Goal: Task Accomplishment & Management: Complete application form

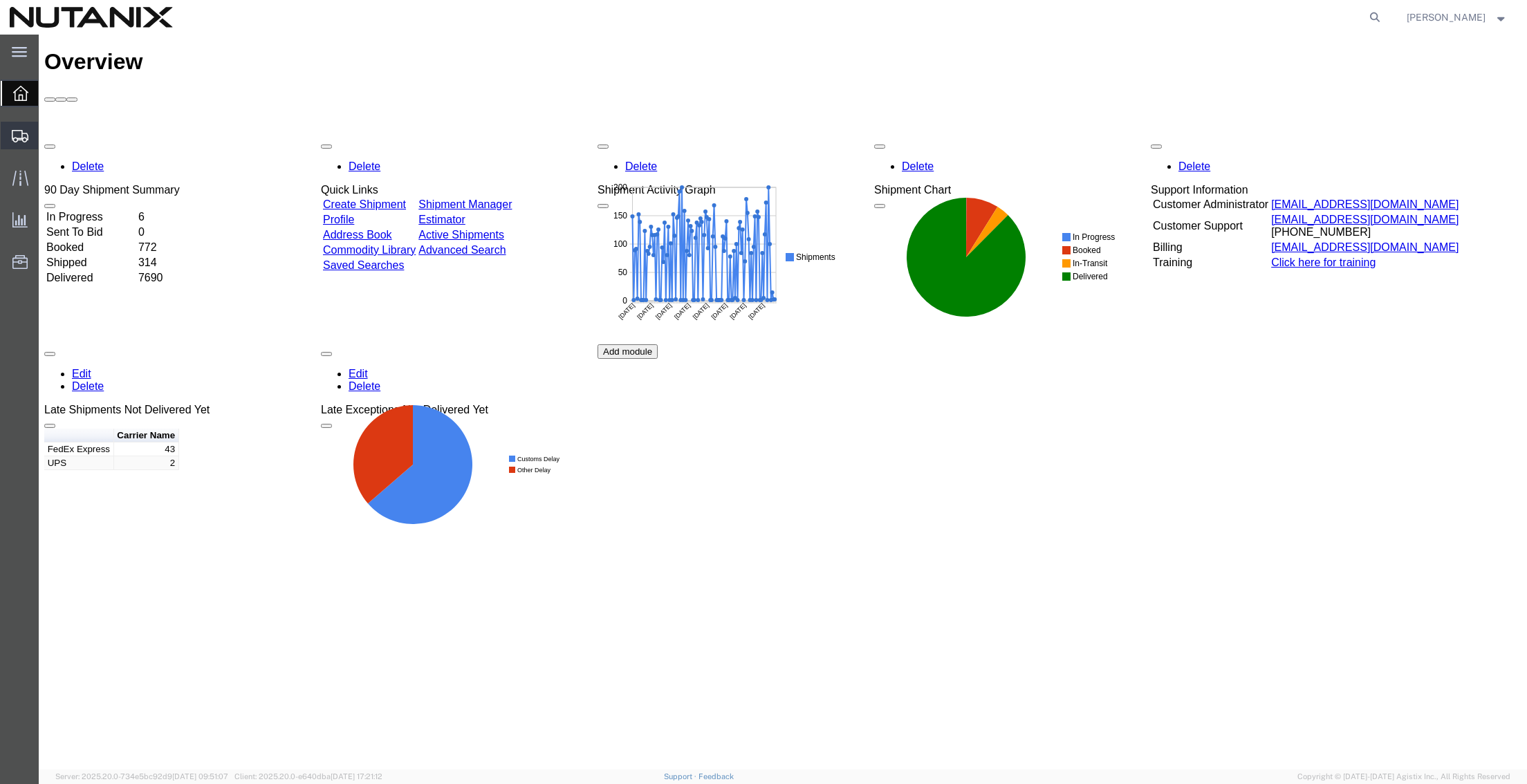
click at [0, 0] on span "Create from Template" at bounding box center [0, 0] width 0 height 0
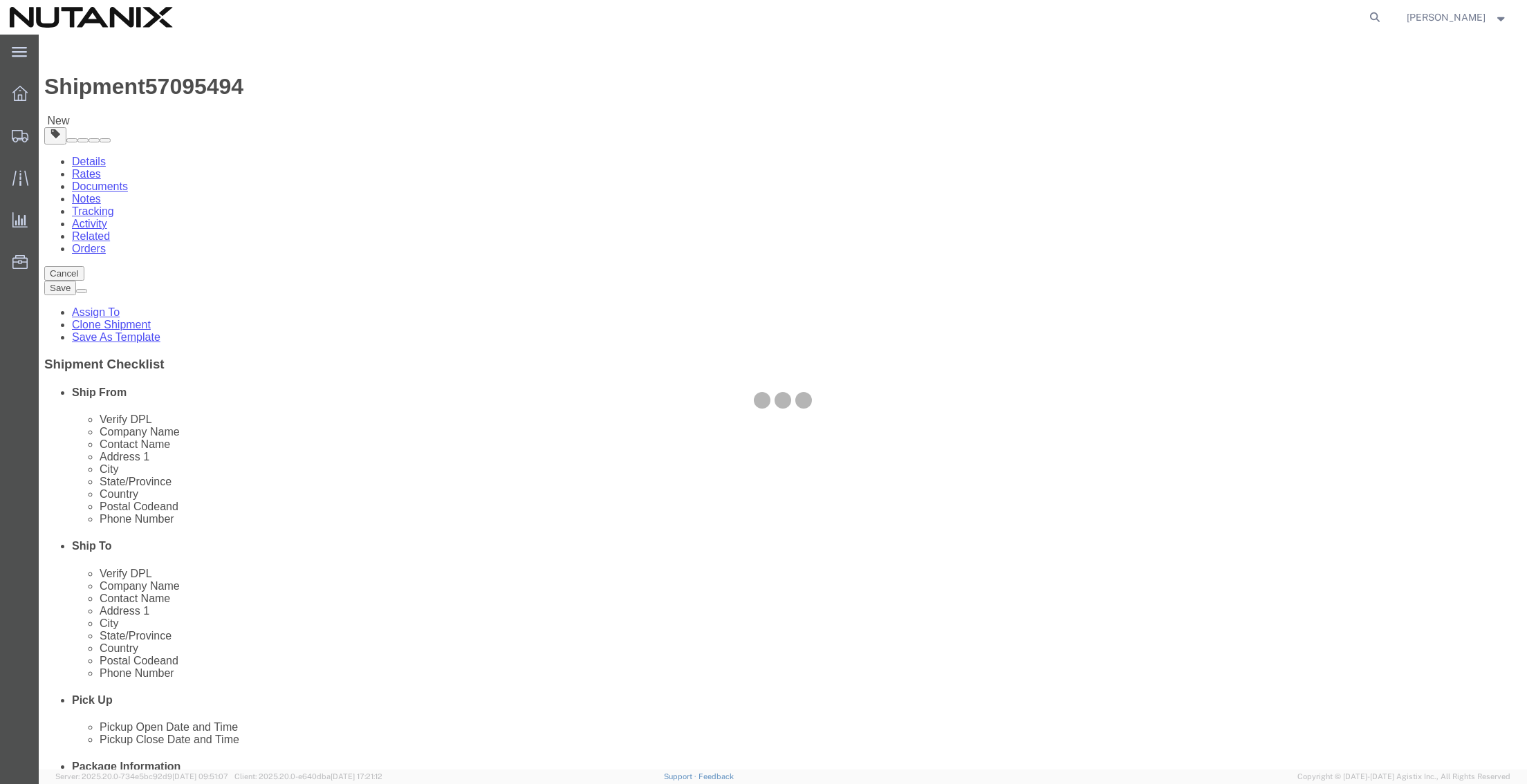
select select
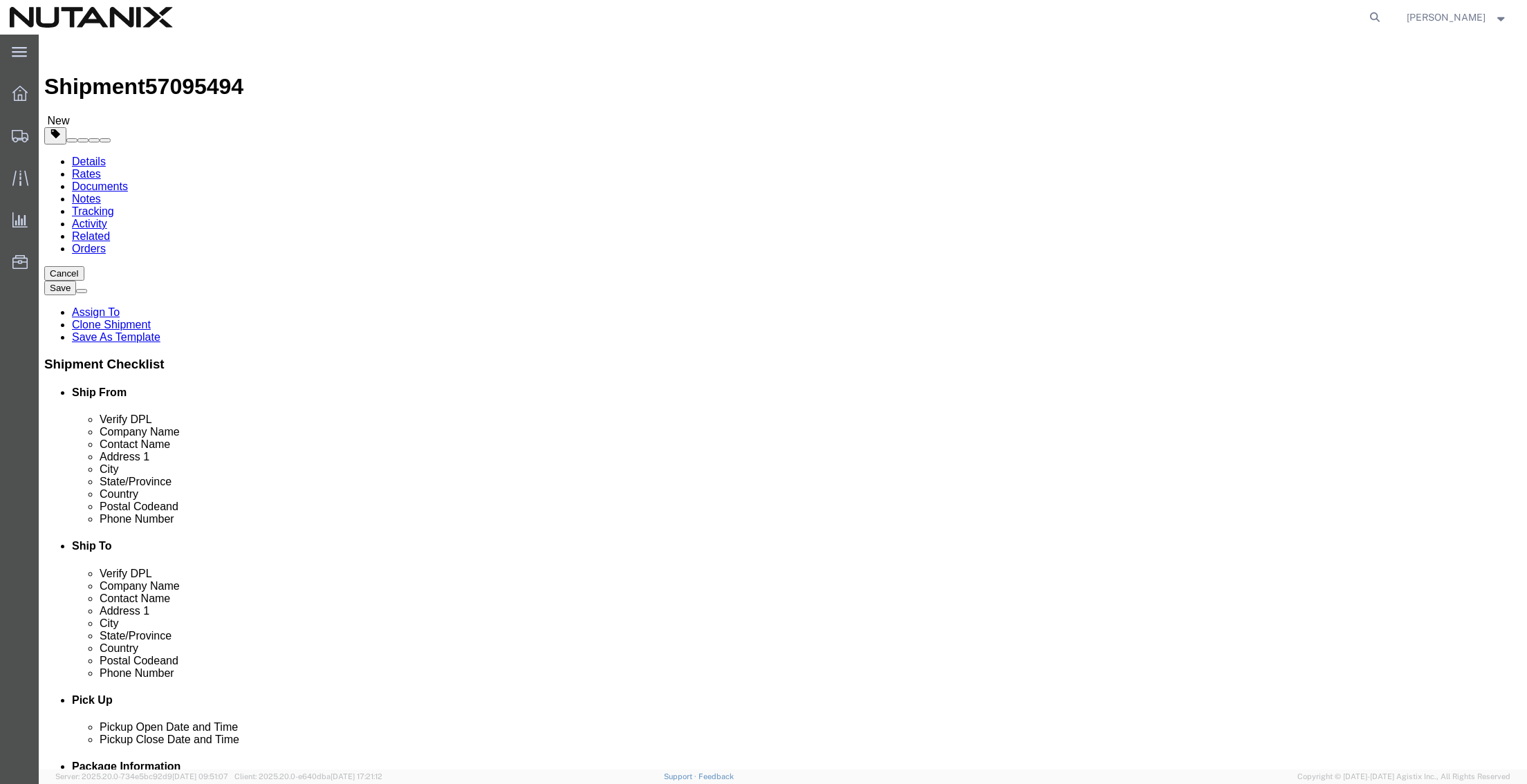
drag, startPoint x: 912, startPoint y: 258, endPoint x: 648, endPoint y: 243, distance: 264.4
click div "Location My Profile Location [GEOGRAPHIC_DATA] - [GEOGRAPHIC_DATA] [GEOGRAPHIC_…"
paste input "[PERSON_NAME]"
type input "[PERSON_NAME]"
drag, startPoint x: 932, startPoint y: 289, endPoint x: 602, endPoint y: 304, distance: 330.3
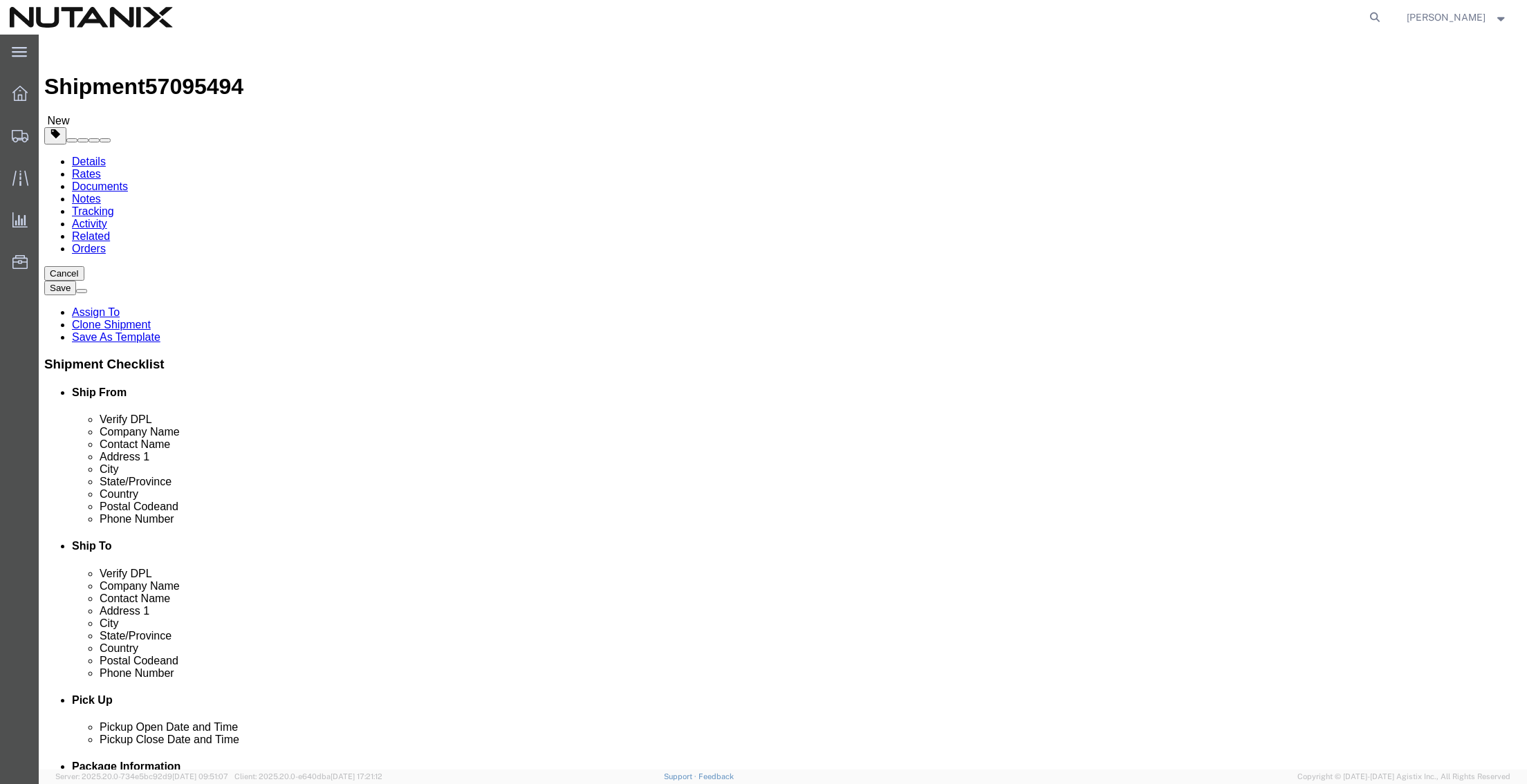
click div "Ship From Location Location My Profile Location [GEOGRAPHIC_DATA] - [GEOGRAPHIC…"
paste input "[PERSON_NAME]"
type input "[PERSON_NAME]"
drag, startPoint x: 931, startPoint y: 316, endPoint x: 612, endPoint y: 332, distance: 319.4
click div "Location My Profile Location [GEOGRAPHIC_DATA] - [GEOGRAPHIC_DATA] [GEOGRAPHIC_…"
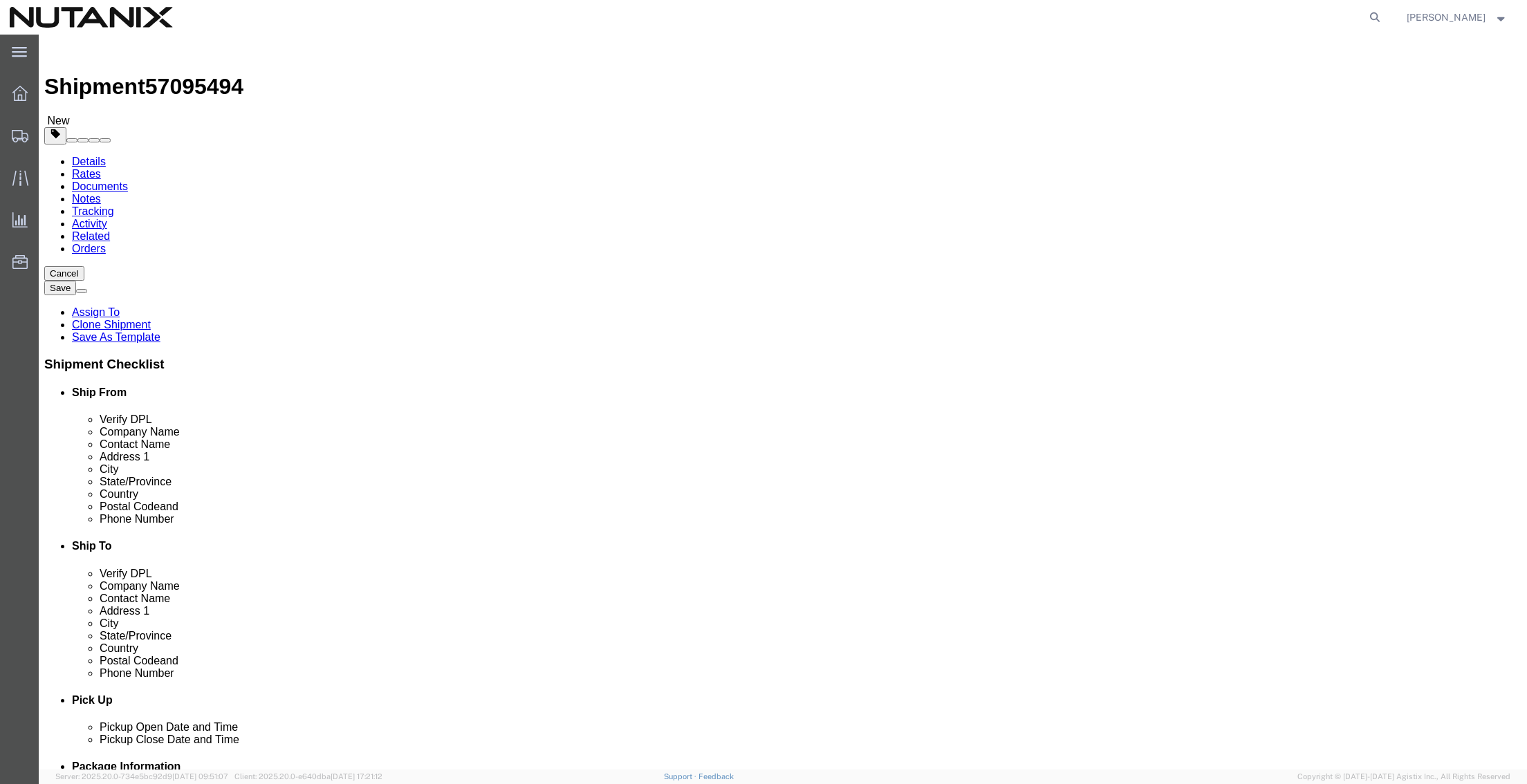
paste input "0108 Crowne Brook Circl"
type input "[STREET_ADDRESS]"
select select
click div "Please fix the following errors Ship From Location Location My Profile Location…"
click at [0, 0] on span "Create from Template" at bounding box center [0, 0] width 0 height 0
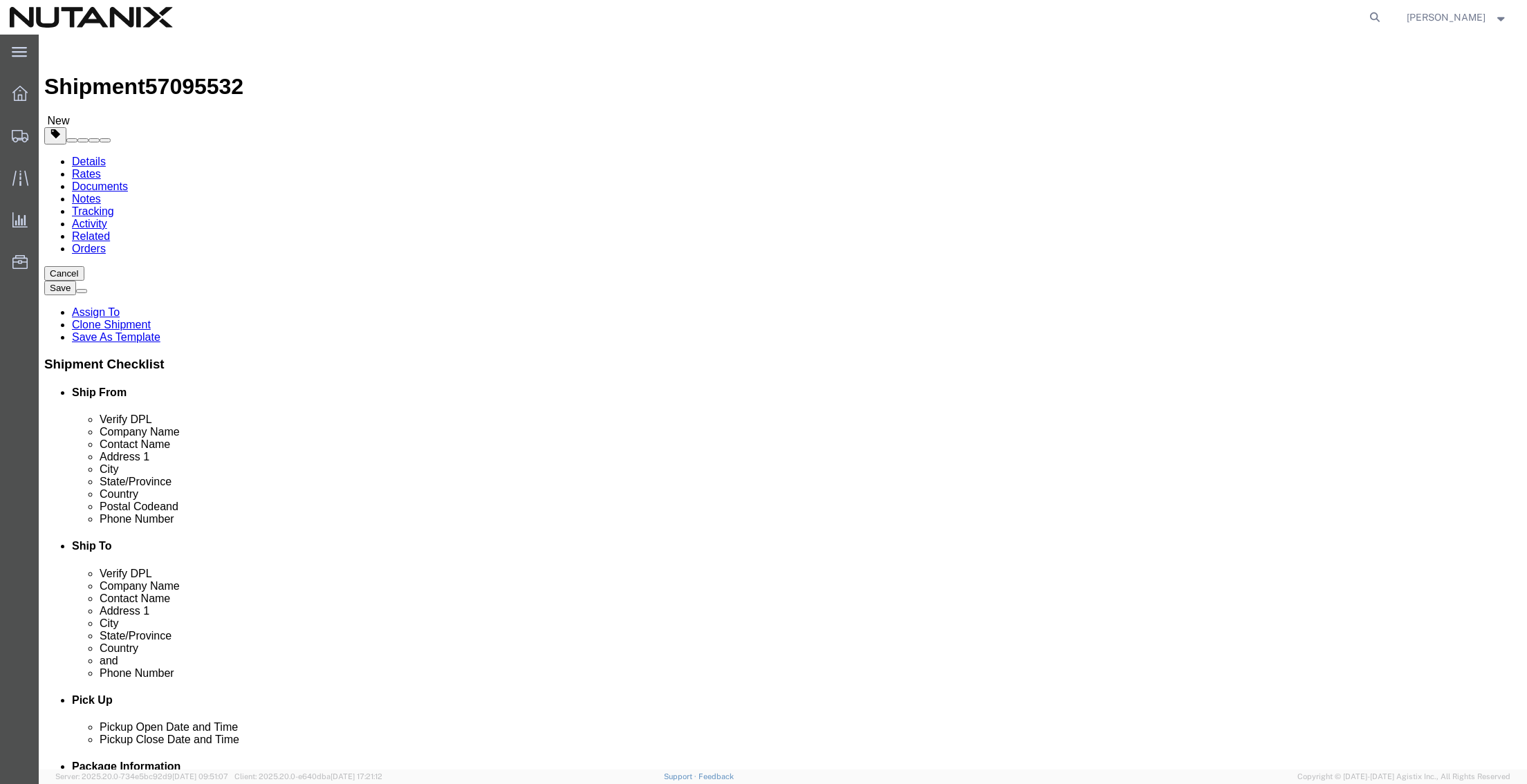
drag, startPoint x: 995, startPoint y: 254, endPoint x: 766, endPoint y: 271, distance: 229.6
click div "Company Name [PERSON_NAME]"
paste input "Kamilia El Badsi"
type input "Kamilia El Badsi"
drag, startPoint x: 953, startPoint y: 291, endPoint x: 654, endPoint y: 297, distance: 299.1
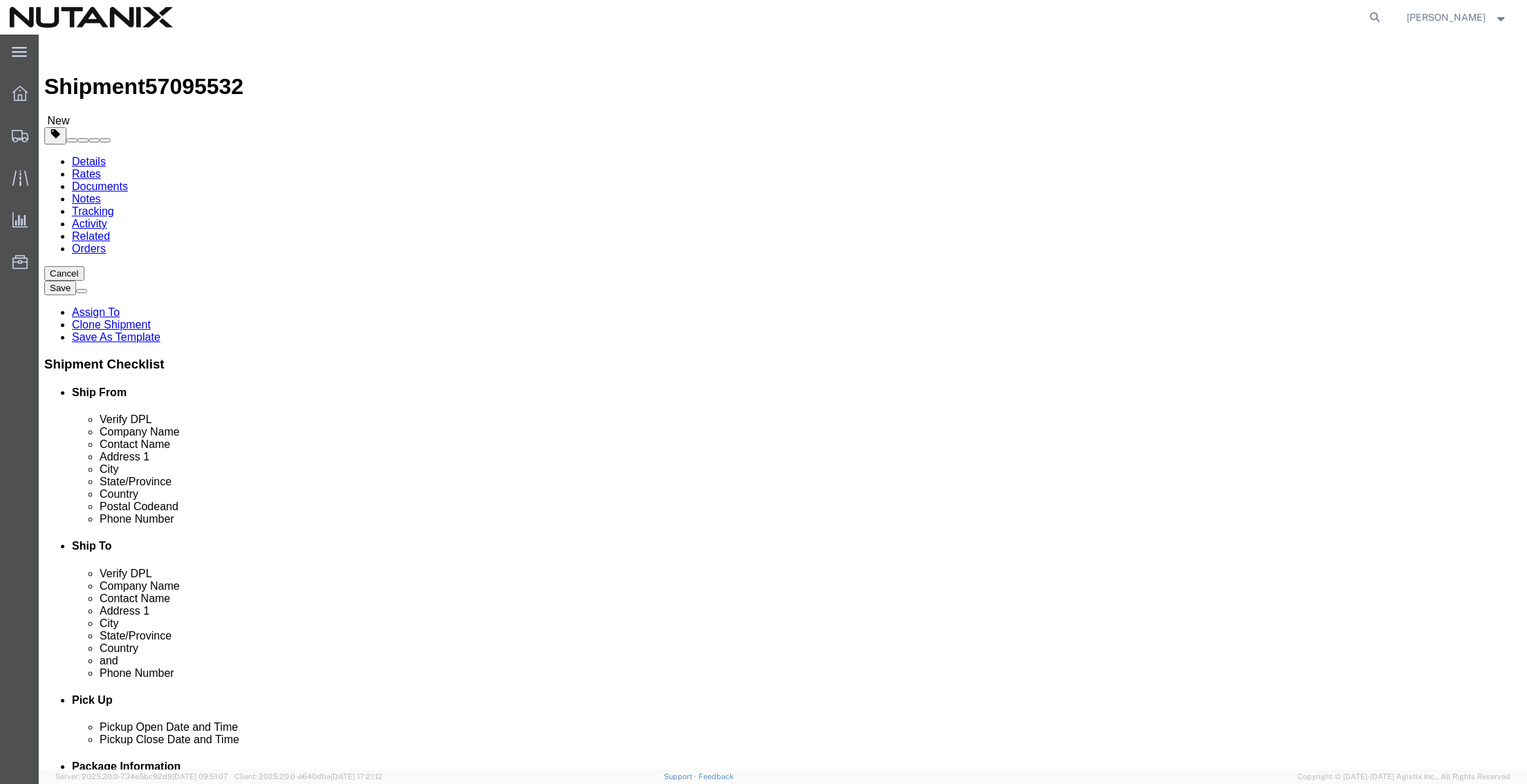
click div "Contact Name [PERSON_NAME]"
paste input "Kamilia El Badsi"
type input "Kamilia El Badsi"
drag, startPoint x: 900, startPoint y: 309, endPoint x: 540, endPoint y: 312, distance: 360.0
click div "Ship From Location Location Select Select My Profile Location [GEOGRAPHIC_DATA]…"
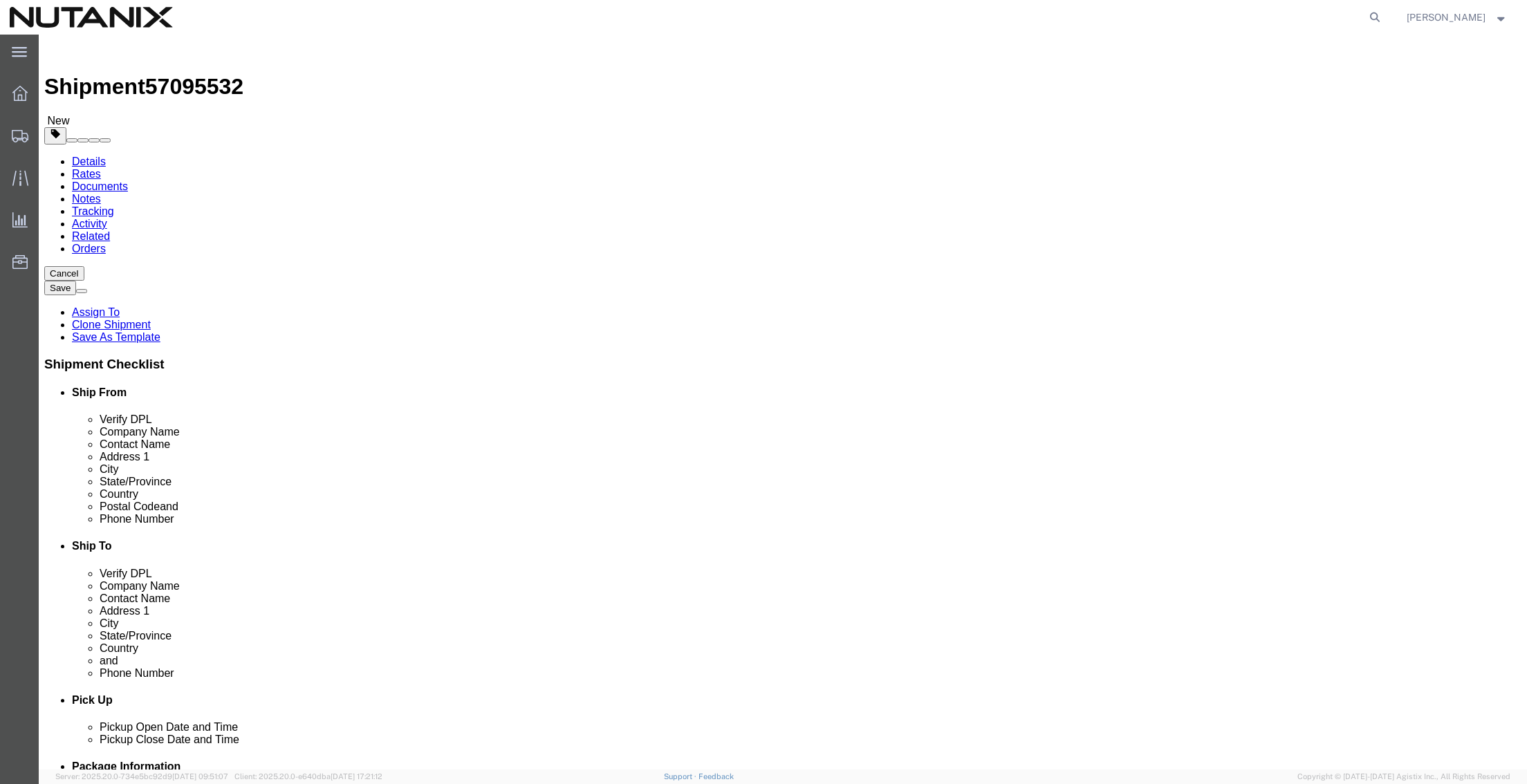
paste input "Villa 451 [PERSON_NAME]"
type input "Villa 451 [PERSON_NAME]"
drag, startPoint x: 930, startPoint y: 339, endPoint x: 763, endPoint y: 351, distance: 167.4
click div "Location Select Select My Profile Location [GEOGRAPHIC_DATA] - [GEOGRAPHIC_DATA…"
paste input "Commune Oulad Azzouz"
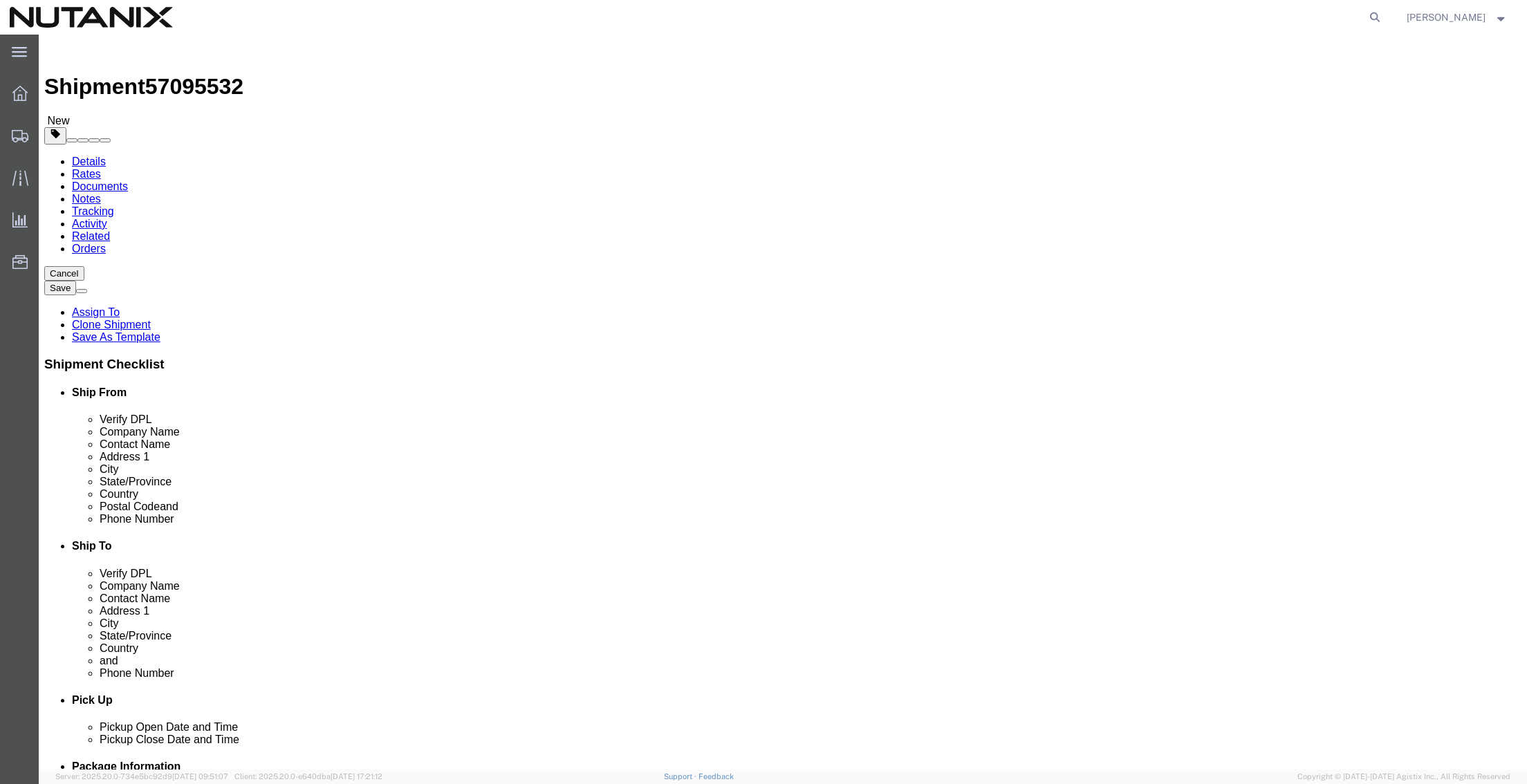
type input "Commune Oulad Azzouz"
type input "moro"
select select
drag, startPoint x: 904, startPoint y: 370, endPoint x: 646, endPoint y: 350, distance: 258.8
click div "Location Select Select My Profile Location [GEOGRAPHIC_DATA] - [GEOGRAPHIC_DATA…"
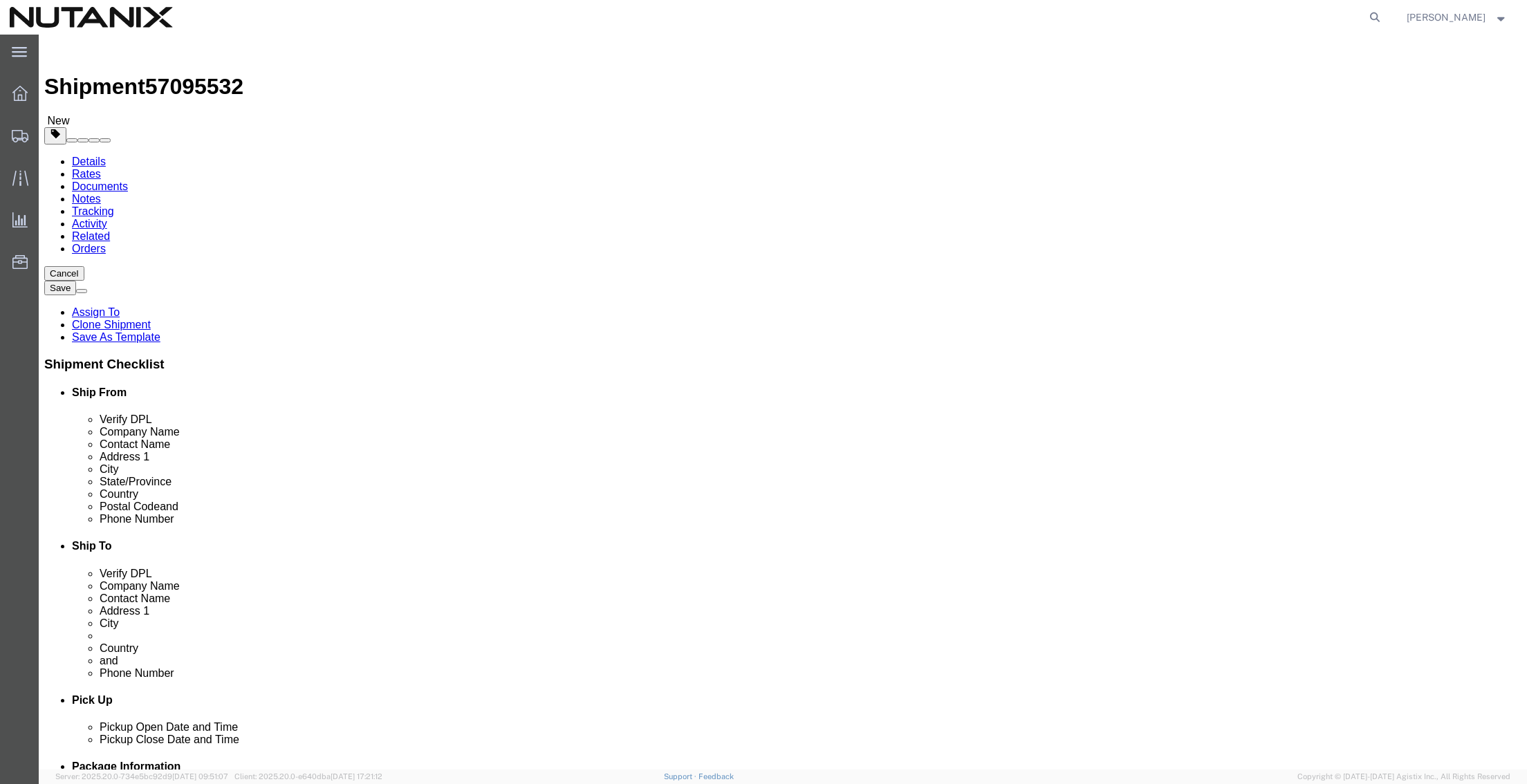
paste input "[GEOGRAPHIC_DATA]"
type input "[GEOGRAPHIC_DATA]"
drag, startPoint x: 882, startPoint y: 448, endPoint x: 609, endPoint y: 451, distance: 273.0
click div "Location Select Select My Profile Location [GEOGRAPHIC_DATA] - [GEOGRAPHIC_DATA…"
paste input "2054"
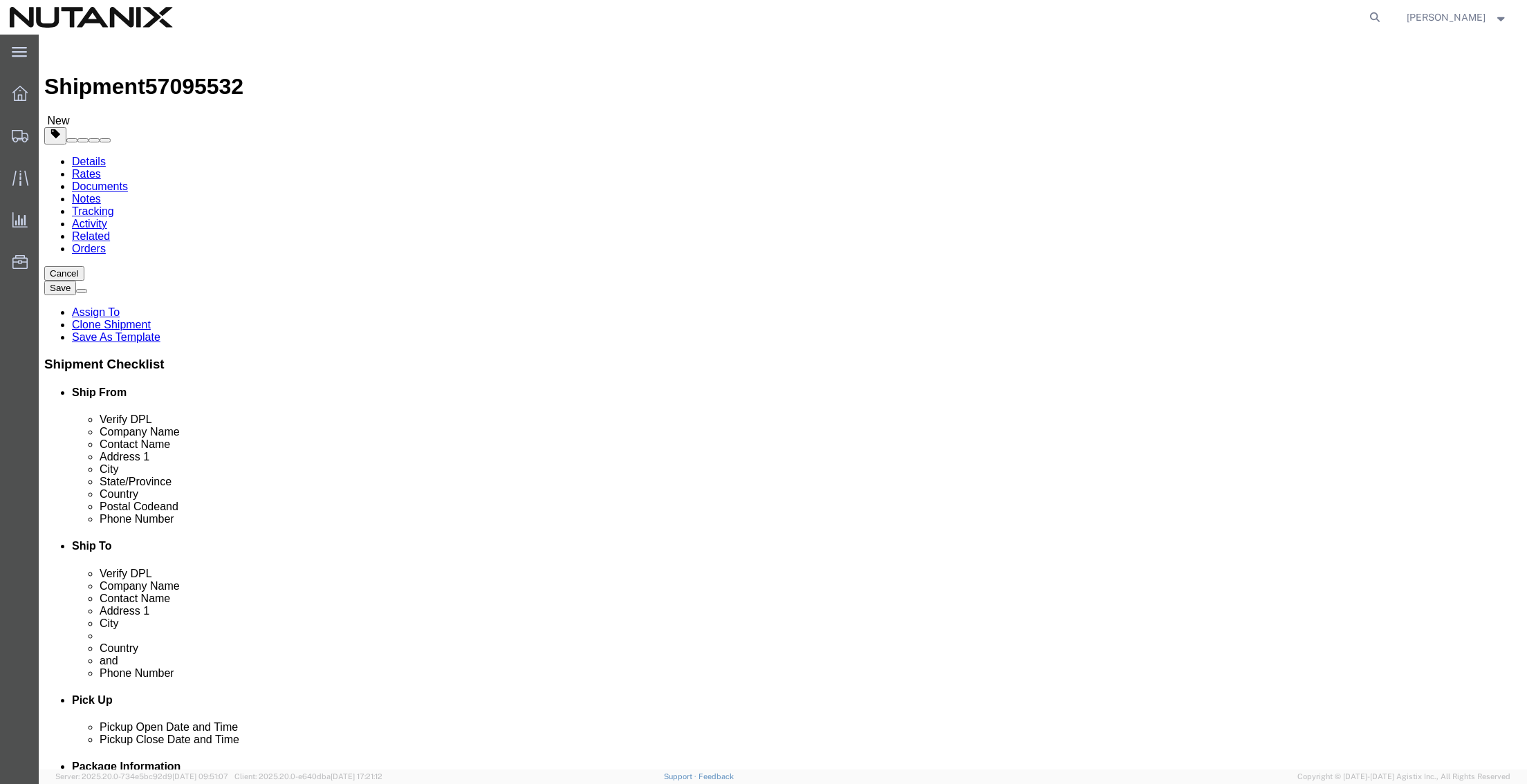
type input "20540"
drag, startPoint x: 993, startPoint y: 504, endPoint x: 577, endPoint y: 489, distance: 416.3
click div "Ship From Location Location Select Select My Profile Location [GEOGRAPHIC_DATA]…"
paste input "kamilia.elbadsi"
type input "[EMAIL_ADDRESS][DOMAIN_NAME]"
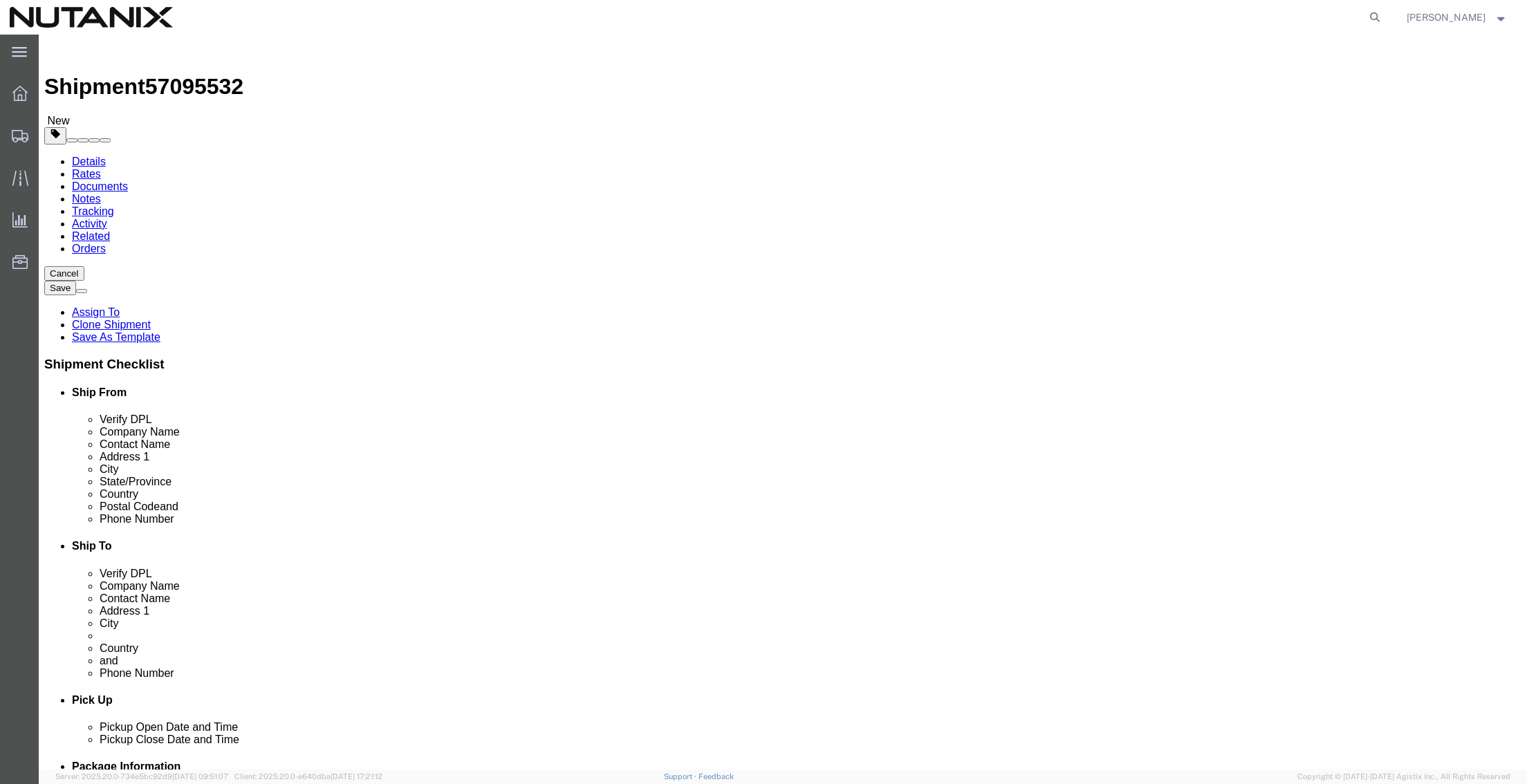
drag, startPoint x: 931, startPoint y: 470, endPoint x: 676, endPoint y: 478, distance: 255.1
click div "Phone Number [PHONE_NUMBER]"
paste input "212 661 432 716"
type input "212661432716"
click div "Ship To Location Location Select Select My Profile Location [GEOGRAPHIC_DATA] -…"
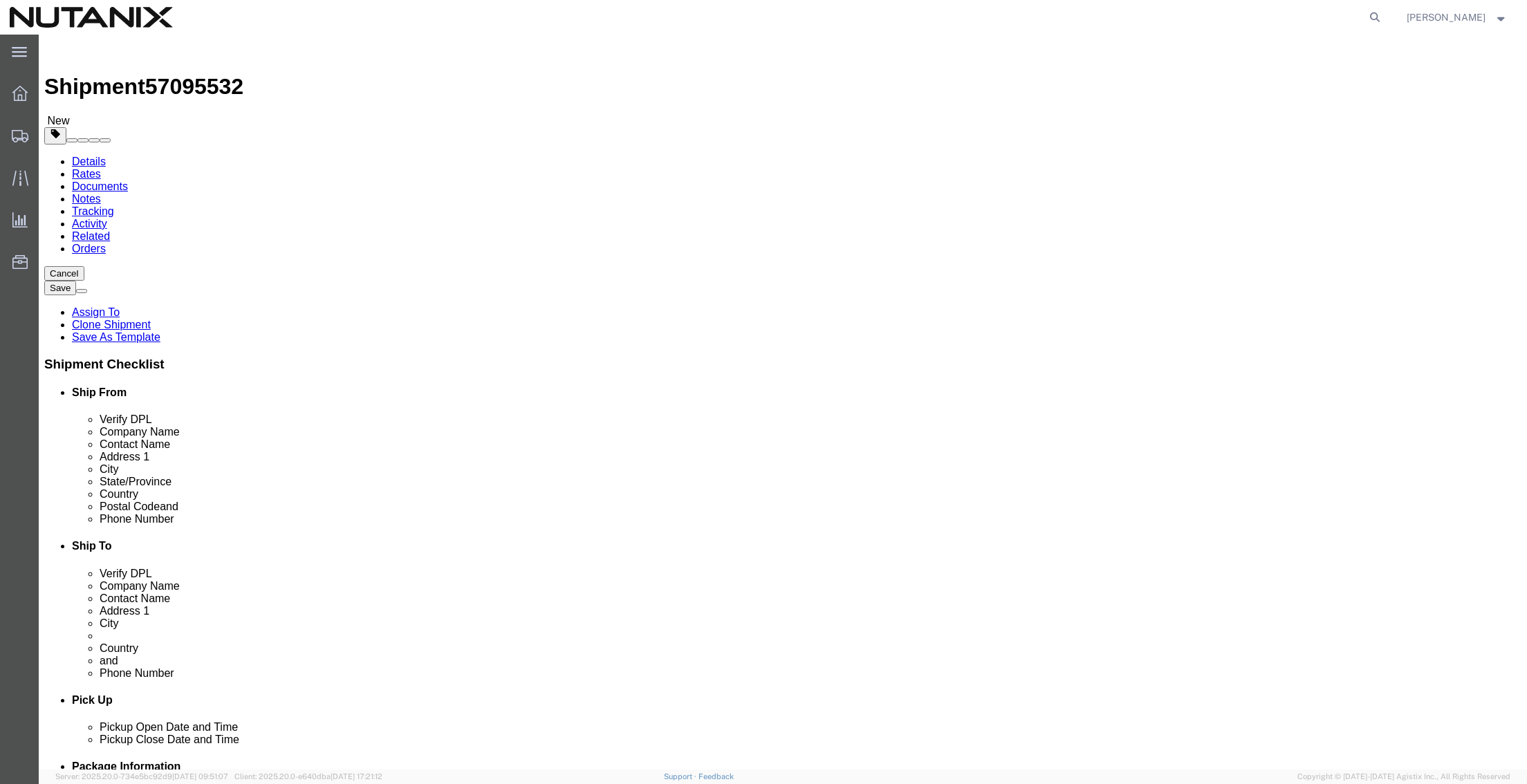
click div "Ship To Location Location Select Select My Profile Location [GEOGRAPHIC_DATA] -…"
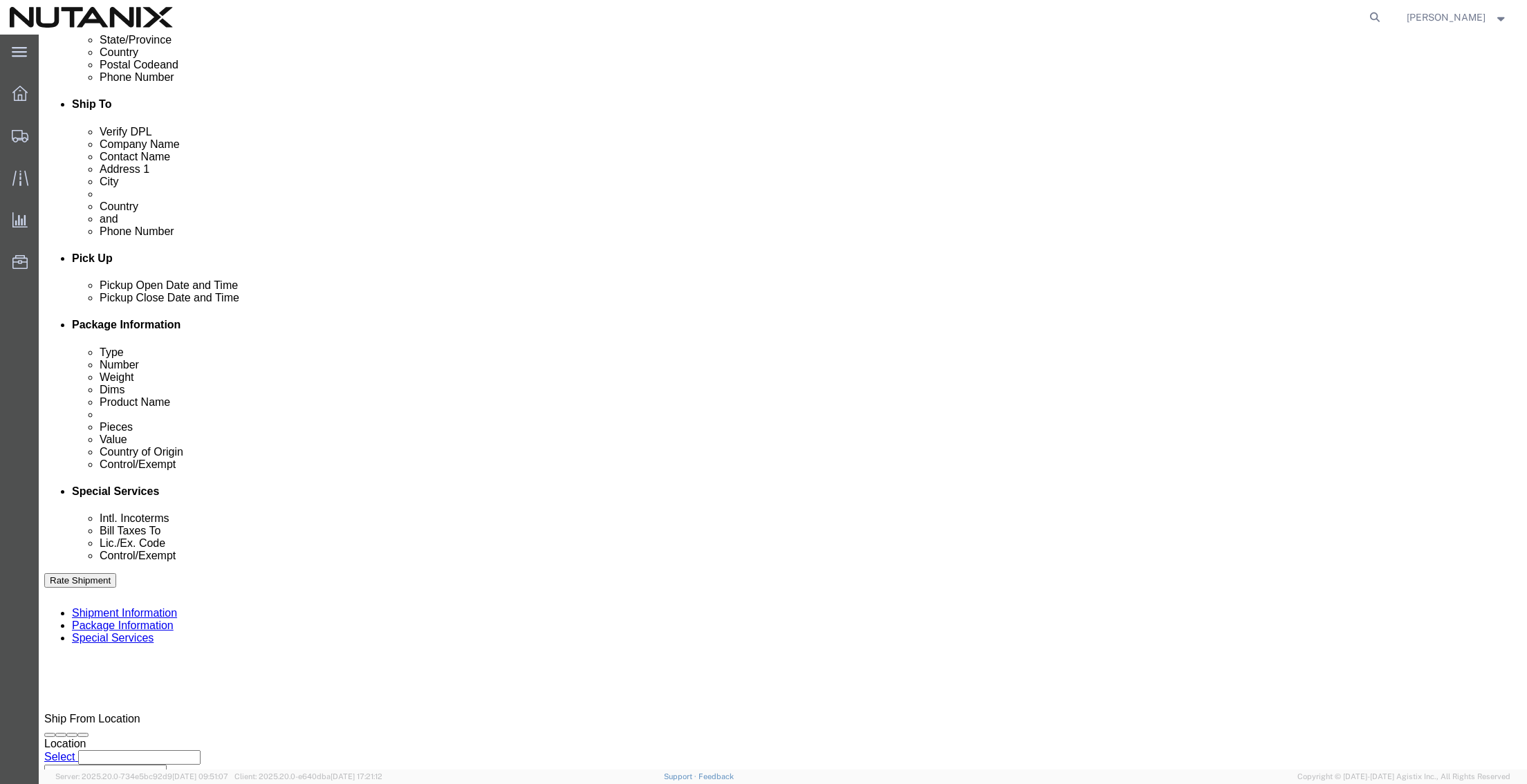
scroll to position [455, 0]
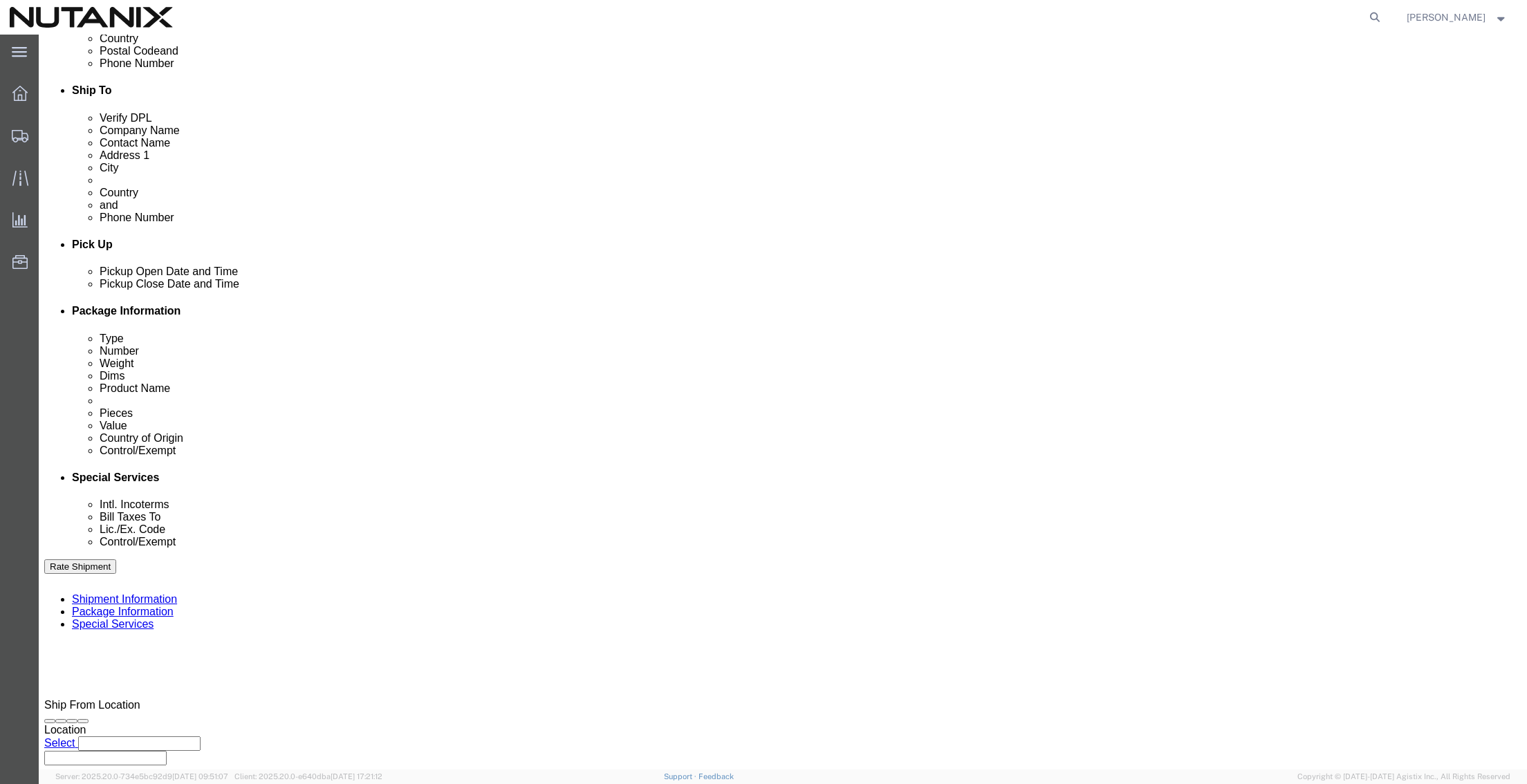
click input "53005-Sales Associate/[GEOGRAPHIC_DATA]"
drag, startPoint x: 362, startPoint y: 400, endPoint x: 273, endPoint y: 401, distance: 89.0
click input "53005-Sales Associate/[GEOGRAPHIC_DATA]"
type input "53005-Sales CSM/[GEOGRAPHIC_DATA]"
click button "Continue"
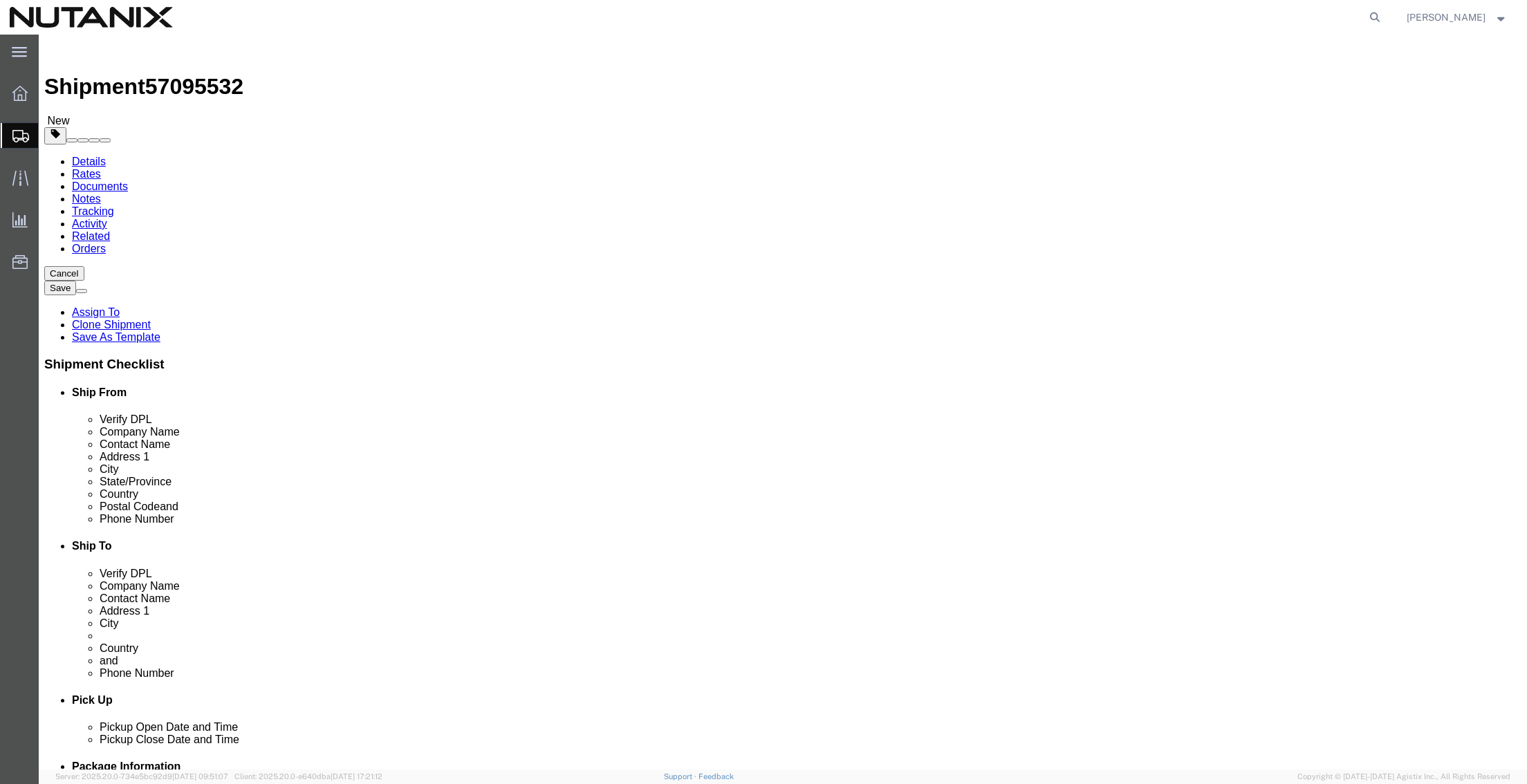
drag, startPoint x: 273, startPoint y: 295, endPoint x: 166, endPoint y: 285, distance: 107.5
click div "Package Type Select Envelope Large Box Medium Box PAK Rack Small Box Tube Your …"
type input "7"
type input "5"
type input "4"
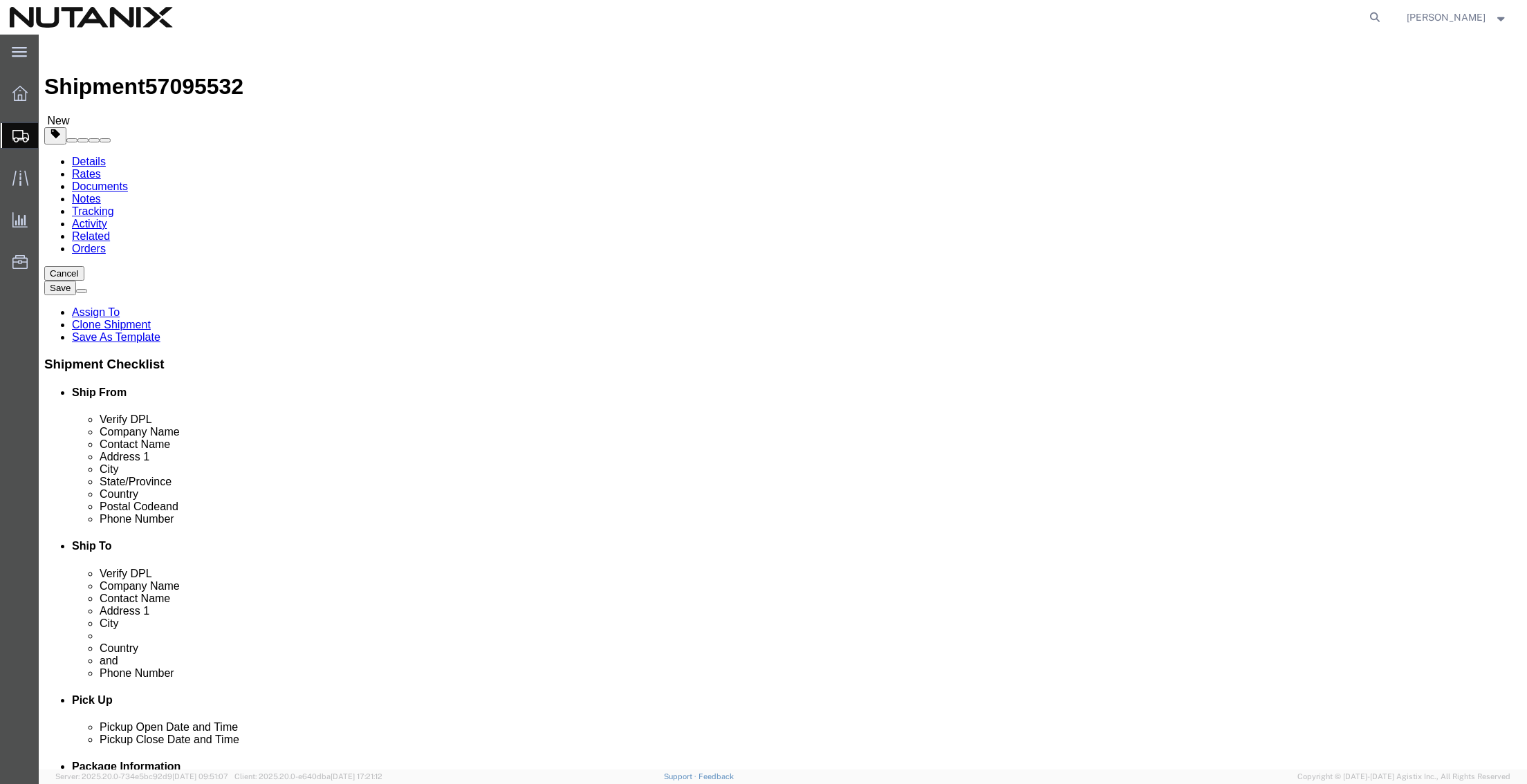
type input "3.2"
click dd "10.00 USD"
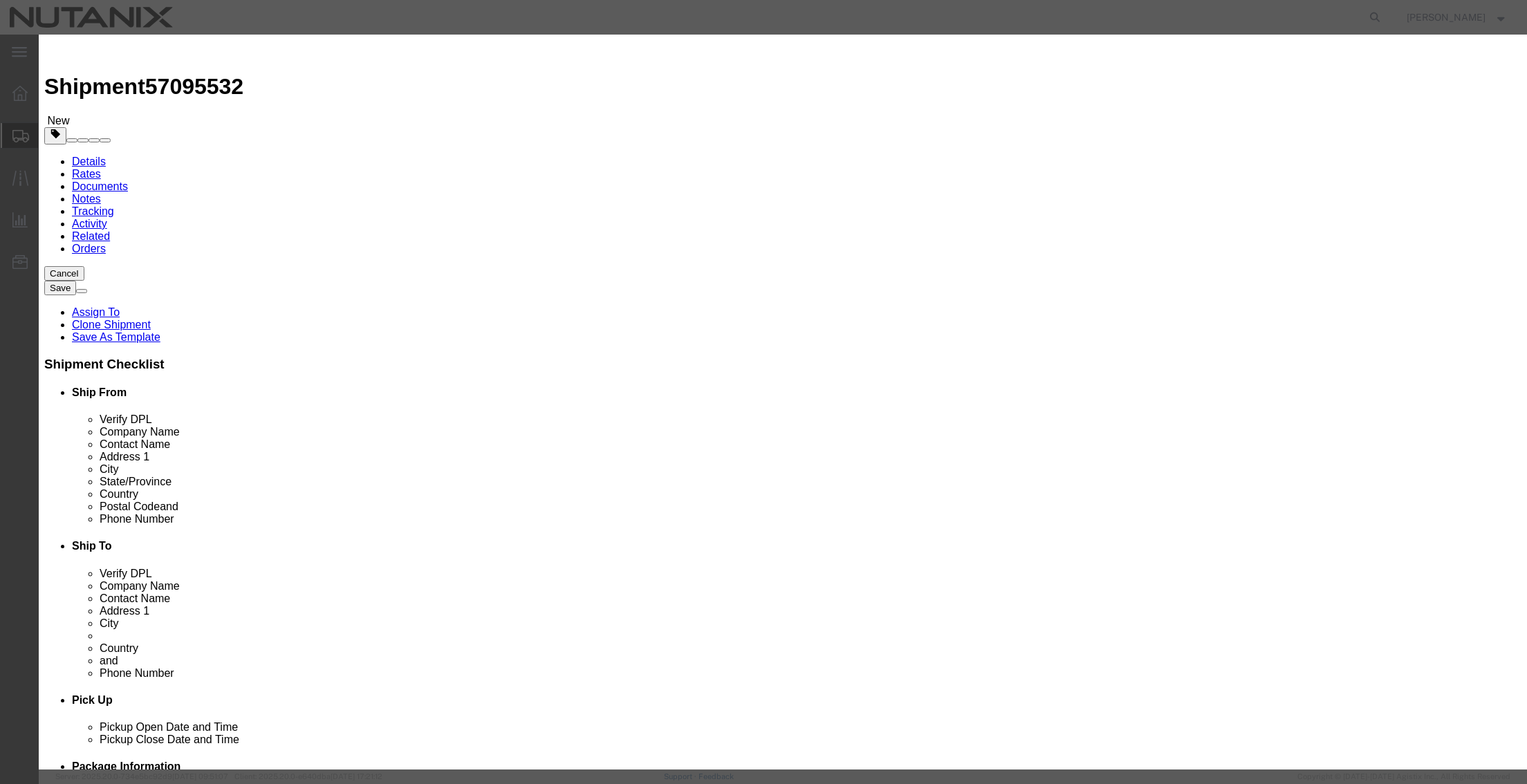
drag, startPoint x: 552, startPoint y: 130, endPoint x: 413, endPoint y: 113, distance: 140.0
click div "Product Name Business Cards Pieces 1.00 Select Bag Barrels 100Board Feet Bottle…"
type input "2"
drag, startPoint x: 574, startPoint y: 164, endPoint x: 431, endPoint y: 164, distance: 143.0
click div "Total Value 20 Select ADP AED AFN ALL AMD AOA ARS ATS AUD AWG AZN BAM BBD BDT B…"
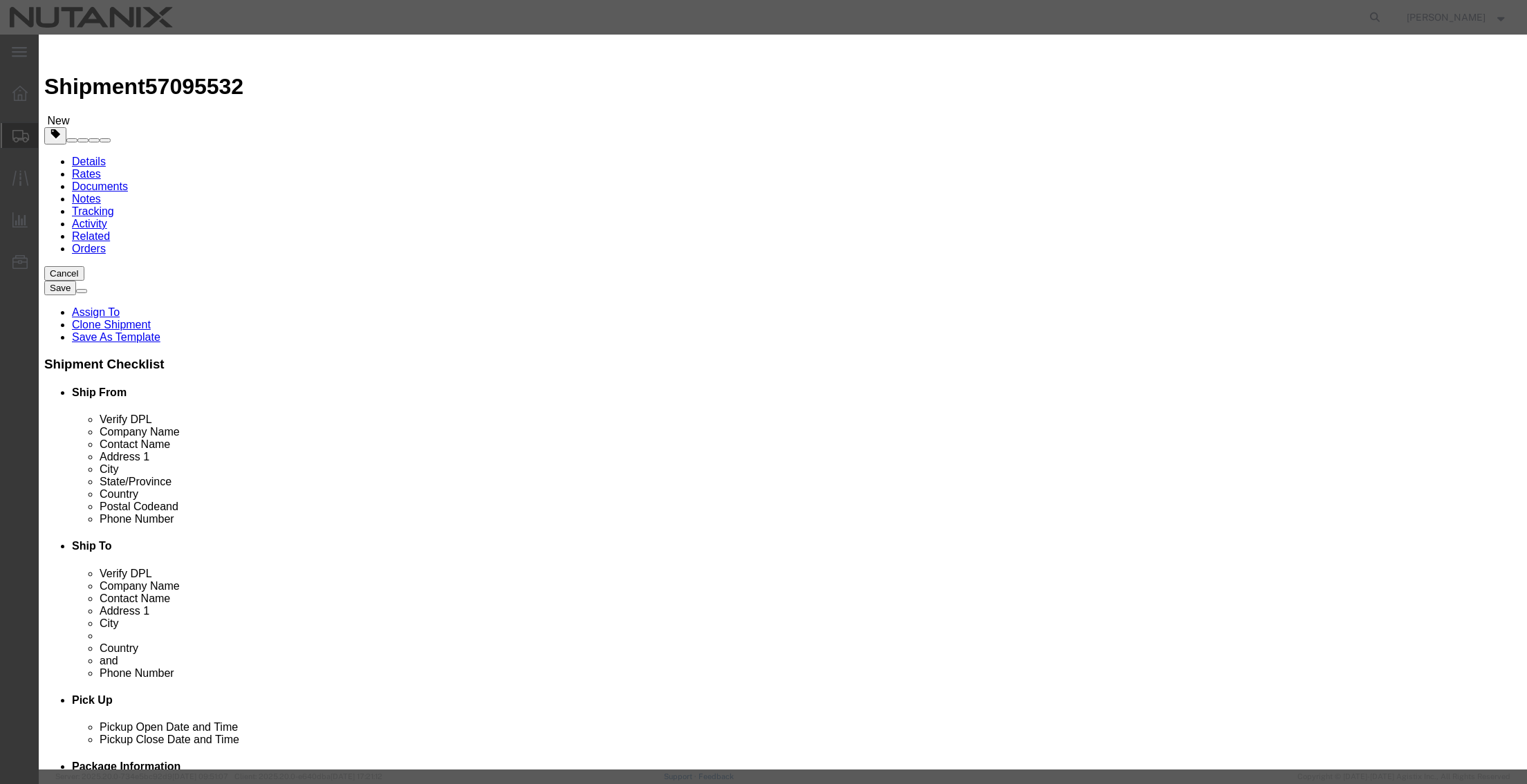
type input "76"
select select "USD"
type input "4911990000"
click button "Save & Close"
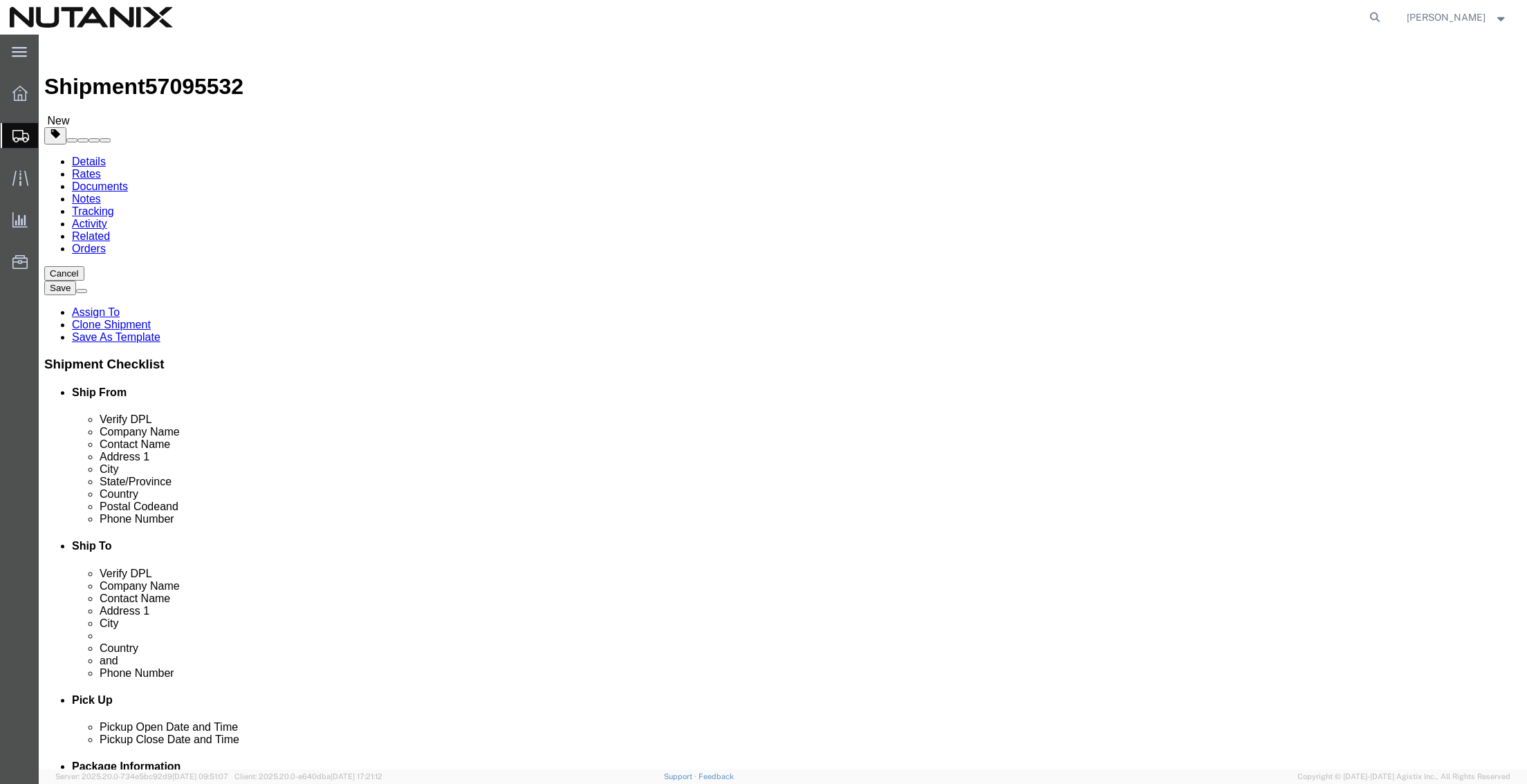
click button "Continue"
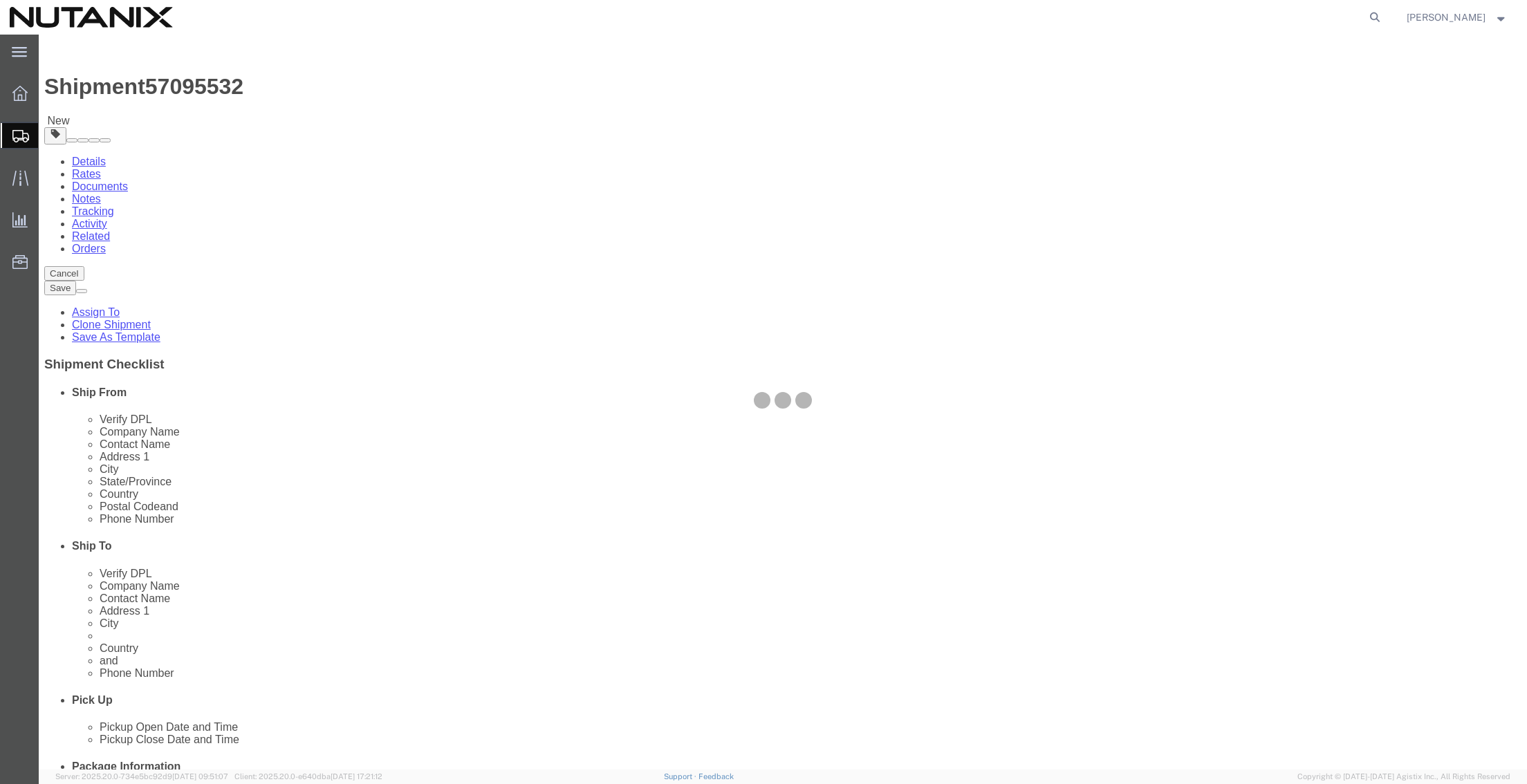
select select
select select "COSTCENTER"
select select "48694"
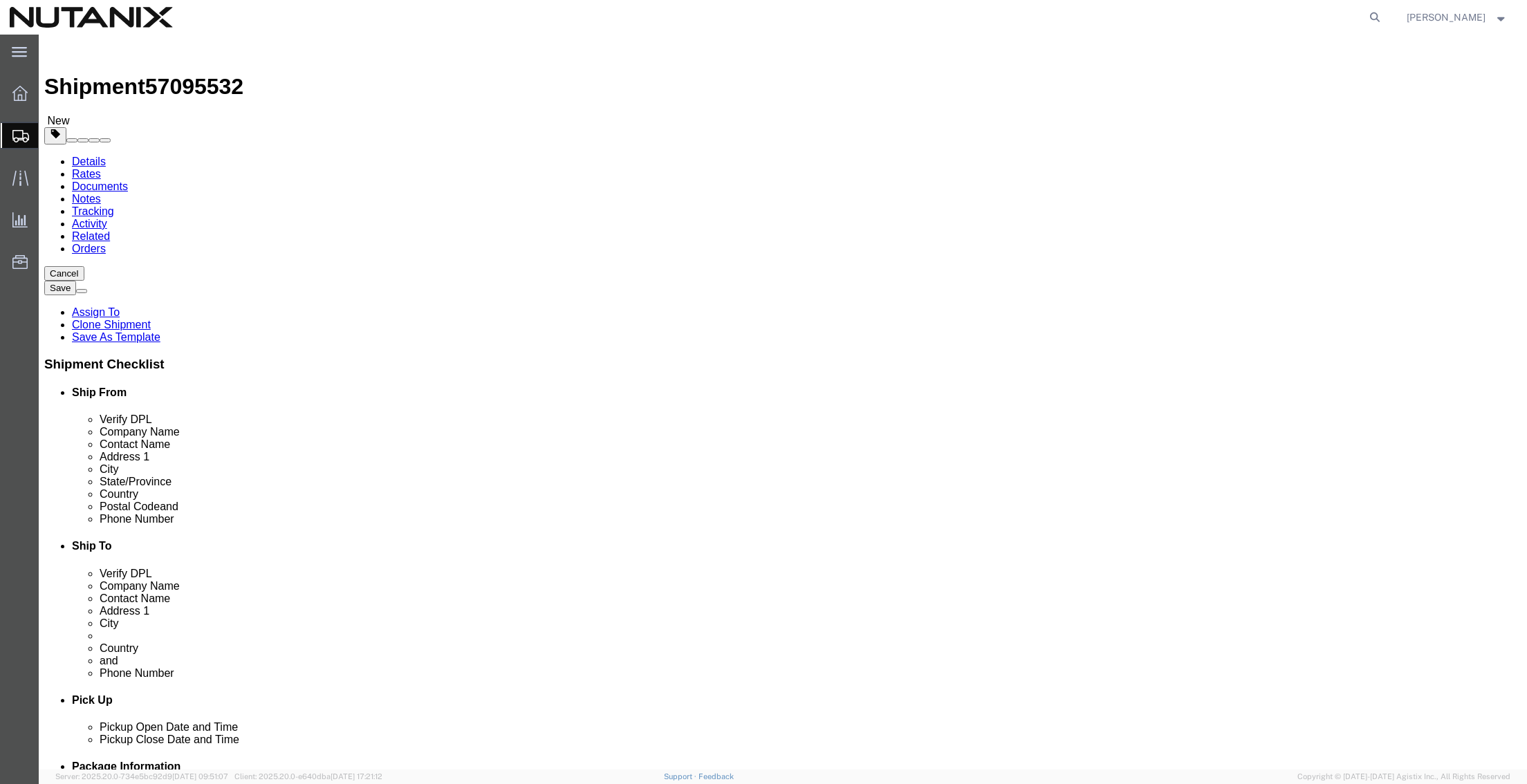
click select "Select Address Service Requested Carrier Leave If No Response Change Service Re…"
select select
click select "Select Address Service Requested Carrier Leave If No Response Change Service Re…"
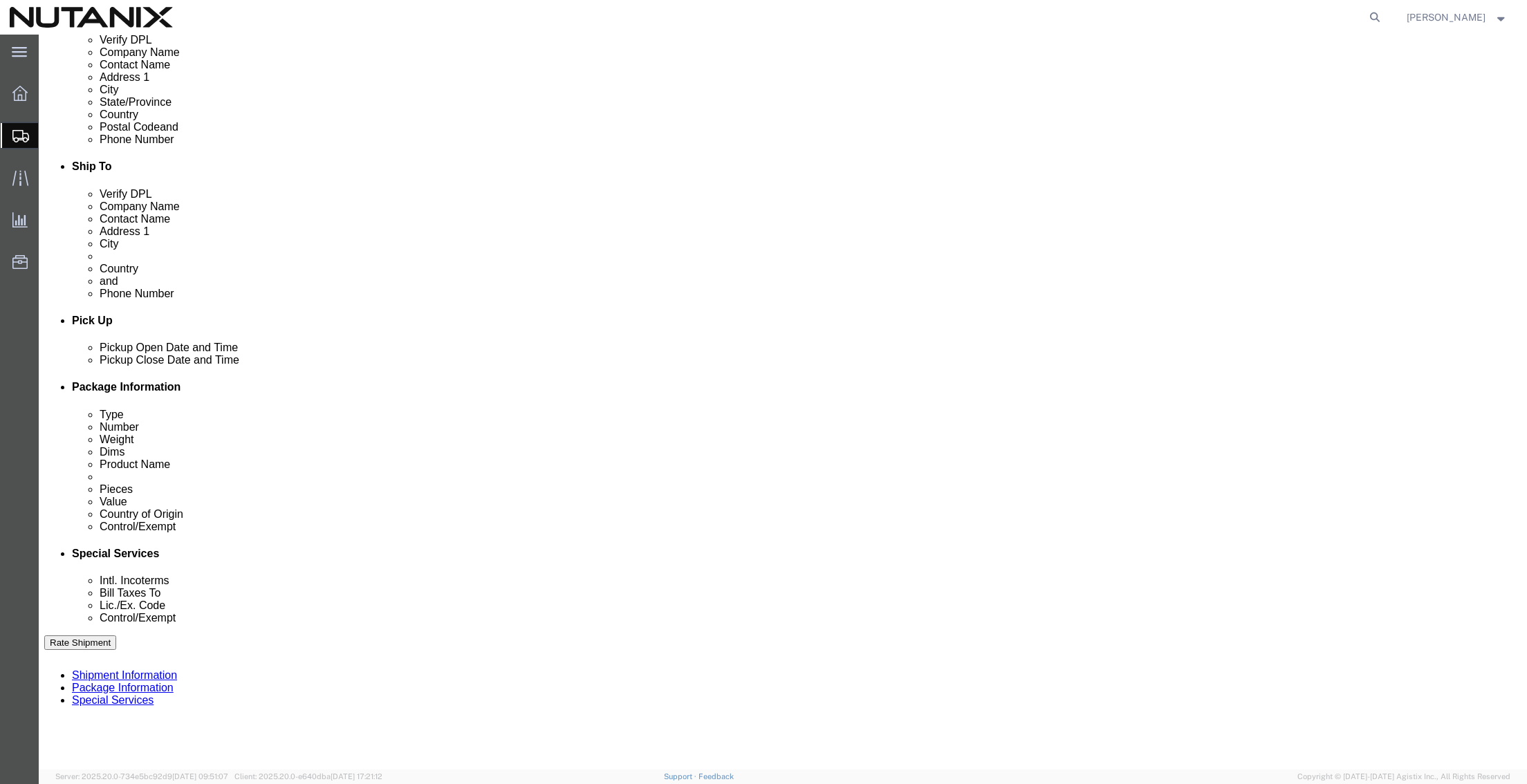
scroll to position [415, 0]
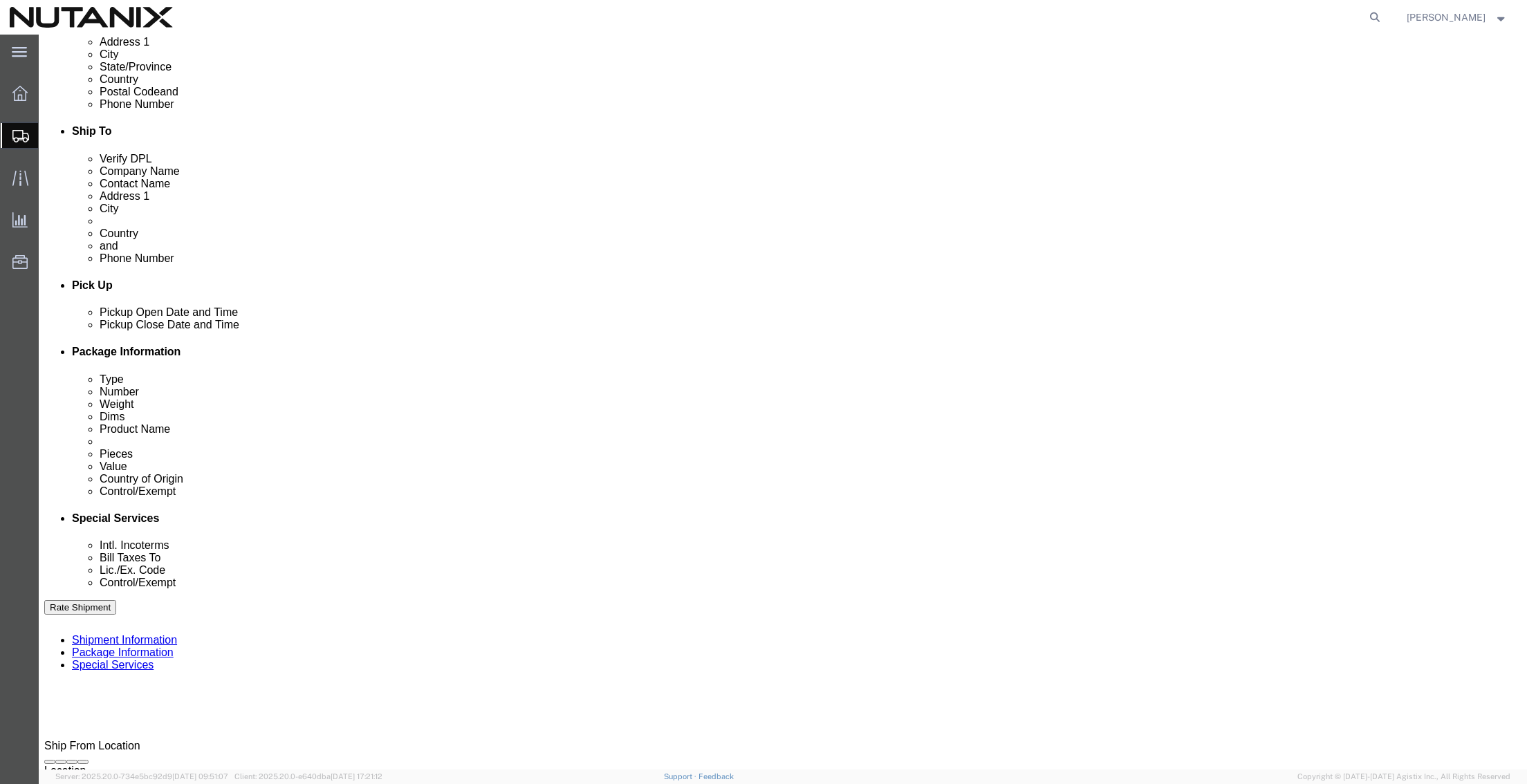
click select "Select Carriage Insurance Paid Carriage Paid To Cost and Freight Cost Insurance…"
select select "DDP"
click select "Select Carriage Insurance Paid Carriage Paid To Cost and Freight Cost Insurance…"
select select "SHIP"
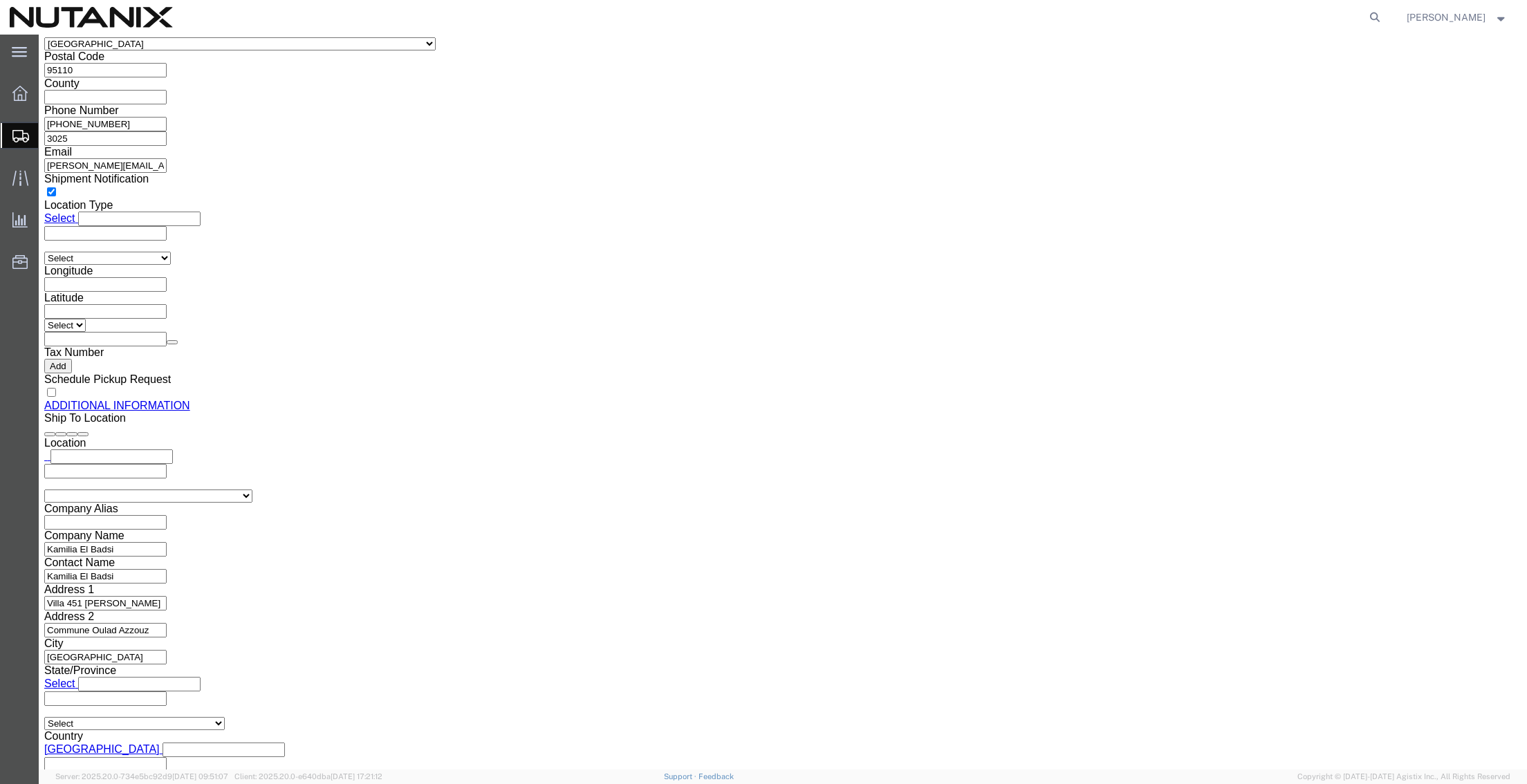
scroll to position [1520, 0]
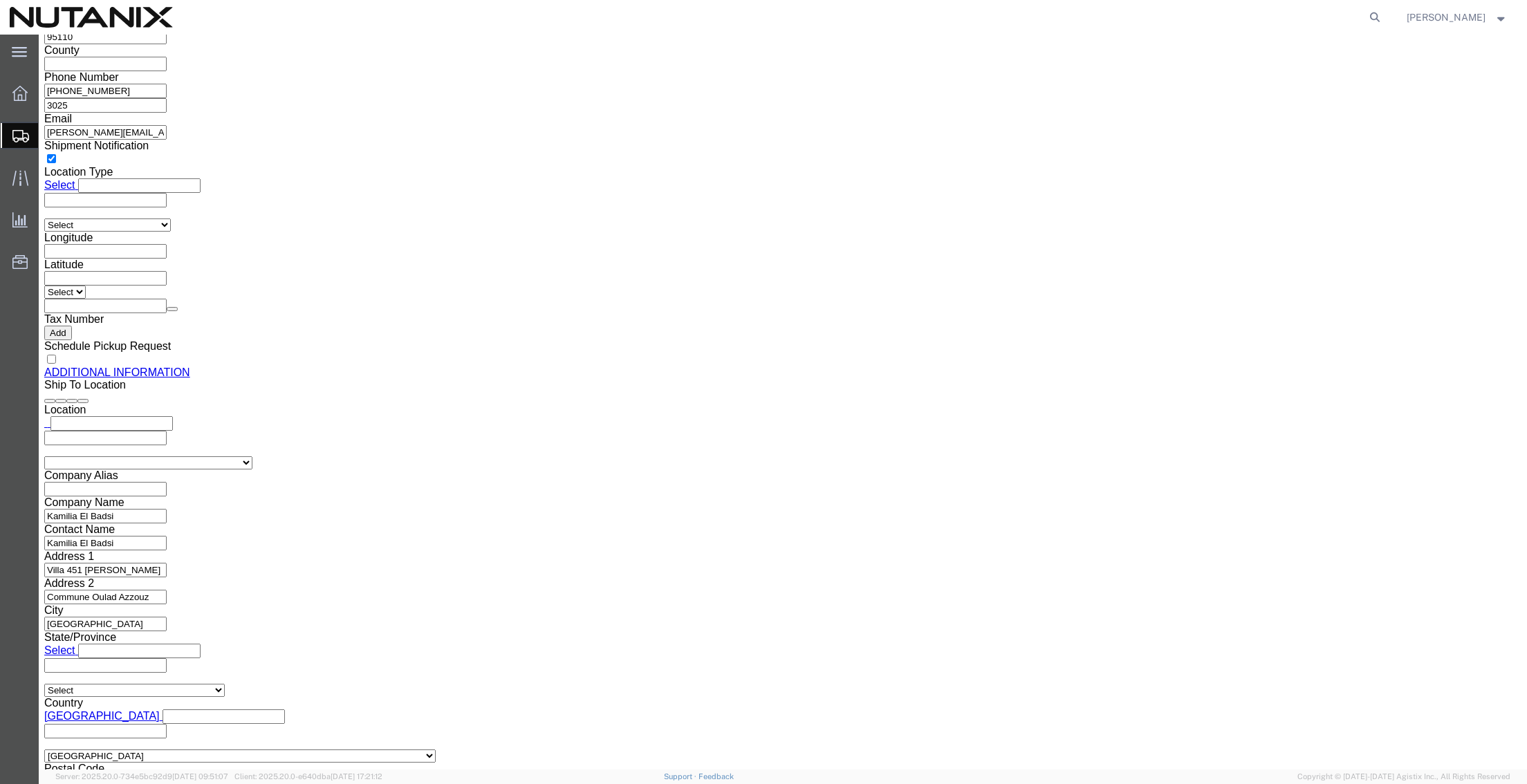
click button "Rate Shipment"
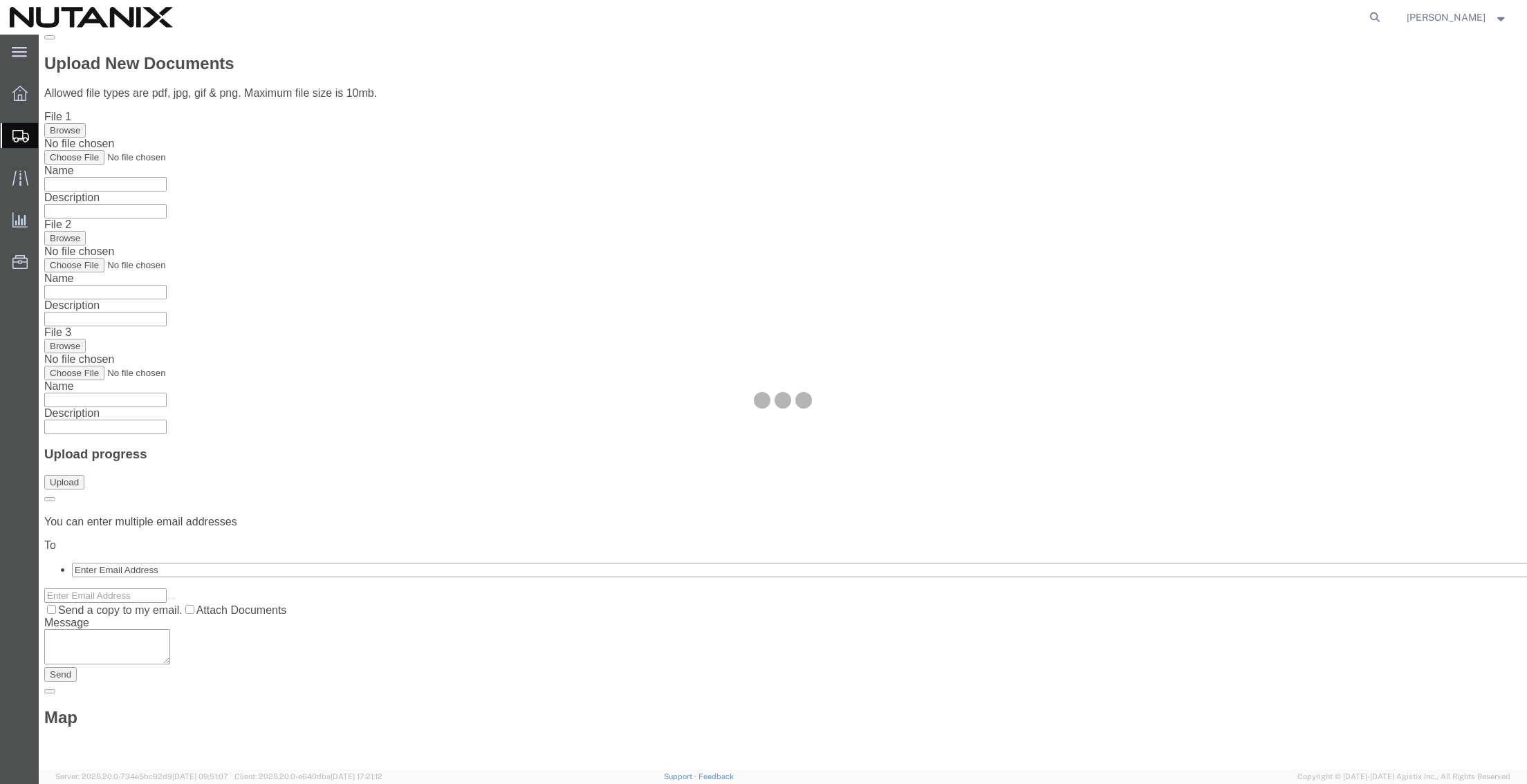
scroll to position [0, 0]
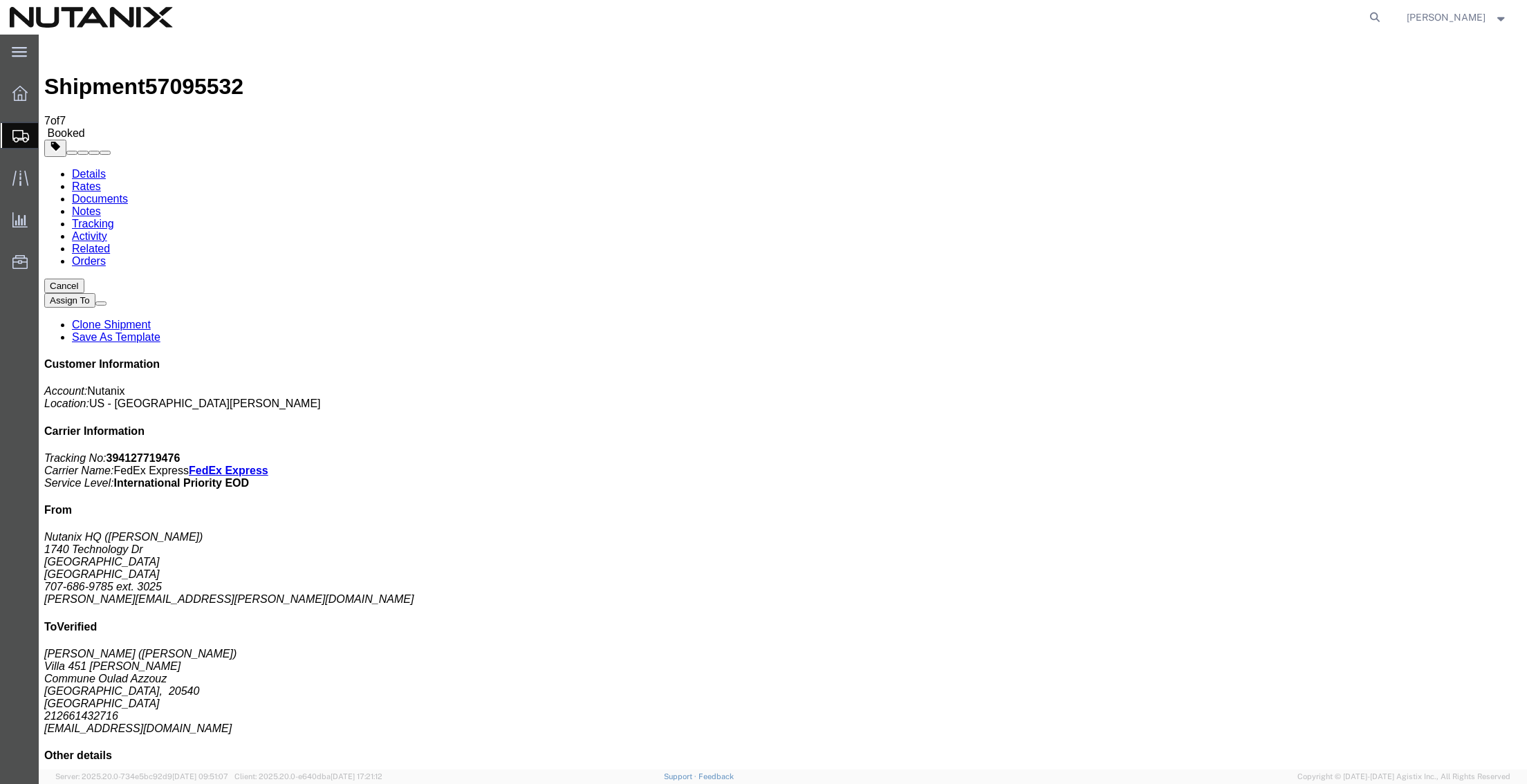
drag, startPoint x: 742, startPoint y: 276, endPoint x: 331, endPoint y: 35, distance: 476.4
click at [0, 0] on span "Create from Template" at bounding box center [0, 0] width 0 height 0
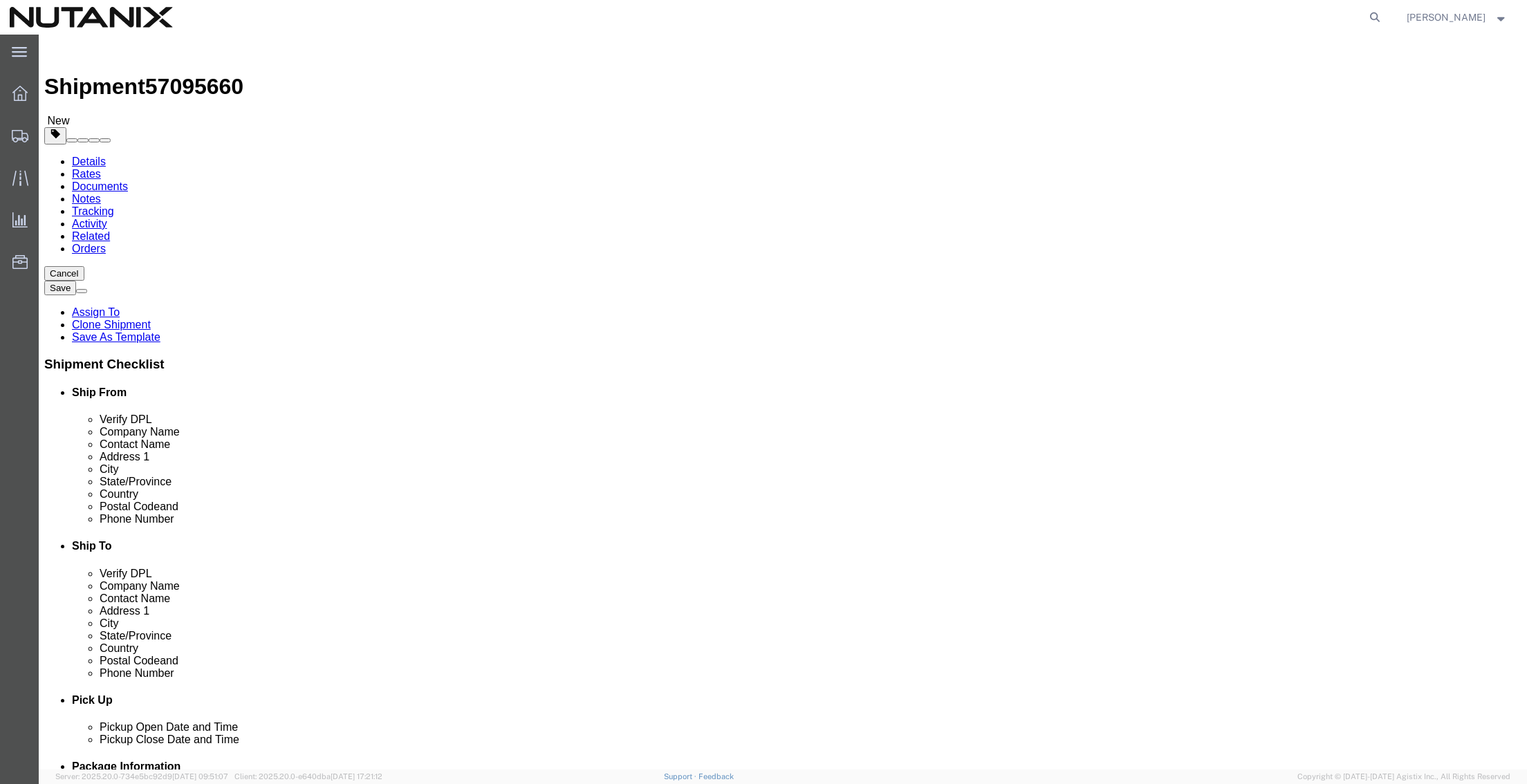
drag, startPoint x: 337, startPoint y: 286, endPoint x: 116, endPoint y: 284, distance: 221.0
click div "Contact Name [PERSON_NAME]"
drag, startPoint x: 297, startPoint y: 291, endPoint x: 95, endPoint y: 266, distance: 203.5
click div "Location Select Select My Profile Location [GEOGRAPHIC_DATA] - [GEOGRAPHIC_DATA…"
click p "- Nutanix HQ - ([PERSON_NAME]) [STREET_ADDRESS]"
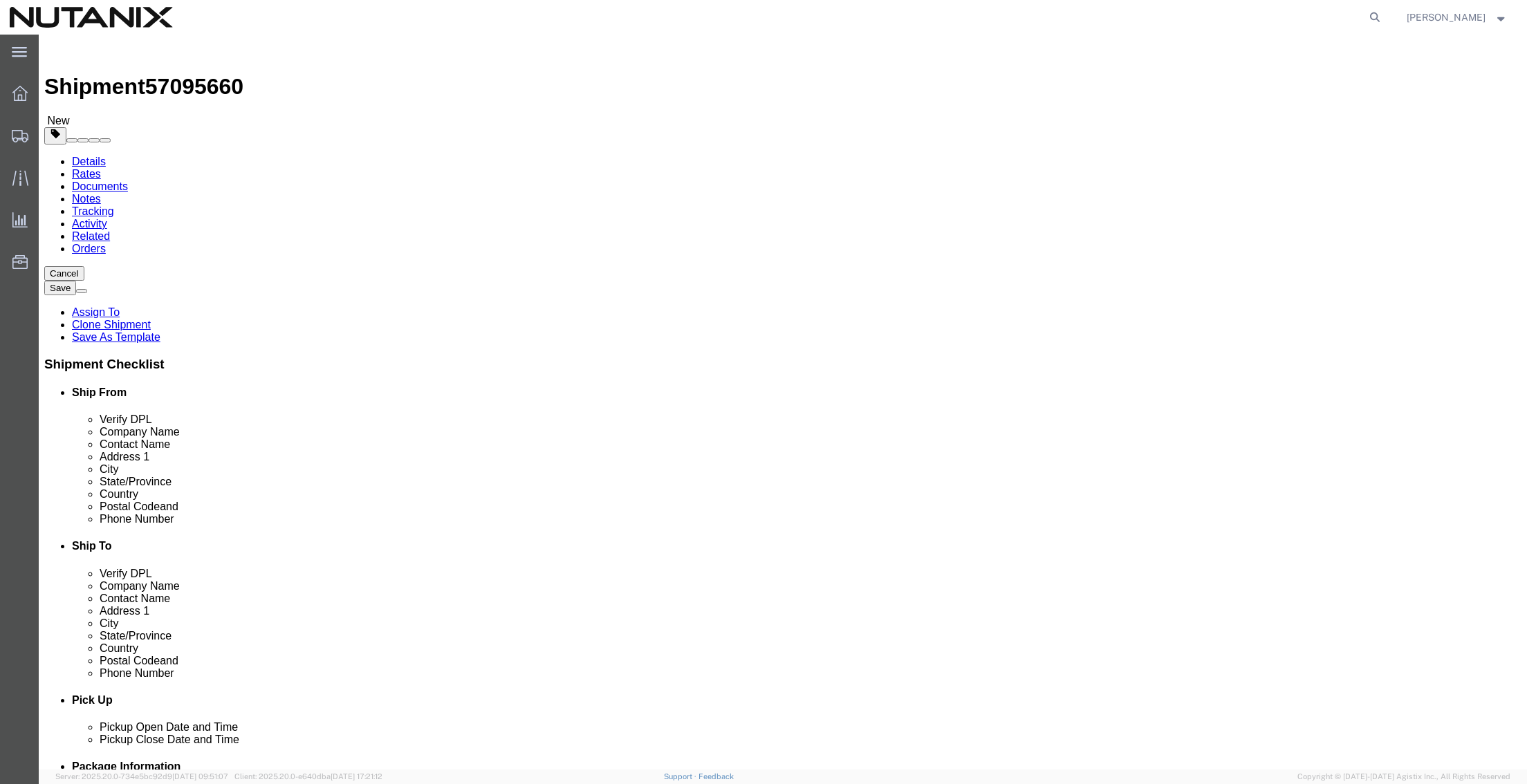
type input "[PERSON_NAME]"
type input "Suite 150"
type input "6509220964"
type input "[EMAIL_ADDRESS][DOMAIN_NAME]"
select select "CA"
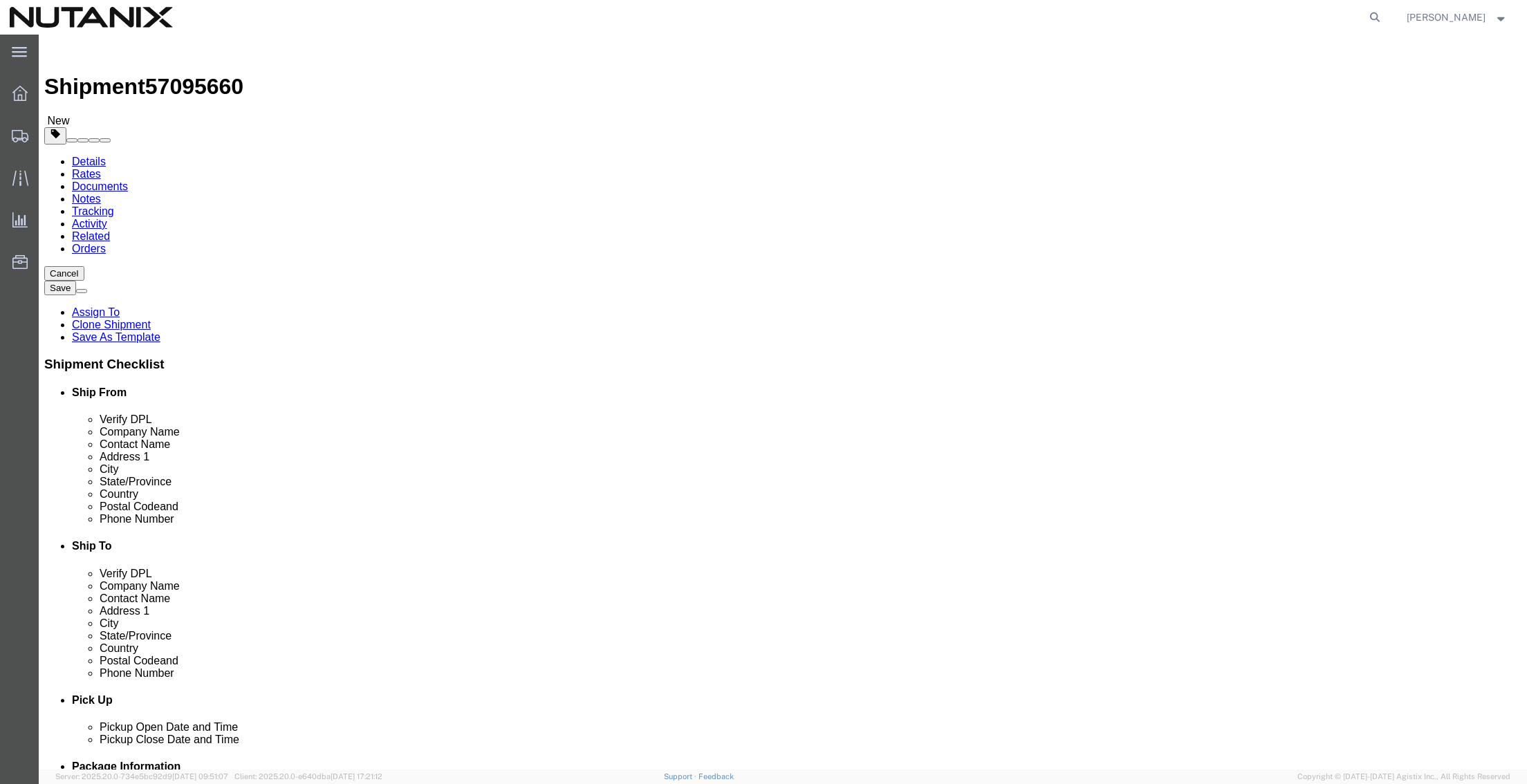
type input "[PERSON_NAME]"
drag, startPoint x: 283, startPoint y: 340, endPoint x: 91, endPoint y: 326, distance: 192.5
click div "Location Select Select My Profile Location [GEOGRAPHIC_DATA] - [GEOGRAPHIC_DATA…"
drag, startPoint x: 906, startPoint y: 255, endPoint x: 732, endPoint y: 260, distance: 174.1
click div "Company Name [PERSON_NAME]"
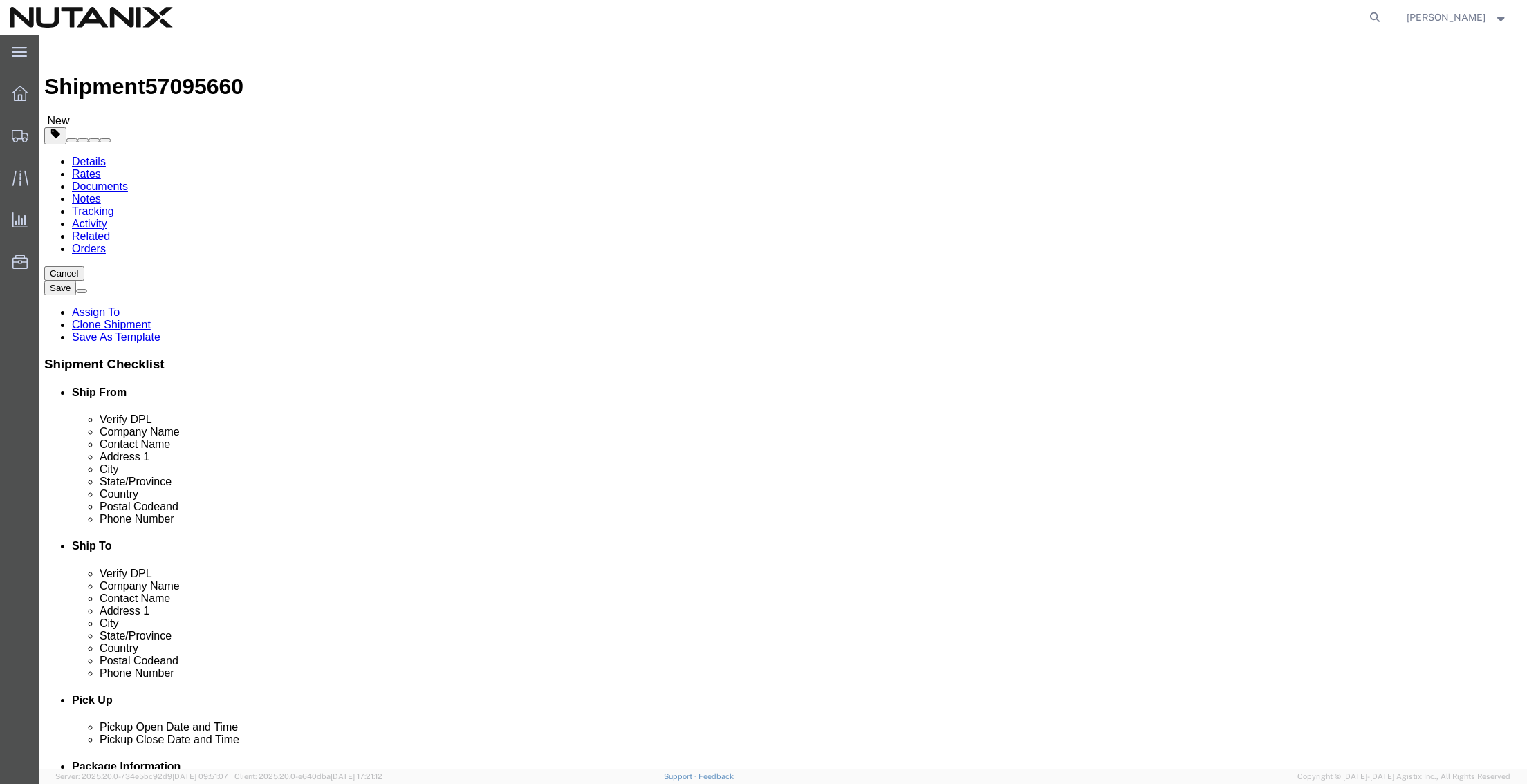
type input "[PERSON_NAME]"
type input "[STREET_ADDRESS]"
type input "#2"
type input "San Bruno"
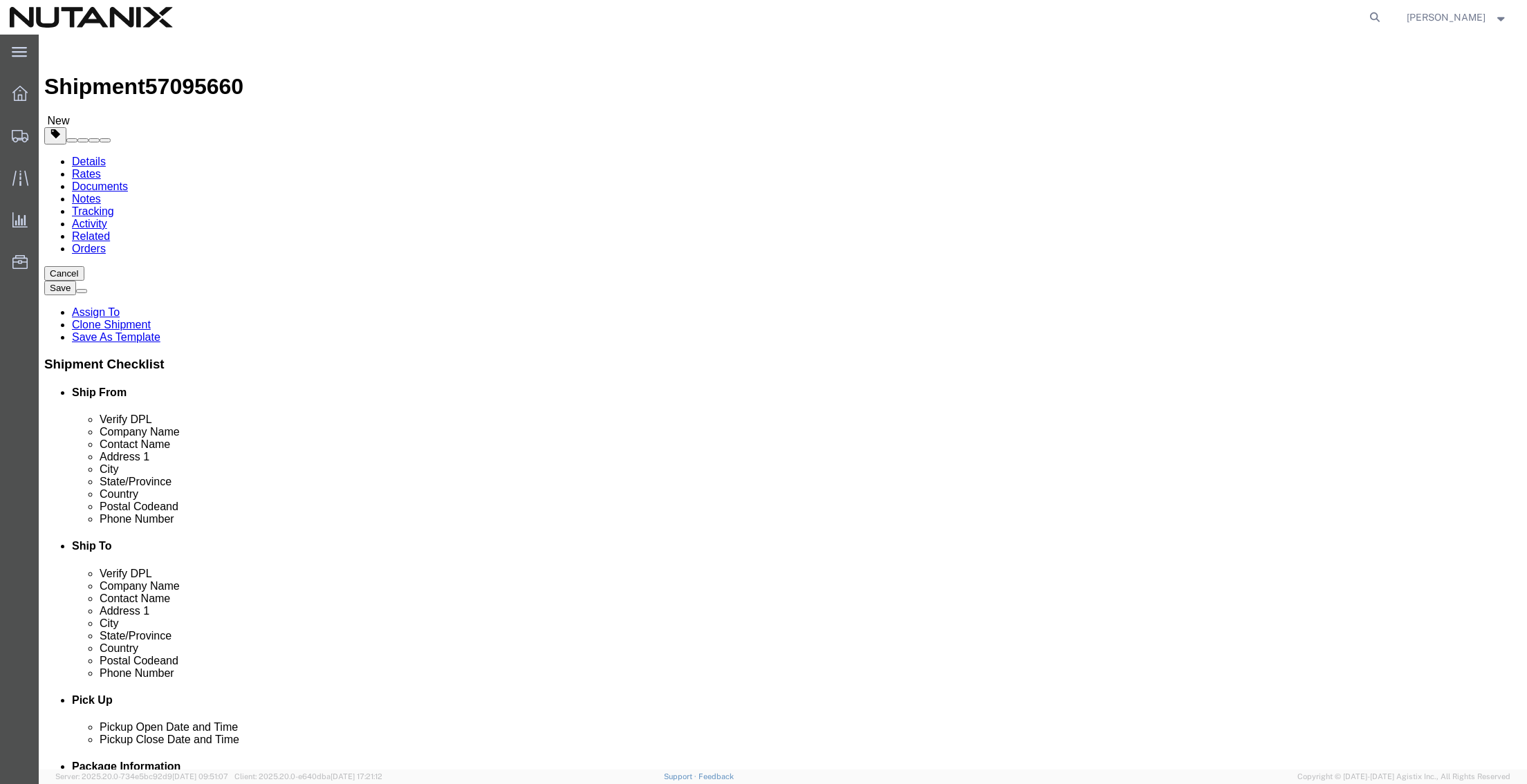
type input "c"
type input "cali"
select select "CA"
type input "94066"
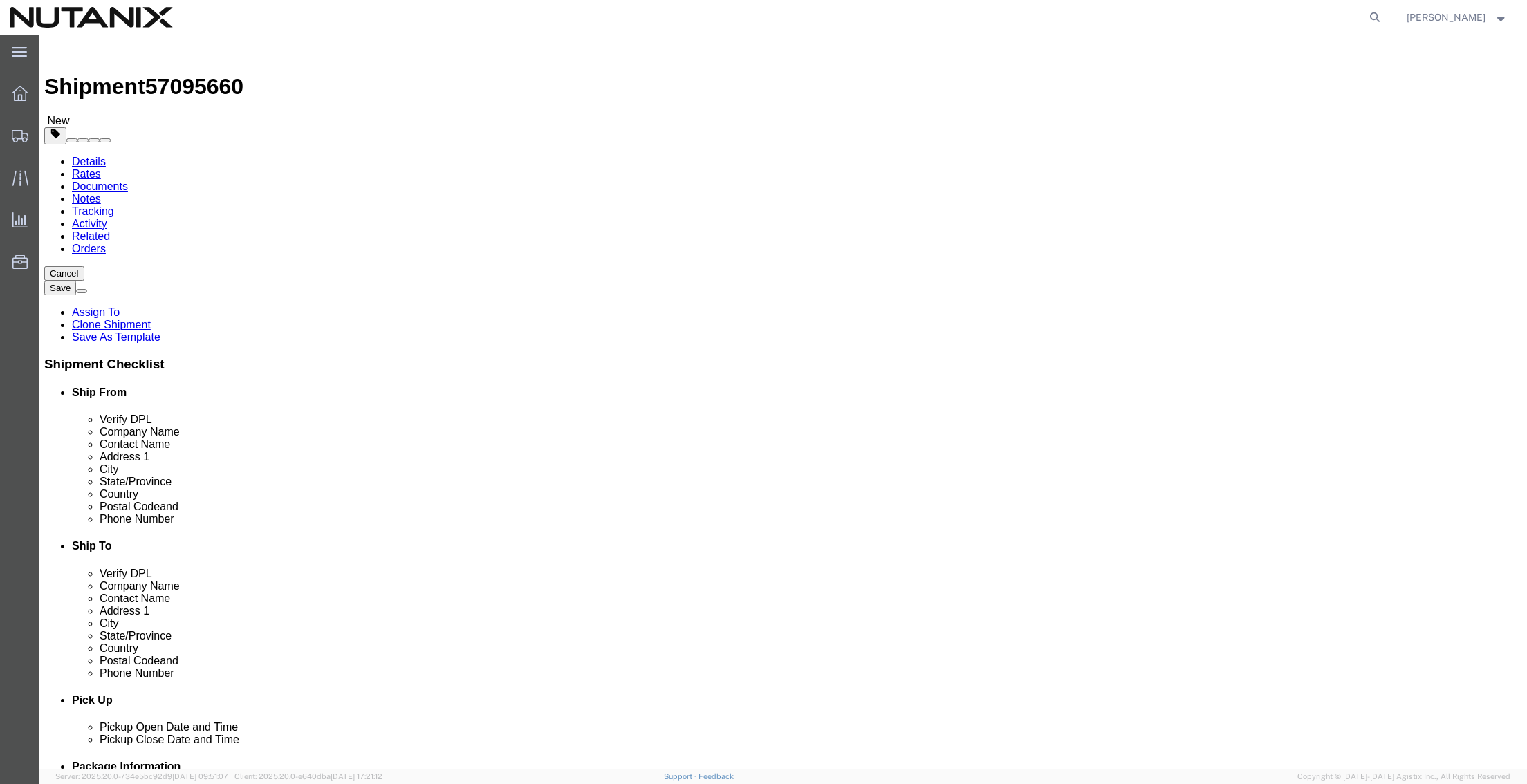
type input "6505157913"
checkbox input "false"
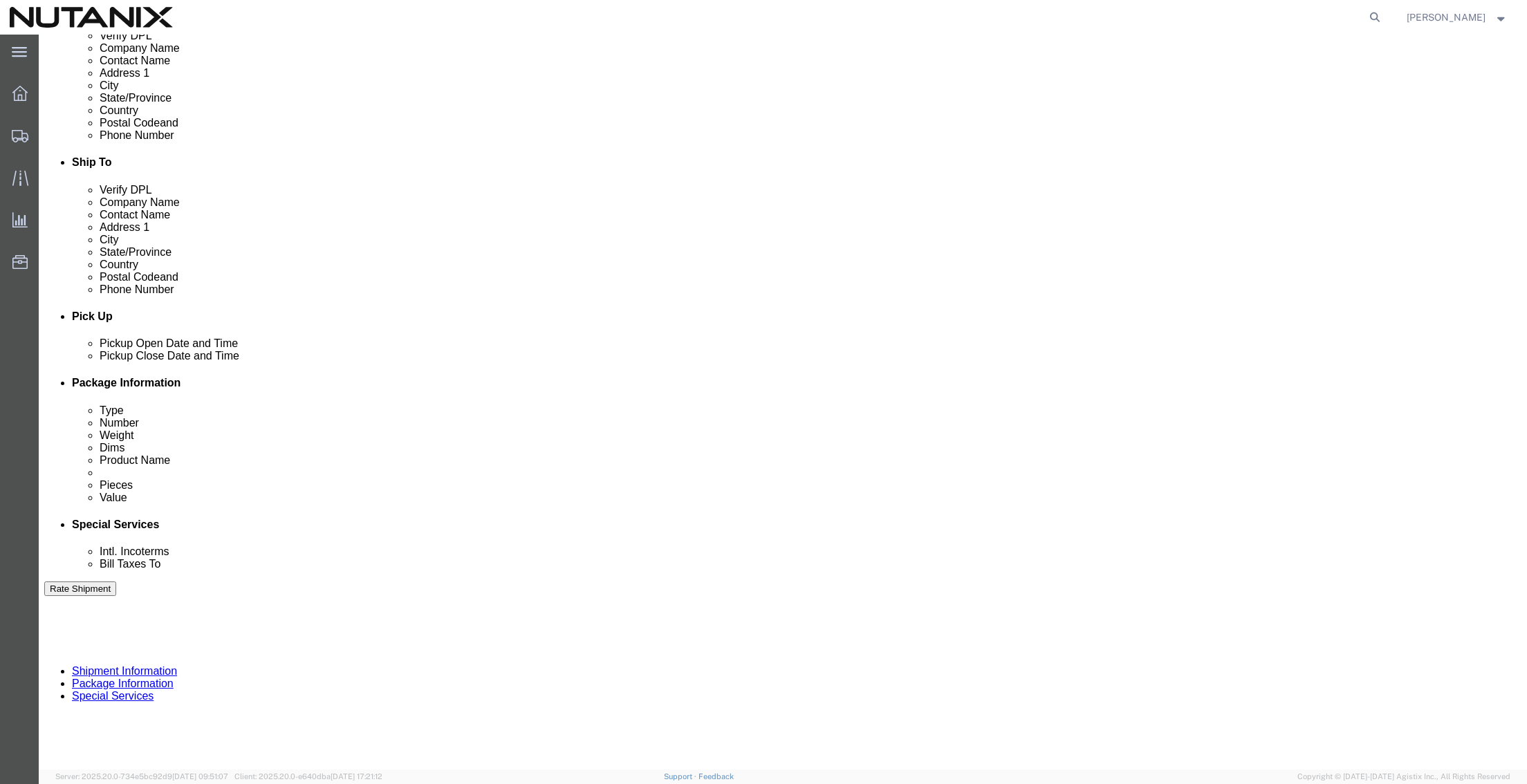
scroll to position [415, 0]
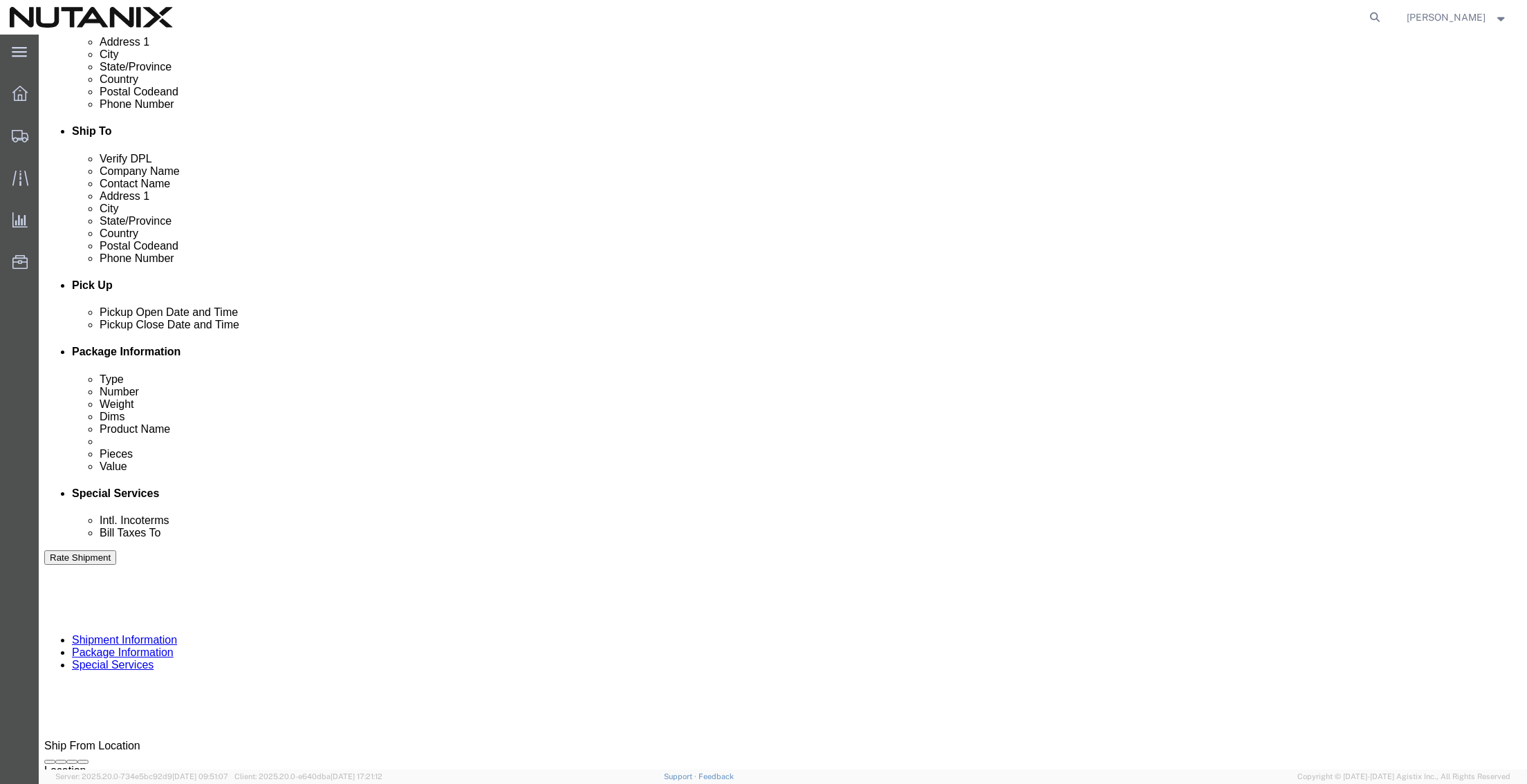
drag, startPoint x: 307, startPoint y: 442, endPoint x: 158, endPoint y: 440, distance: 149.0
click div "Select Account Type Activity ID Airline Appointment Number ASN Batch Request # …"
type input "79001"
type input "Samples"
click button "Continue"
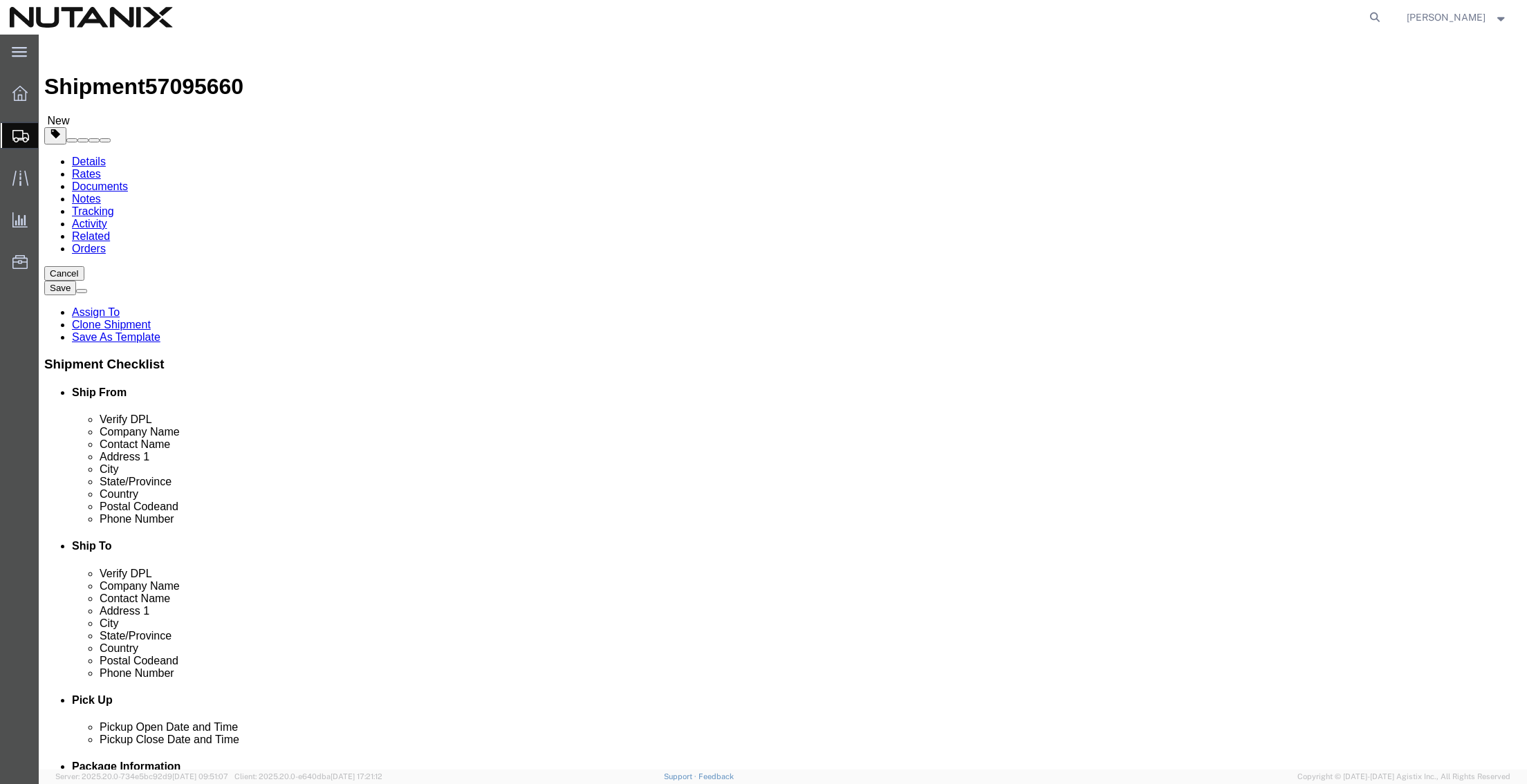
drag, startPoint x: 177, startPoint y: 297, endPoint x: 164, endPoint y: 295, distance: 13.2
click div "Dimensions Separate dimensions for each package, Length x Width x Height Length…"
type input "18"
type input "14"
type input "4"
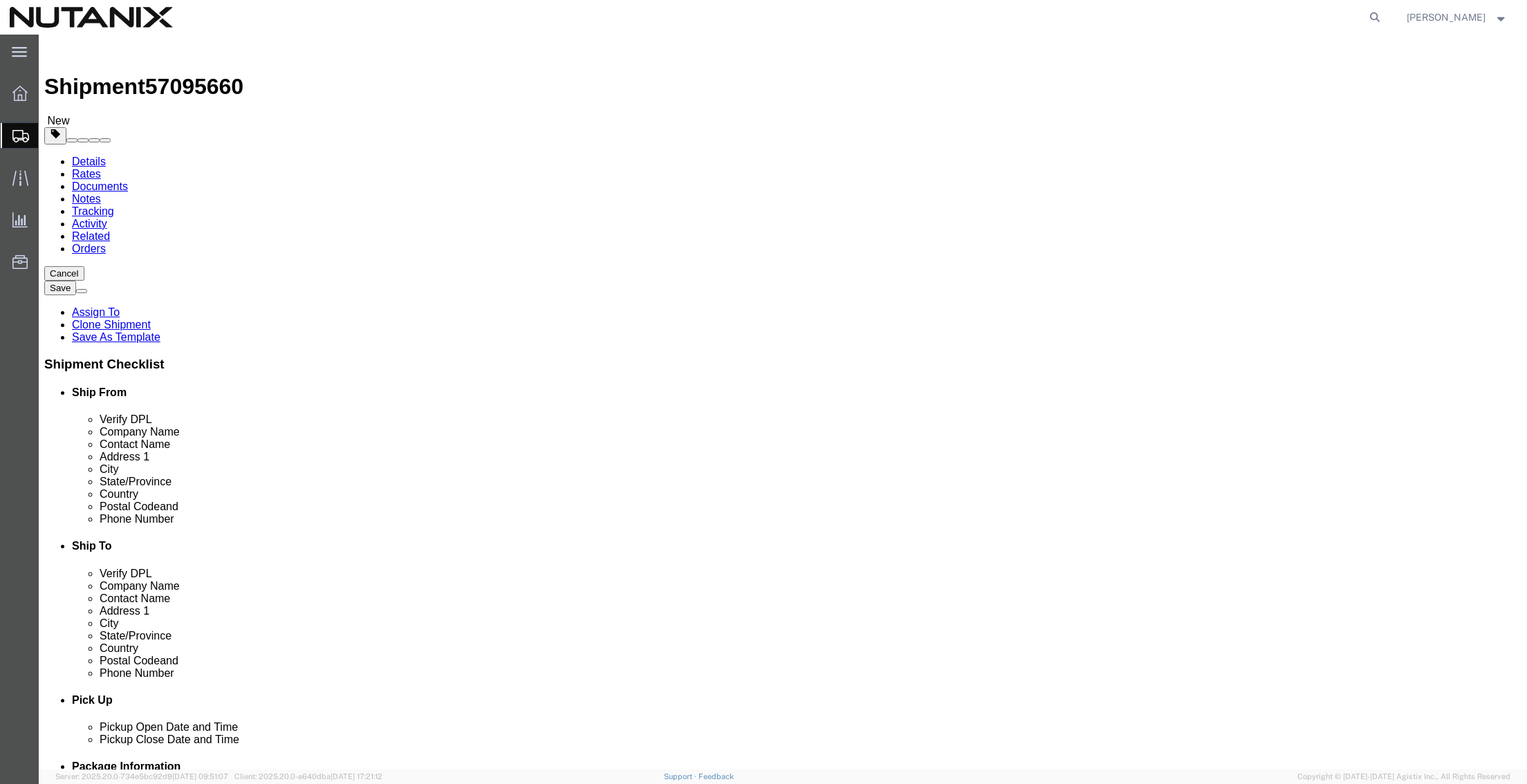
type input "3"
click dd "1.00 Each"
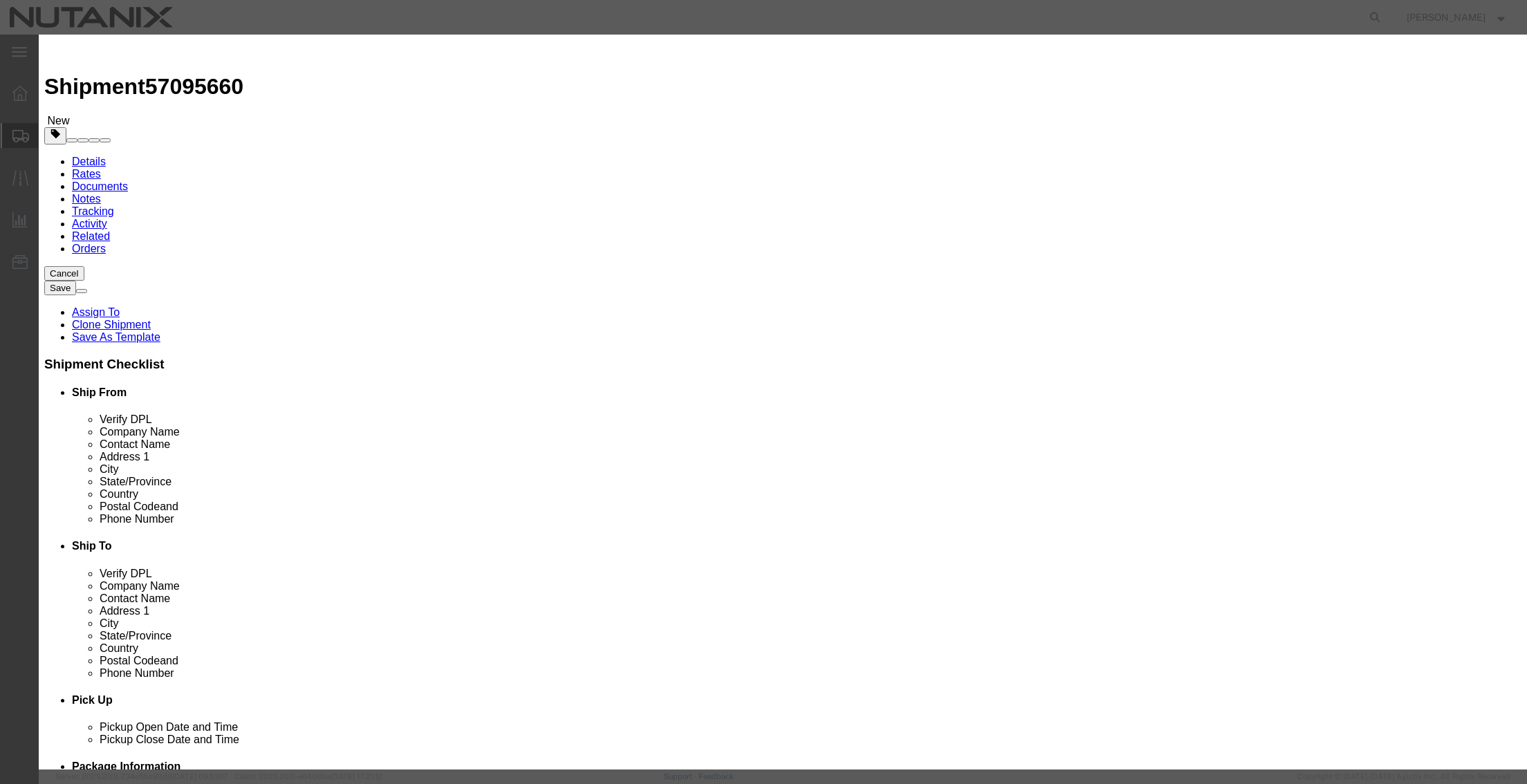
drag, startPoint x: 597, startPoint y: 106, endPoint x: 472, endPoint y: 113, distance: 125.2
click div "Product Name Nutanix New Baby Gift"
type input "REW Sample"
click button "Save & Close"
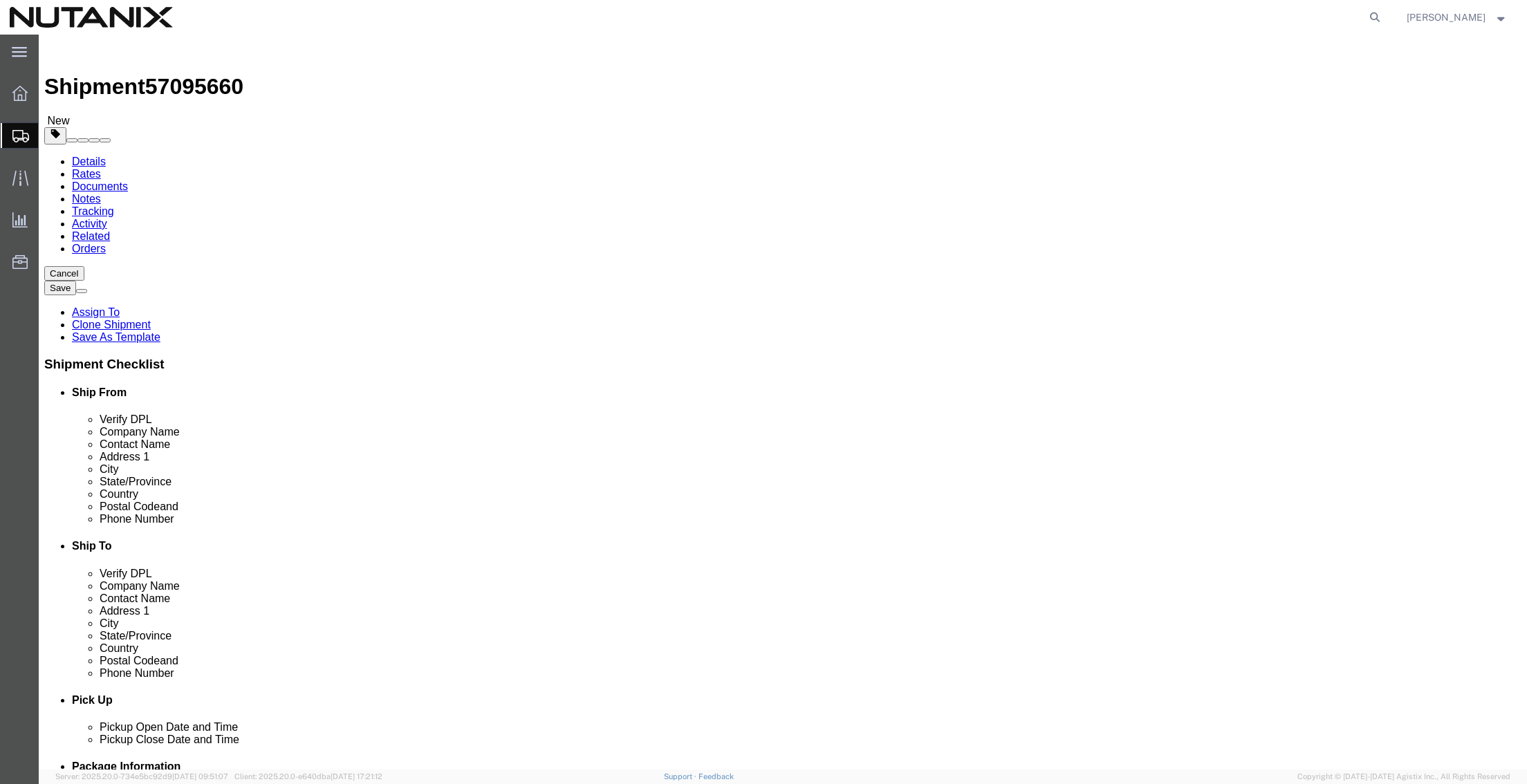
click button "Continue"
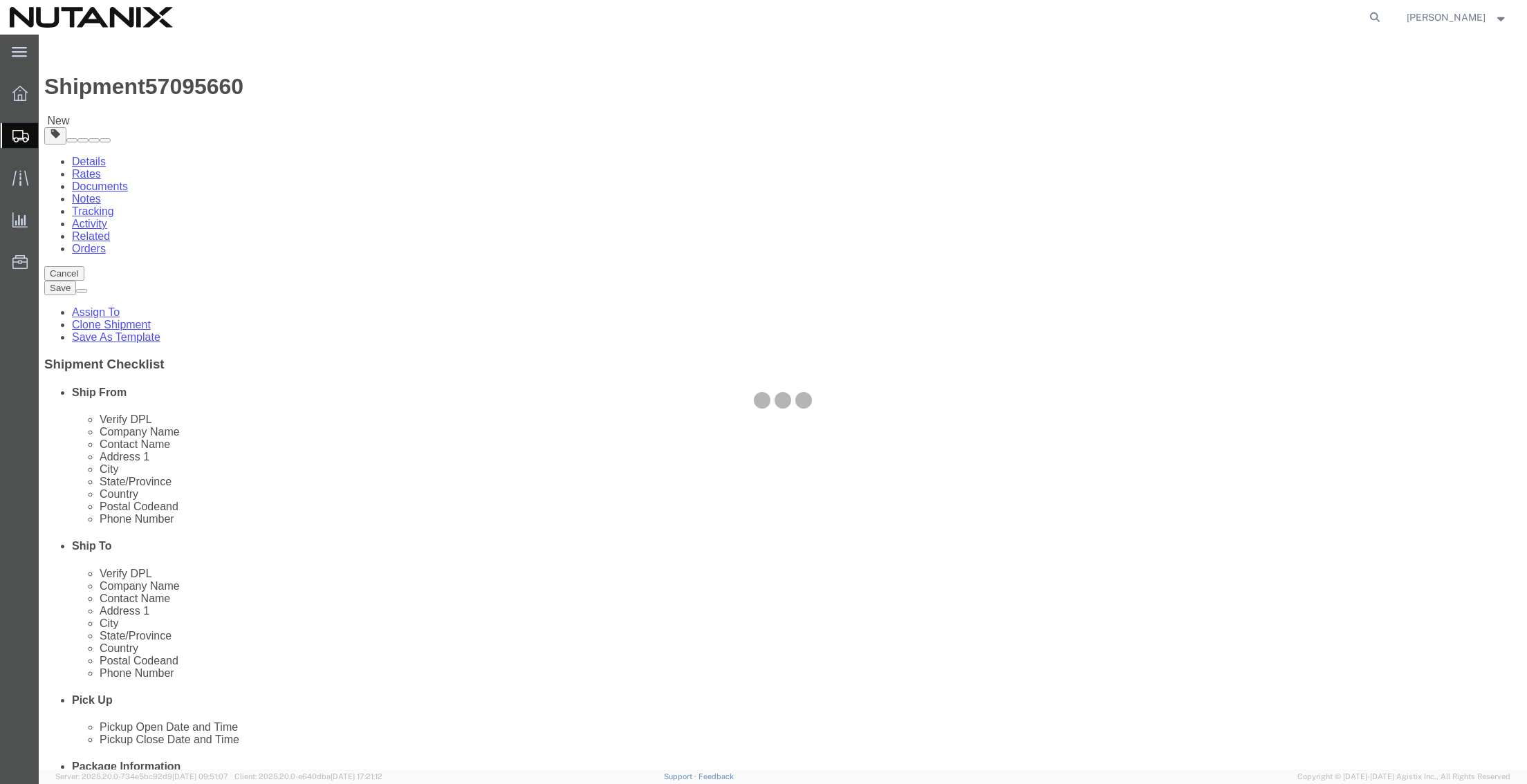
select select
select select "COSTCENTER"
select select "48694"
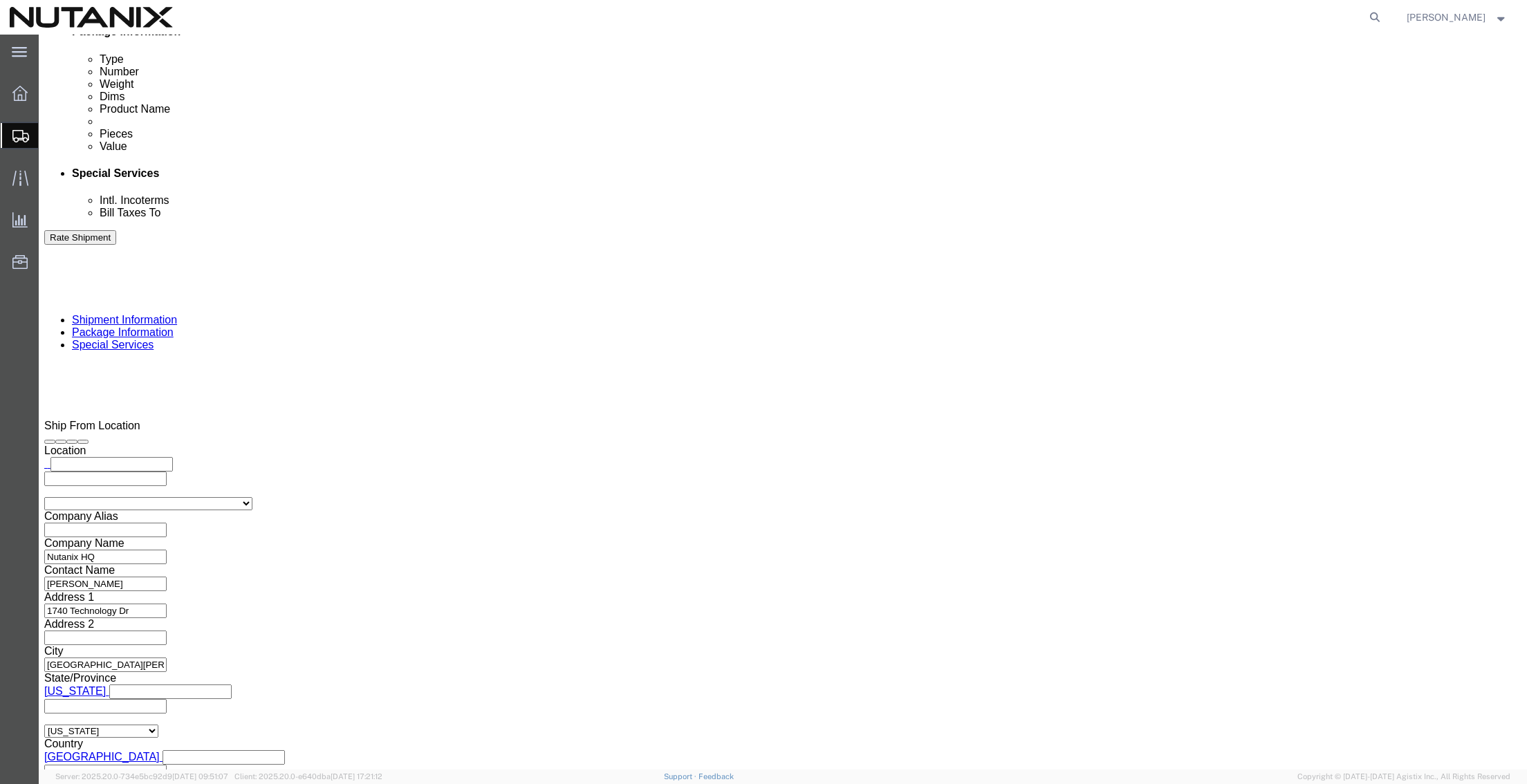
scroll to position [829, 0]
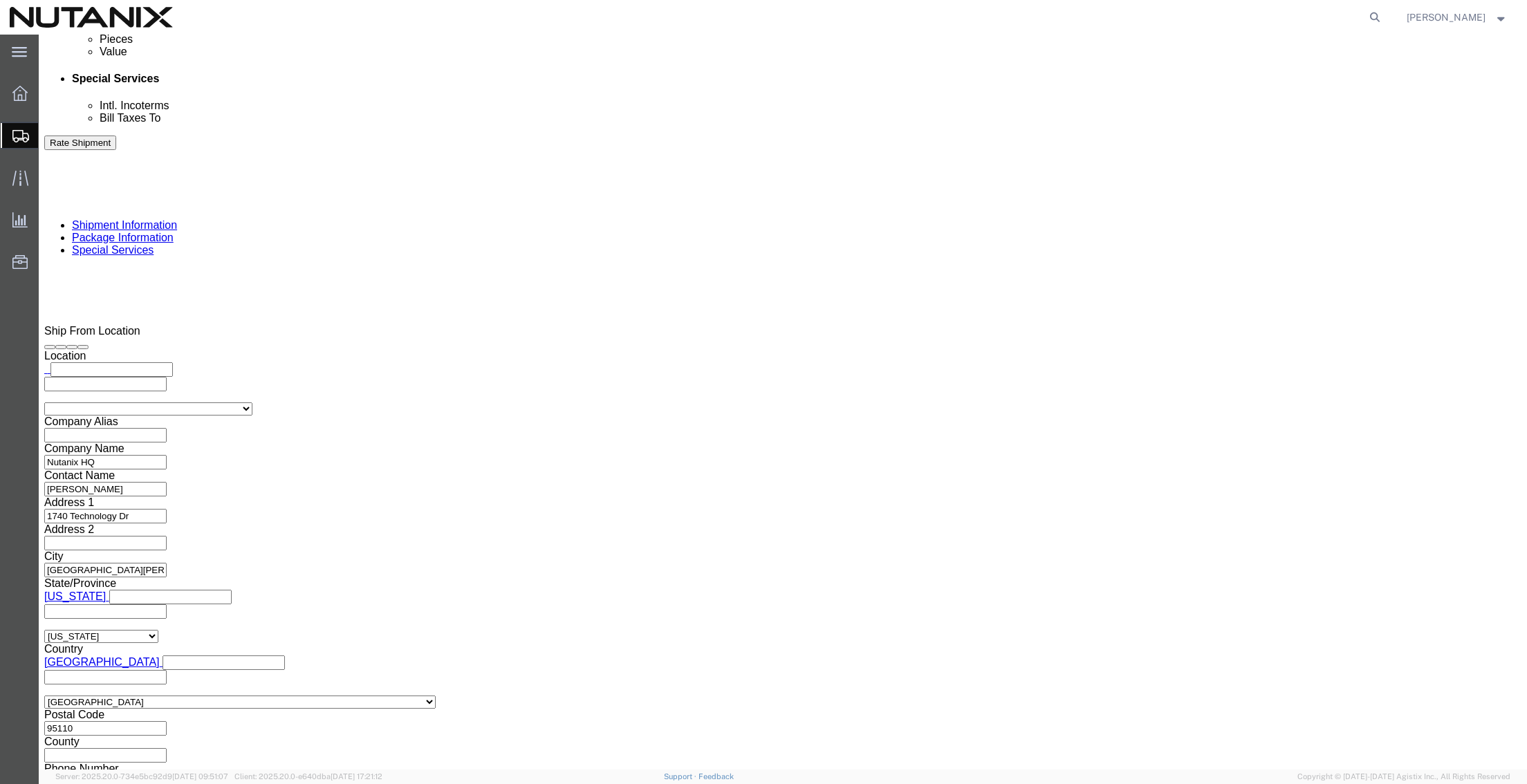
click button "Rate Shipment"
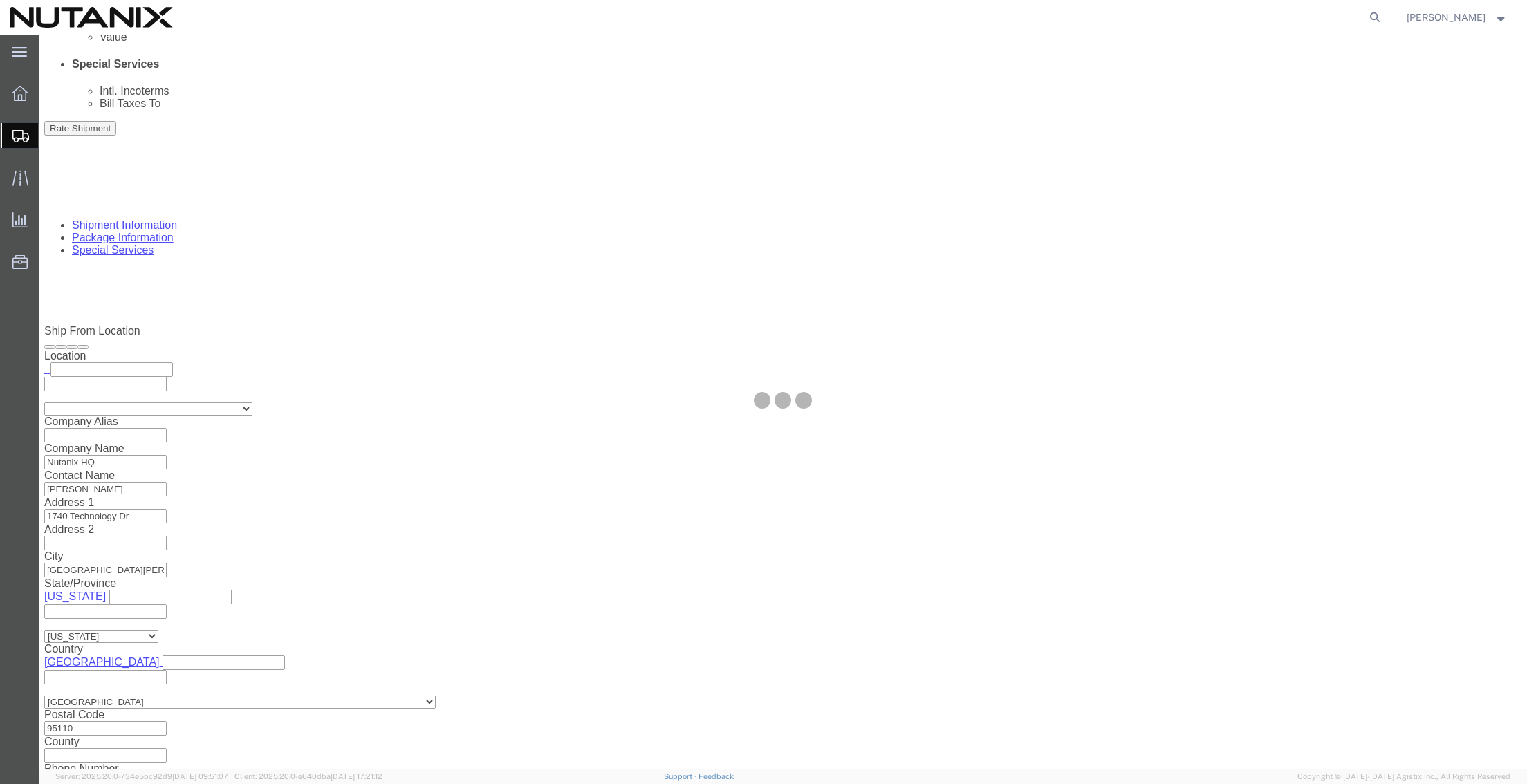
scroll to position [0, 0]
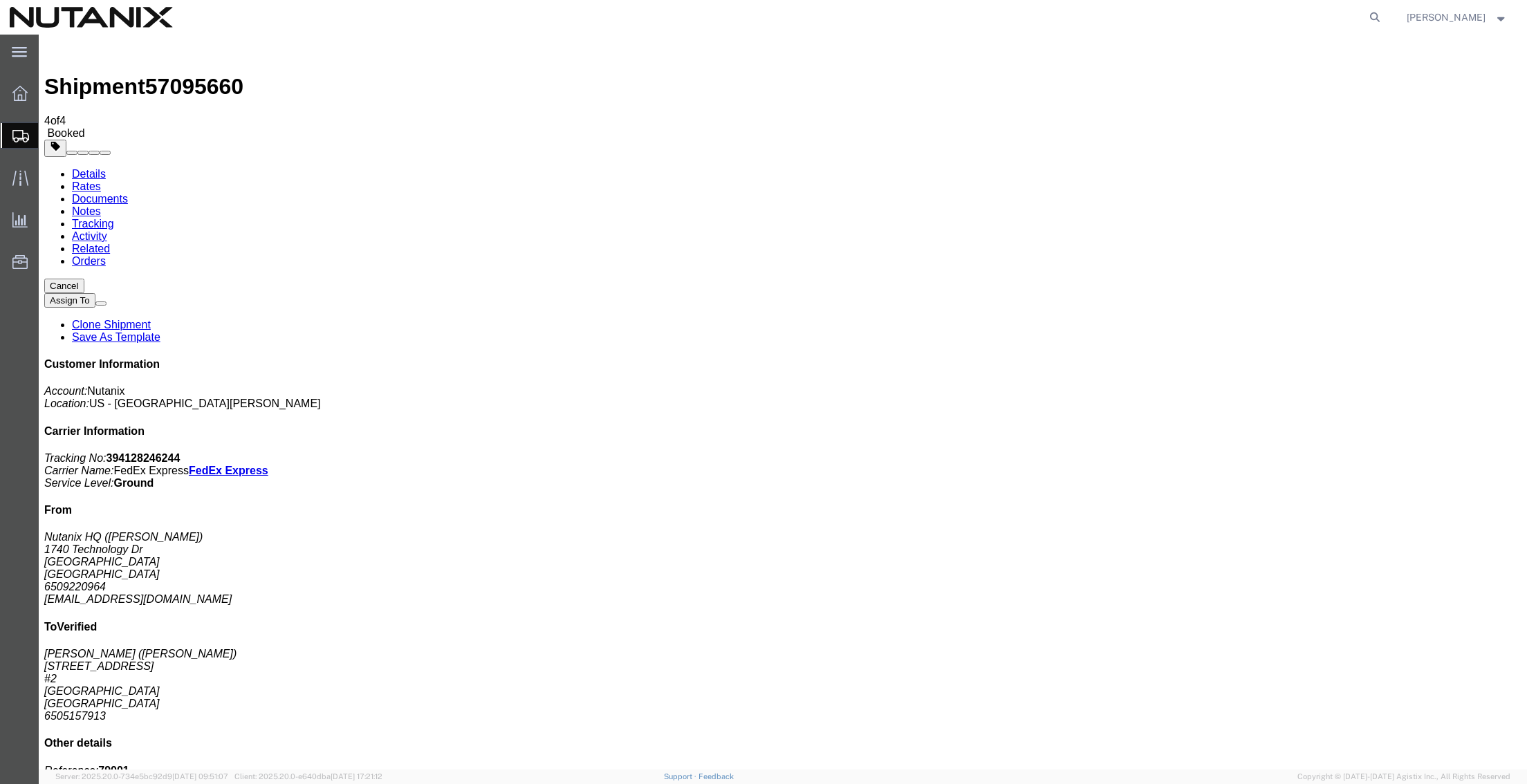
click at [0, 0] on span "Create from Template" at bounding box center [0, 0] width 0 height 0
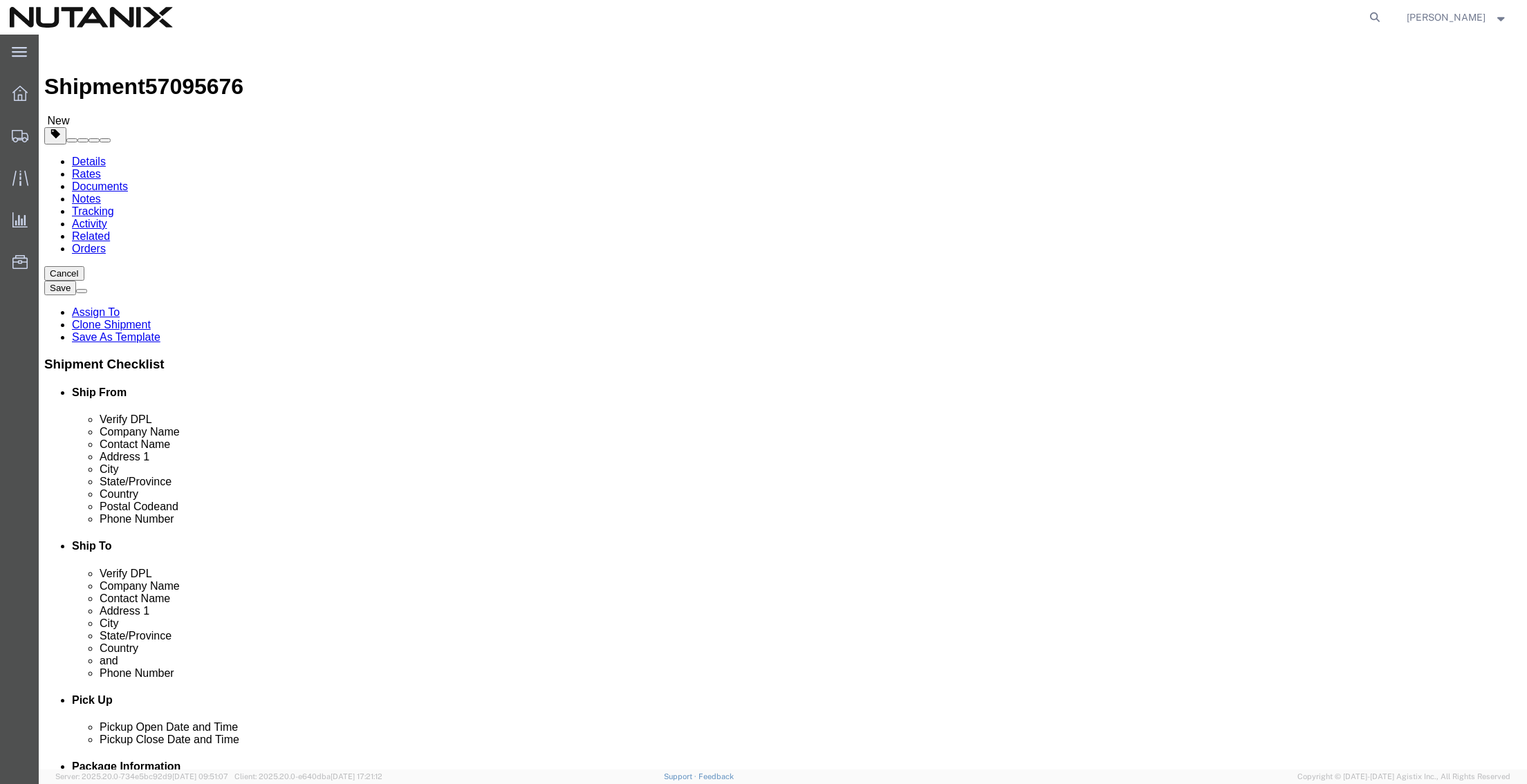
drag, startPoint x: 941, startPoint y: 265, endPoint x: 732, endPoint y: 261, distance: 209.0
click div "Company Name [PERSON_NAME]"
paste input "[PERSON_NAME]"
type input "[PERSON_NAME]"
drag, startPoint x: 950, startPoint y: 287, endPoint x: 591, endPoint y: 276, distance: 359.2
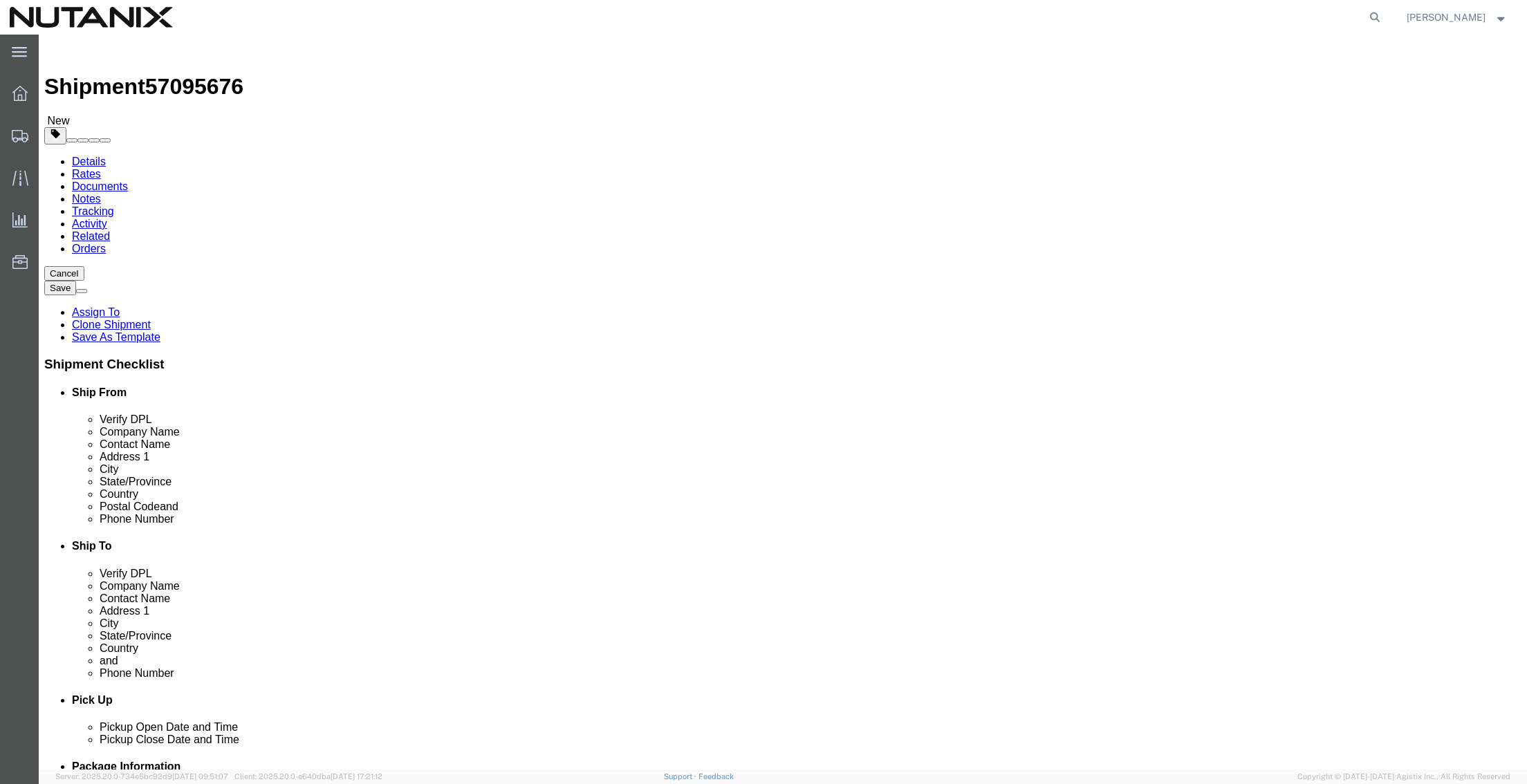
click div "Ship From Location Location Select Select My Profile Location [GEOGRAPHIC_DATA]…"
paste input "[PERSON_NAME]"
type input "[PERSON_NAME]"
drag, startPoint x: 904, startPoint y: 318, endPoint x: 707, endPoint y: 314, distance: 197.0
click div "Address [STREET_ADDRESS]"
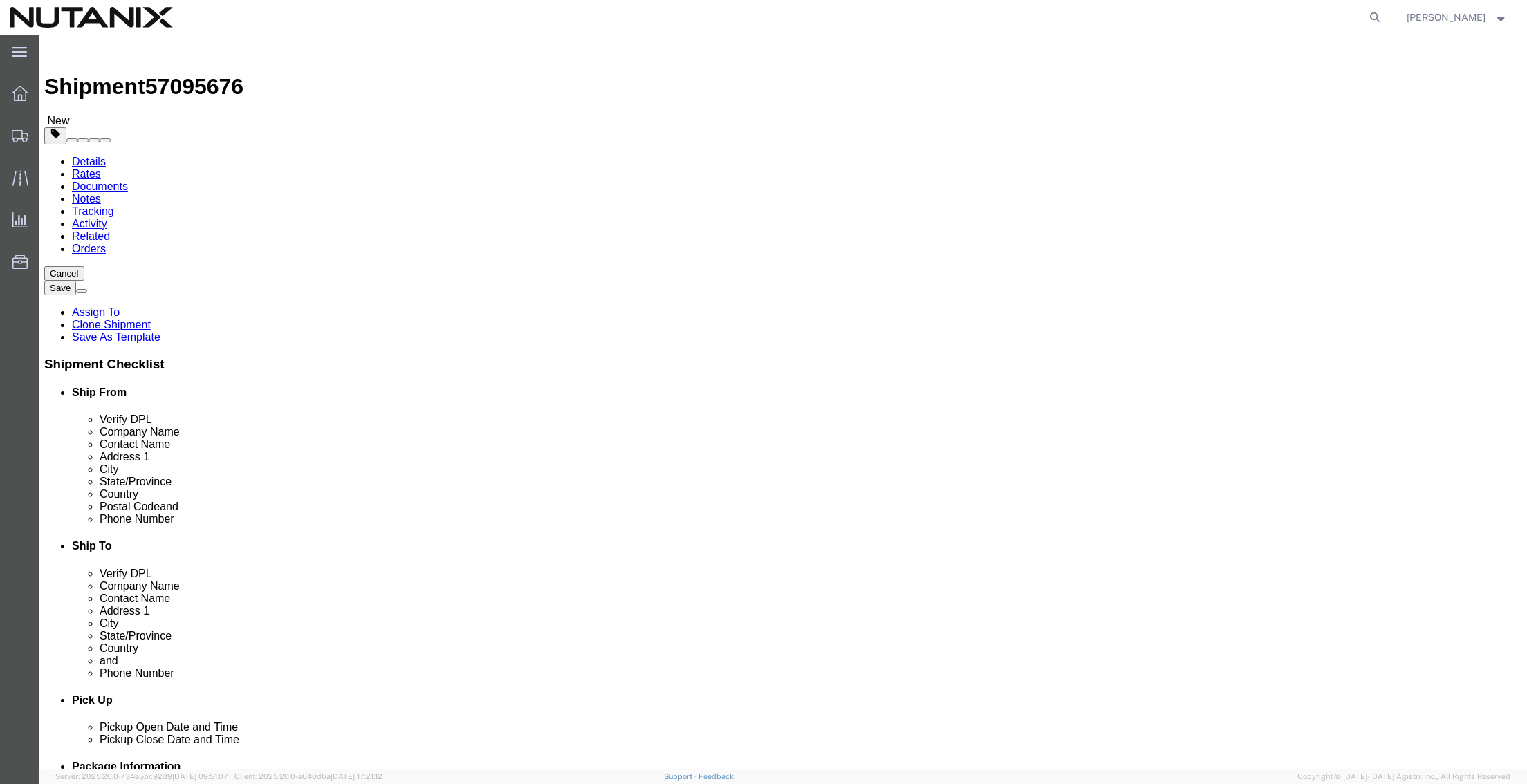
paste input "[STREET_ADDRESS],"
type input "[STREET_ADDRESS]"
click input "text"
paste input "Camas"
type input "Camas"
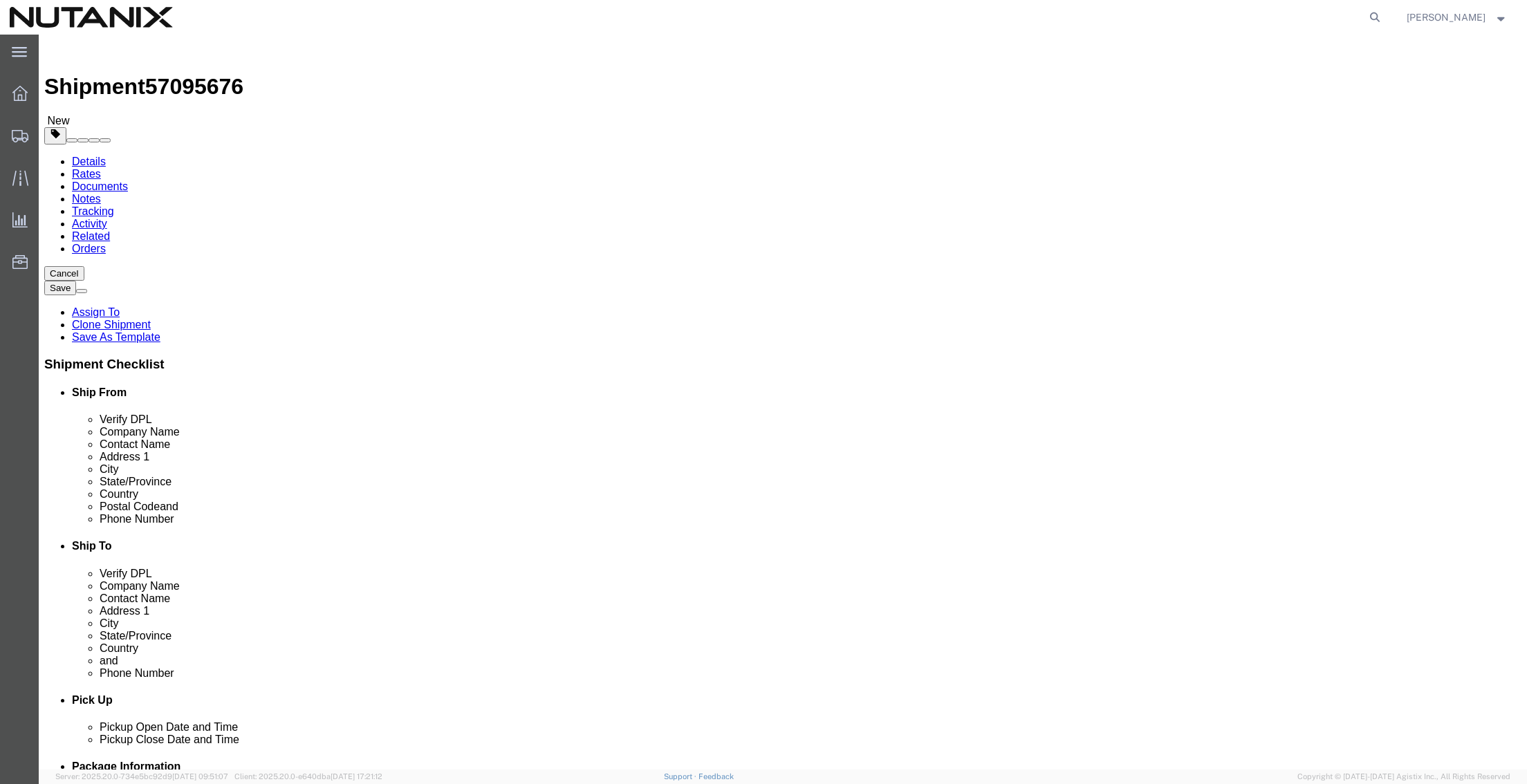
type input "united s"
select select "US"
select select
type input "wash"
select select "WA"
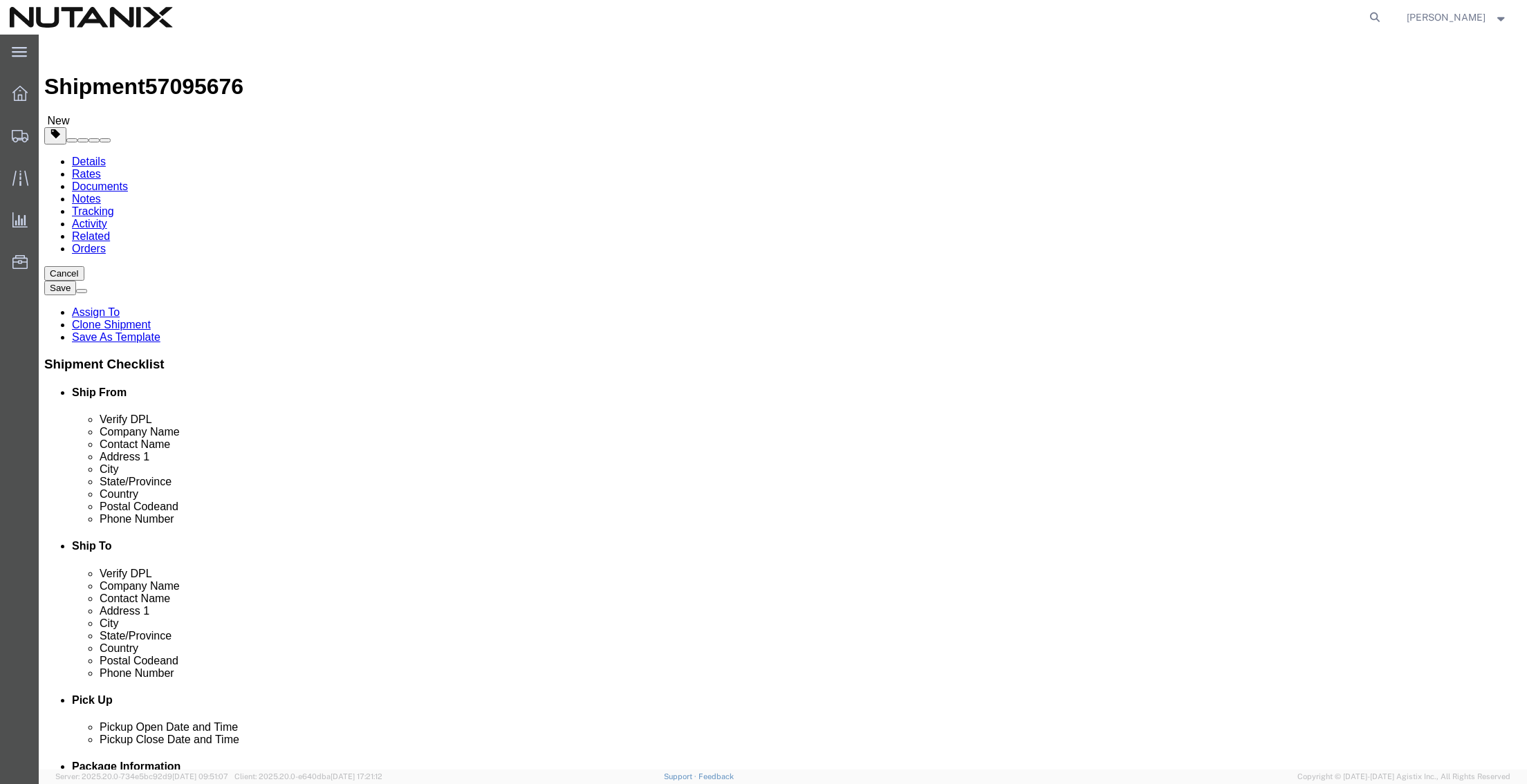
drag, startPoint x: 867, startPoint y: 443, endPoint x: 761, endPoint y: 443, distance: 106.0
click div "Postal Code 15990"
paste input "98607"
type input "98607"
drag, startPoint x: 823, startPoint y: 473, endPoint x: 793, endPoint y: 470, distance: 30.1
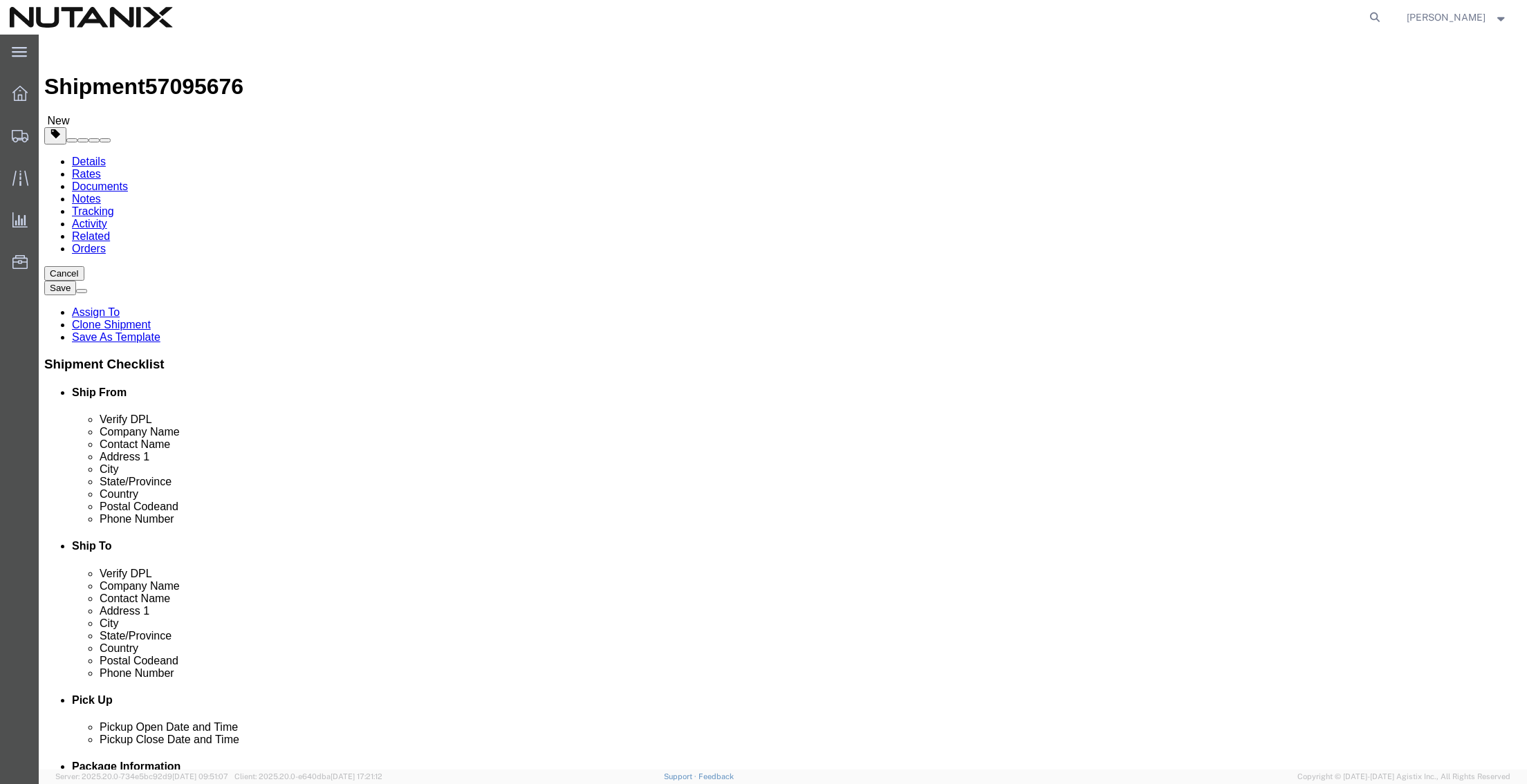
click div "Phone Number [PHONE_NUMBER]"
type input "4084807382"
drag, startPoint x: 988, startPoint y: 502, endPoint x: 726, endPoint y: 511, distance: 262.2
click div "Location Select Select My Profile Location [GEOGRAPHIC_DATA] - [GEOGRAPHIC_DATA…"
paste input "wcheah"
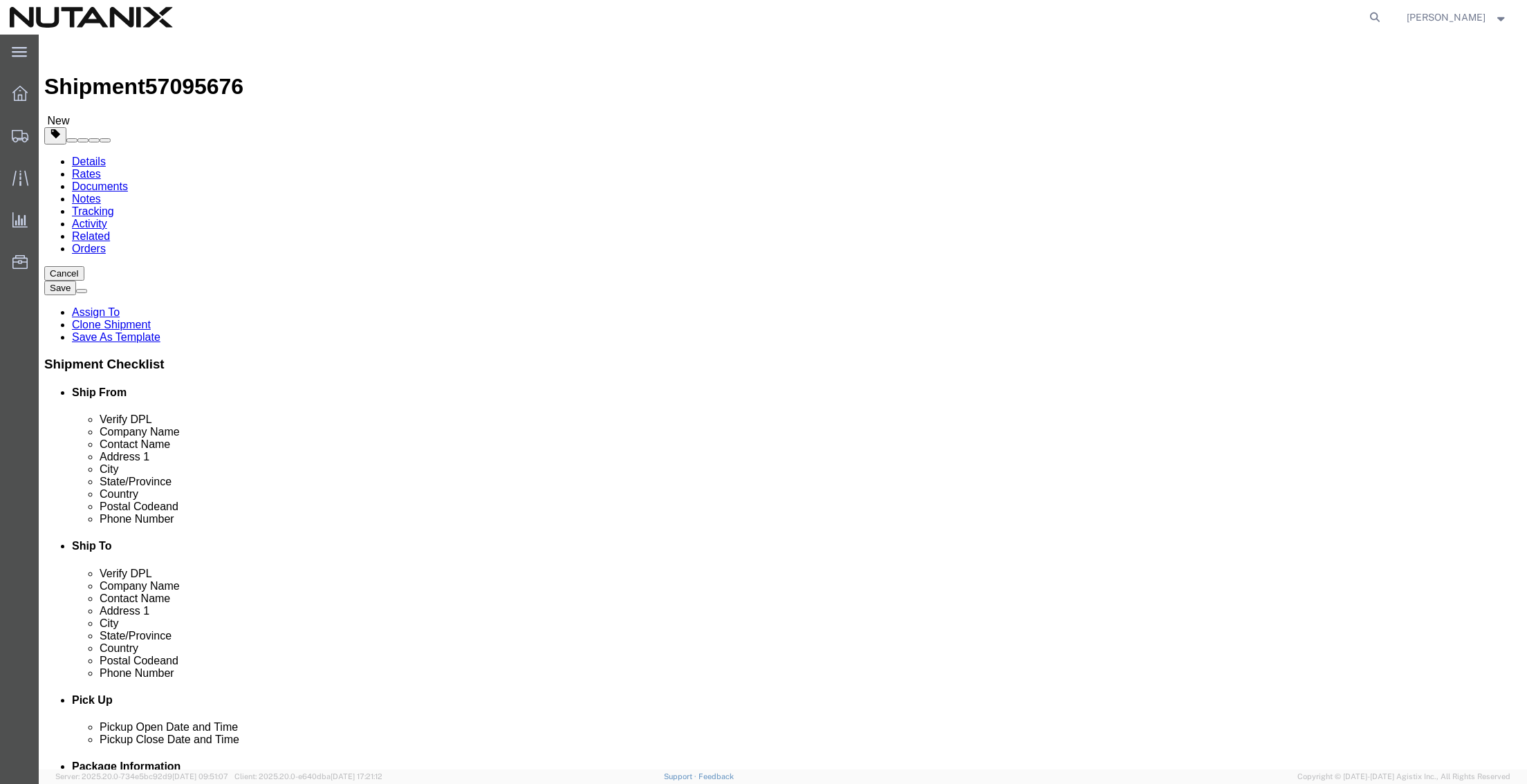
type input "[EMAIL_ADDRESS][DOMAIN_NAME]"
click div "Pickup Date and Time Pickup Date: Pickup Start Date Pickup Start Time Pickup Op…"
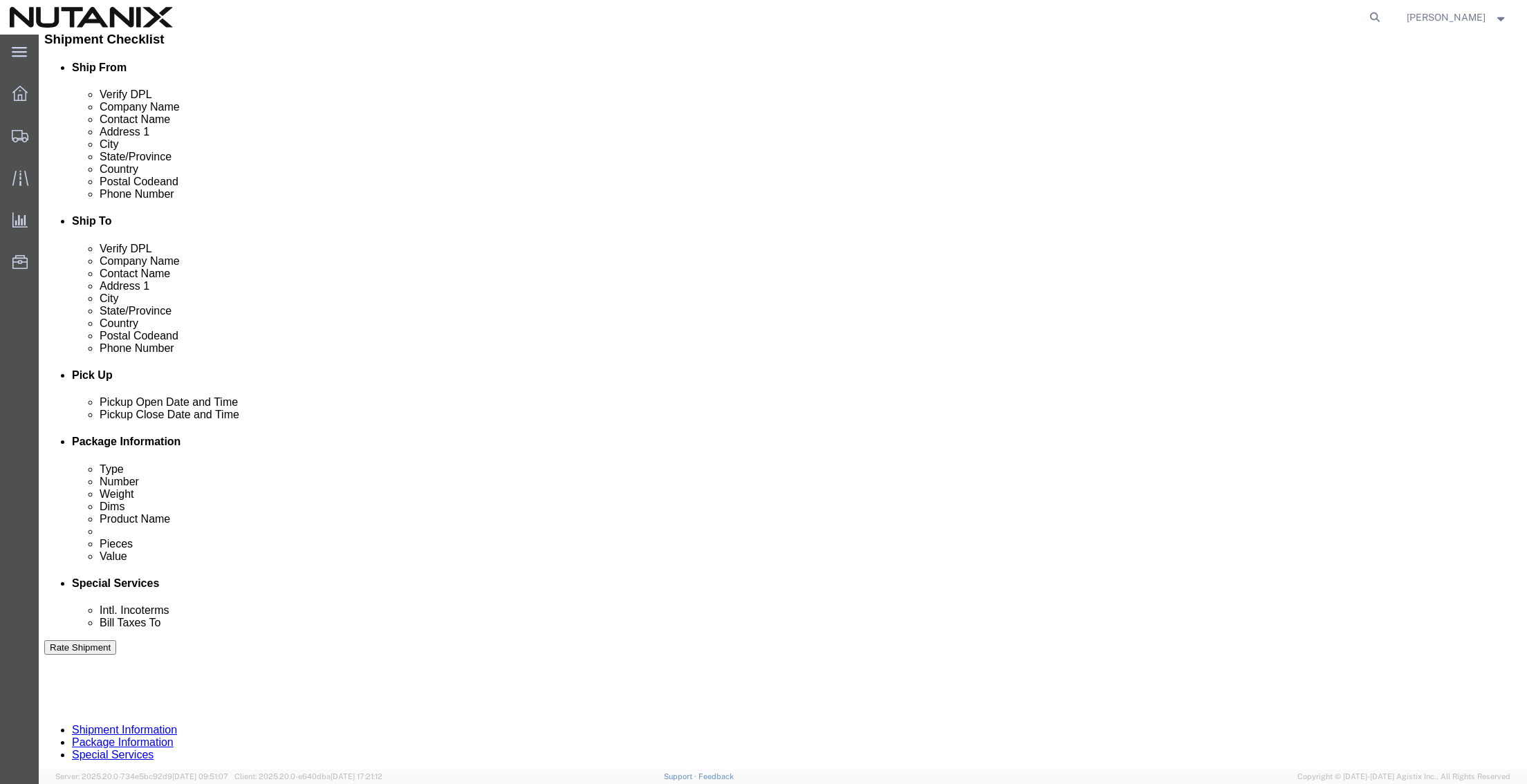
scroll to position [346, 0]
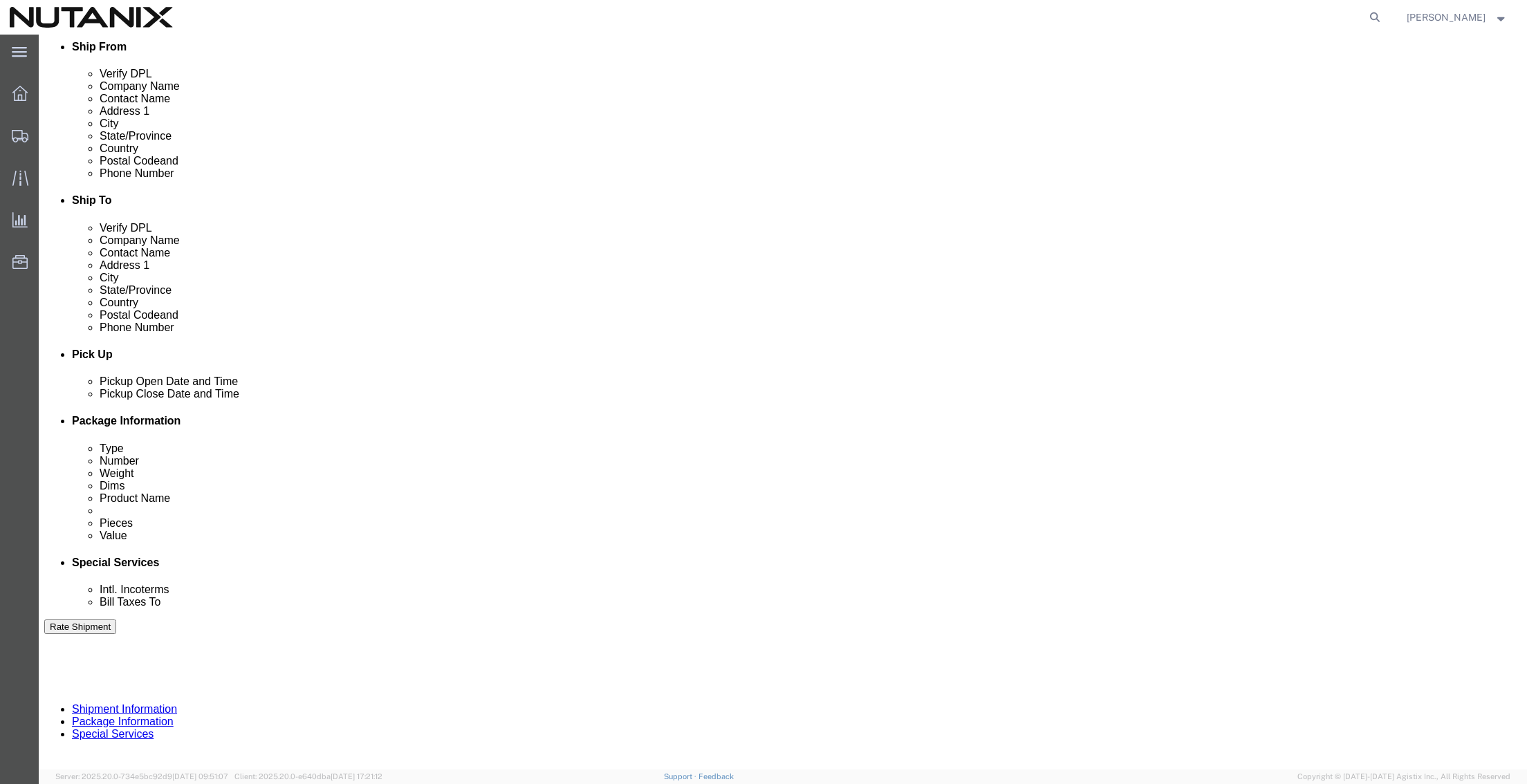
drag, startPoint x: 362, startPoint y: 506, endPoint x: 131, endPoint y: 511, distance: 231.1
click div "Select Account Type Activity ID Airline Appointment Number ASN Batch Request # …"
type input "60015"
click icon
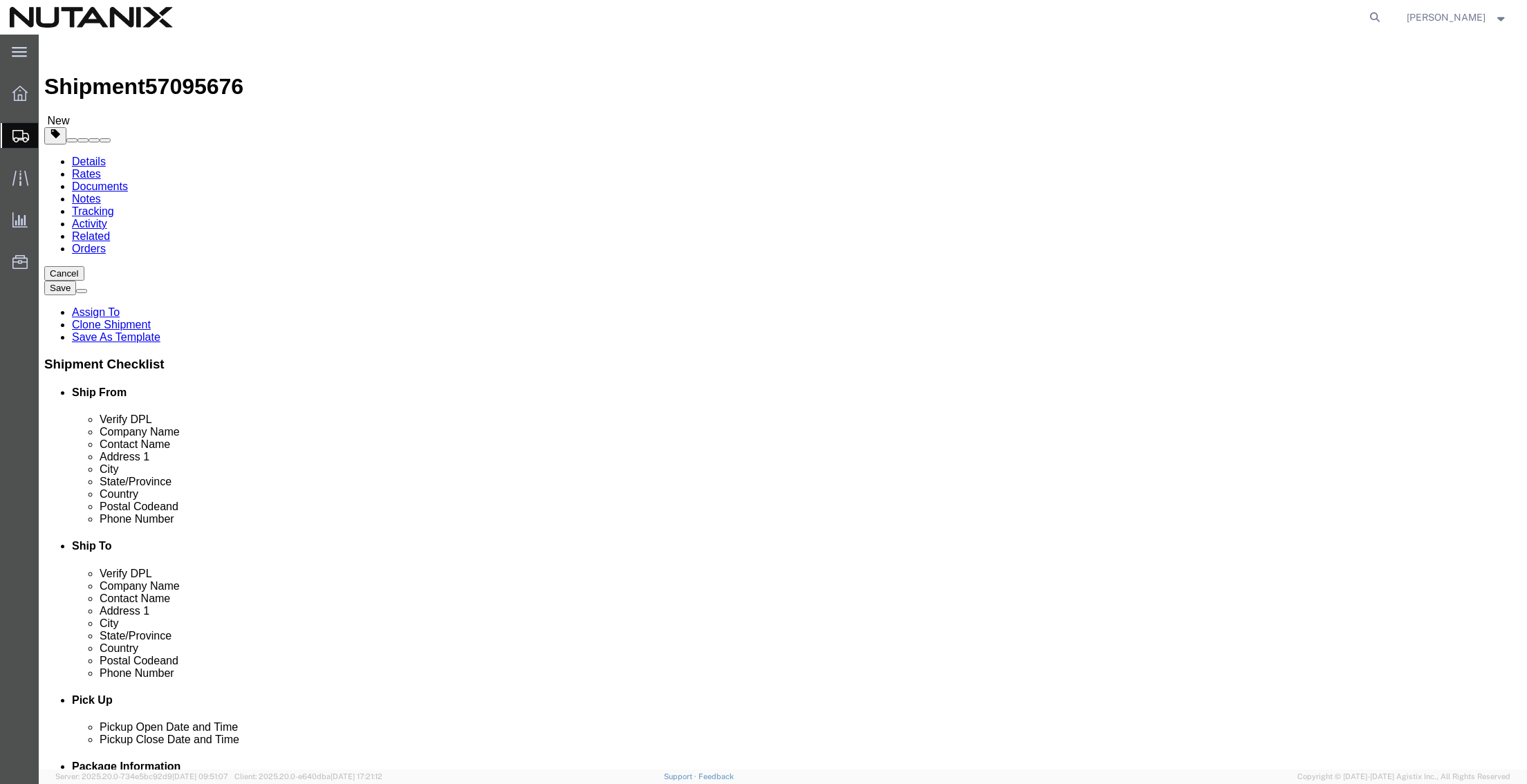
click button "Continue"
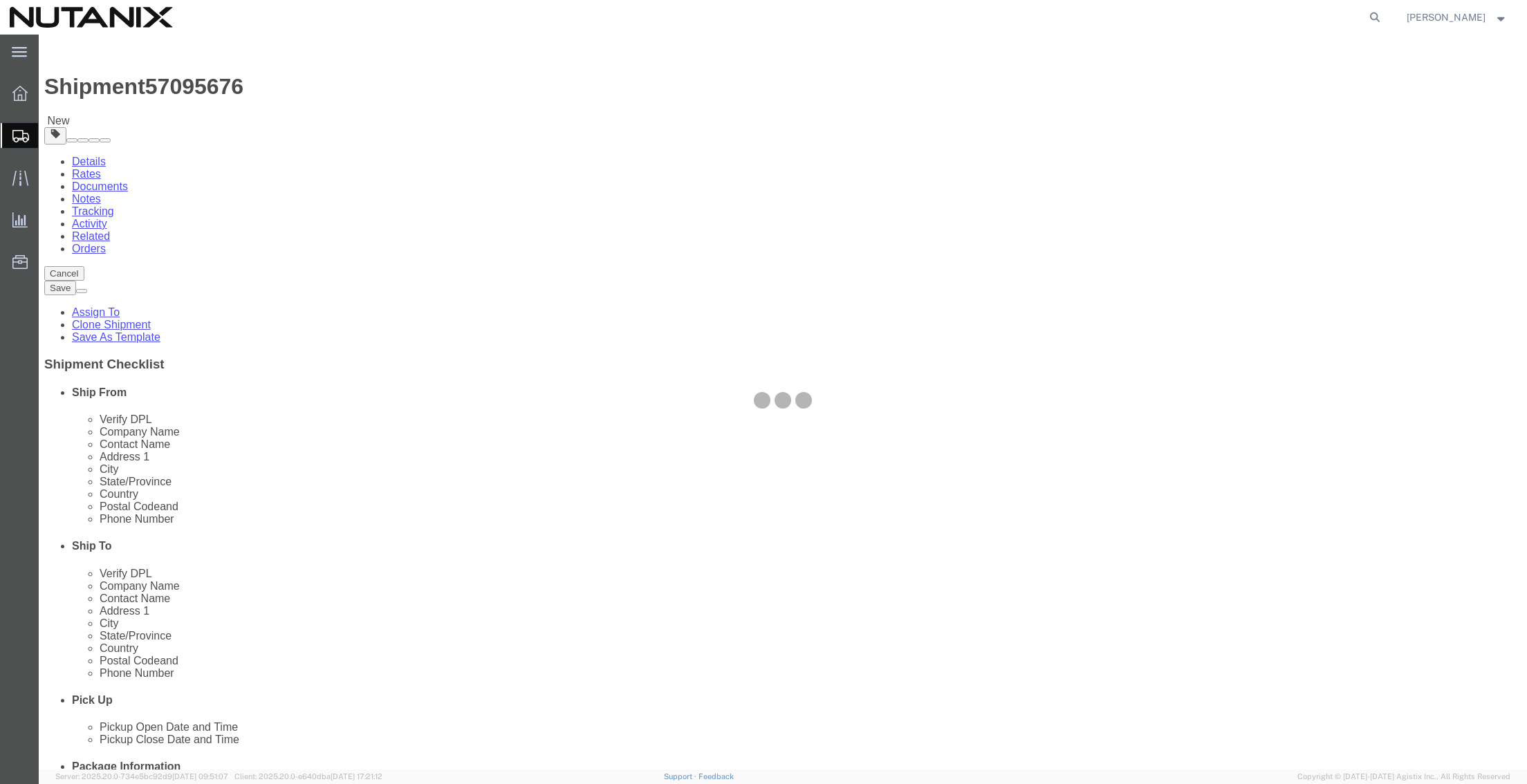
select select
select select "COSTCENTER"
select select "48694"
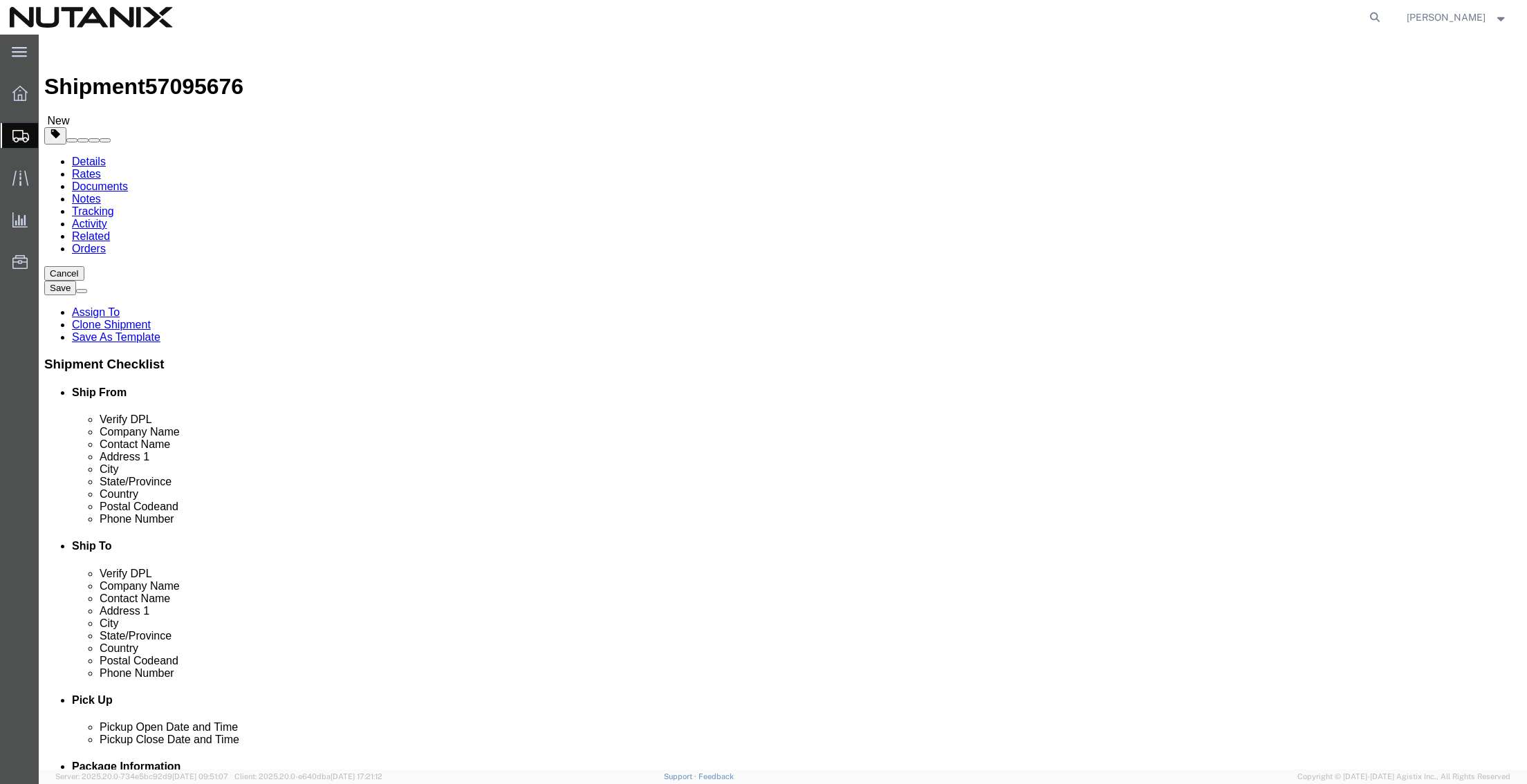
drag, startPoint x: 273, startPoint y: 322, endPoint x: 255, endPoint y: 324, distance: 18.1
click select "Select Address Service Requested Carrier Leave If No Response Change Service Re…"
select select
click select "Select Address Service Requested Carrier Leave If No Response Change Service Re…"
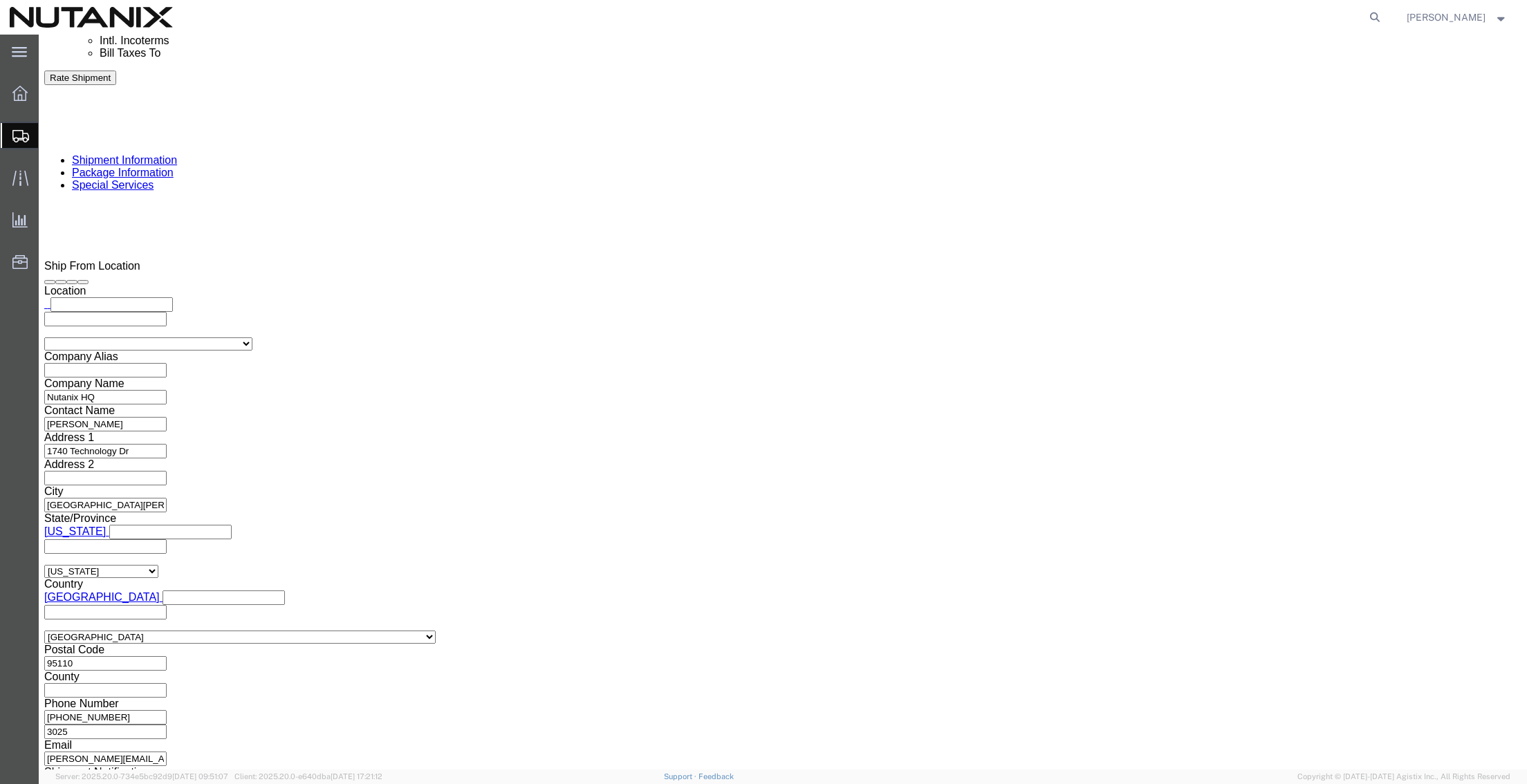
scroll to position [899, 0]
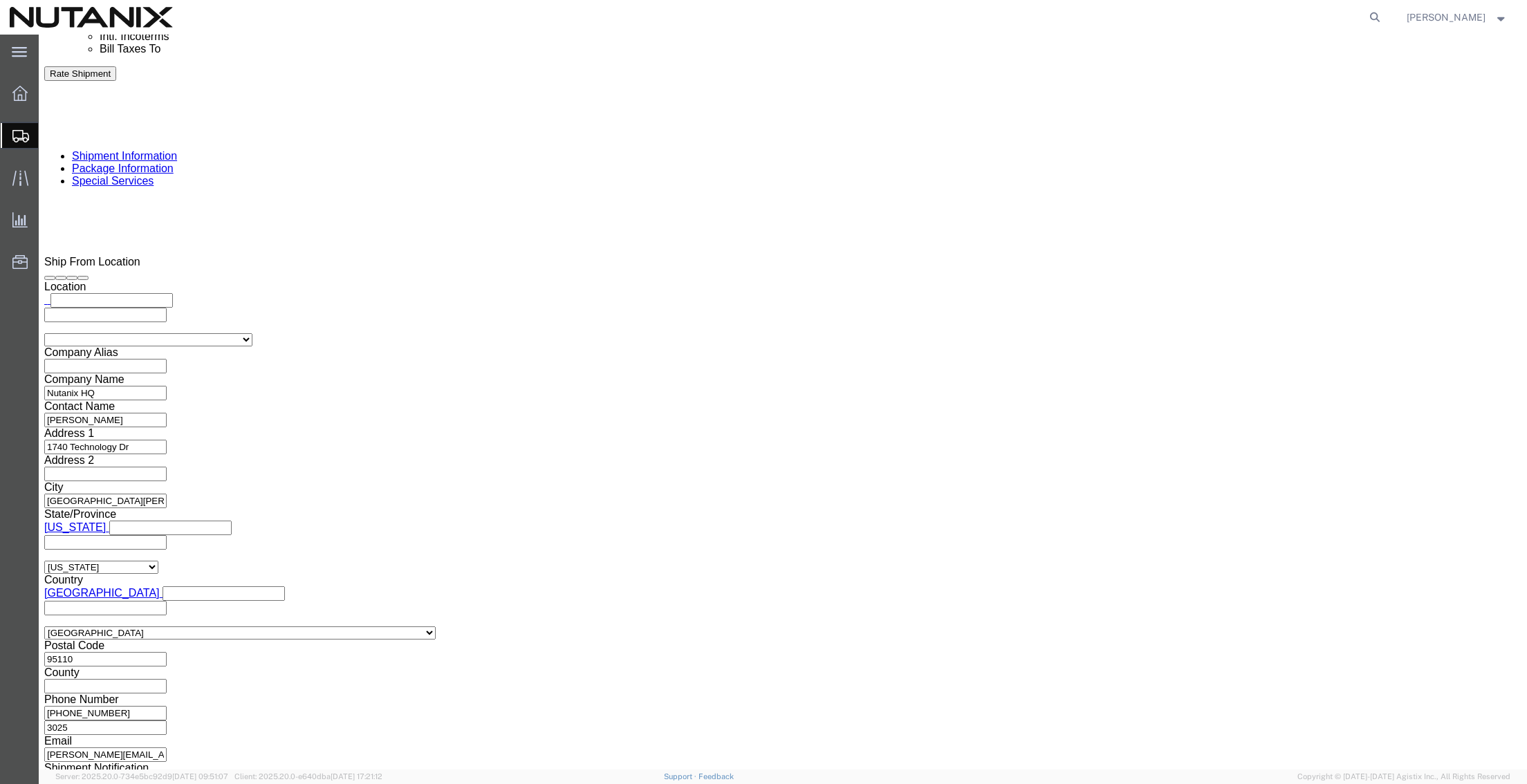
click button "Rate Shipment"
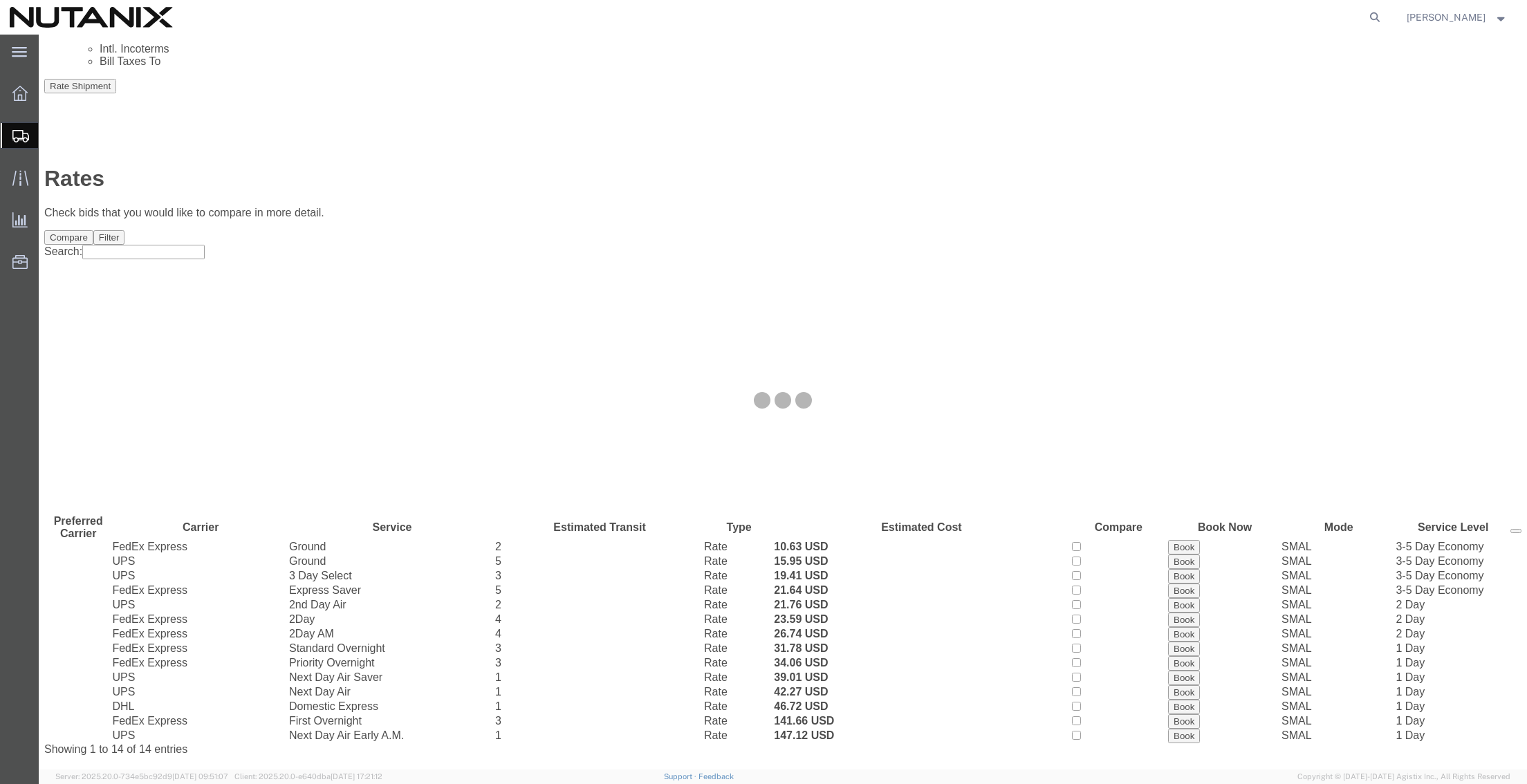
scroll to position [0, 0]
